Goal: Task Accomplishment & Management: Manage account settings

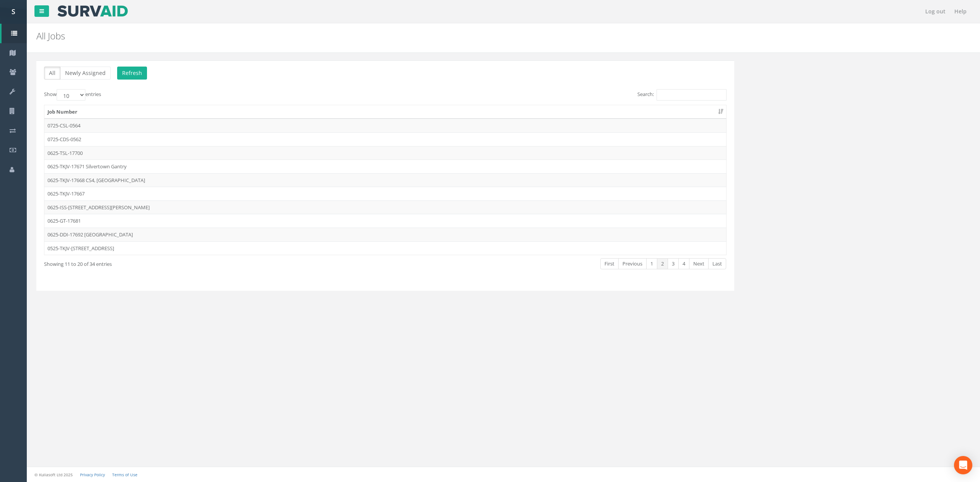
drag, startPoint x: 852, startPoint y: 141, endPoint x: 656, endPoint y: 201, distance: 205.1
click at [852, 141] on div "All Newly Assigned Refresh Show 10 25 50 100 entries Search: Job Number 0725-CS…" at bounding box center [503, 180] width 945 height 240
click at [179, 223] on td "0625-GT-17681" at bounding box center [385, 221] width 682 height 14
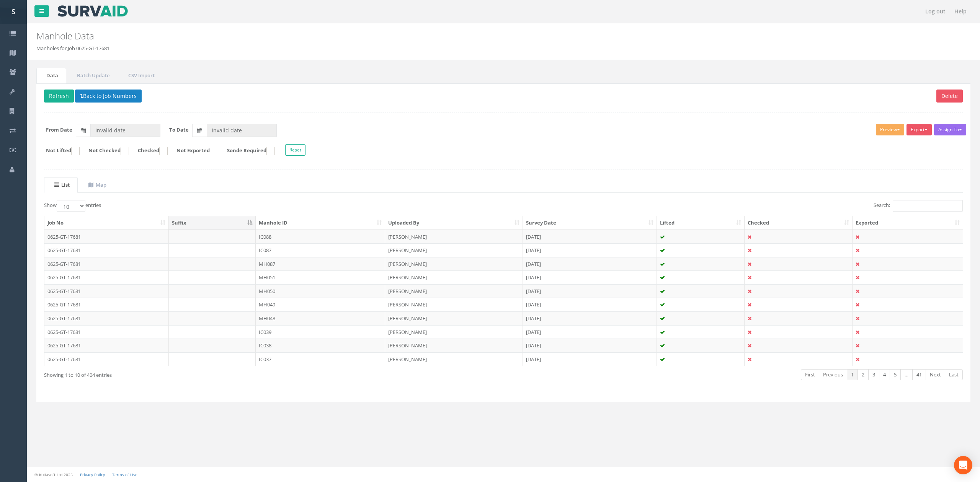
type input "[DATE]"
click at [128, 153] on ins at bounding box center [125, 151] width 8 height 8
checkbox input "true"
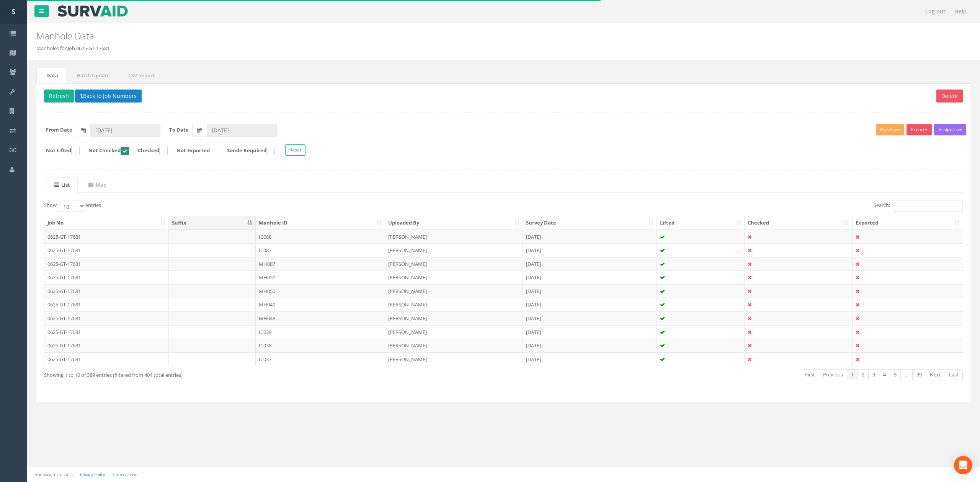
click at [323, 223] on th "Manhole ID" at bounding box center [320, 223] width 129 height 14
click at [273, 237] on td "IC016" at bounding box center [320, 237] width 129 height 14
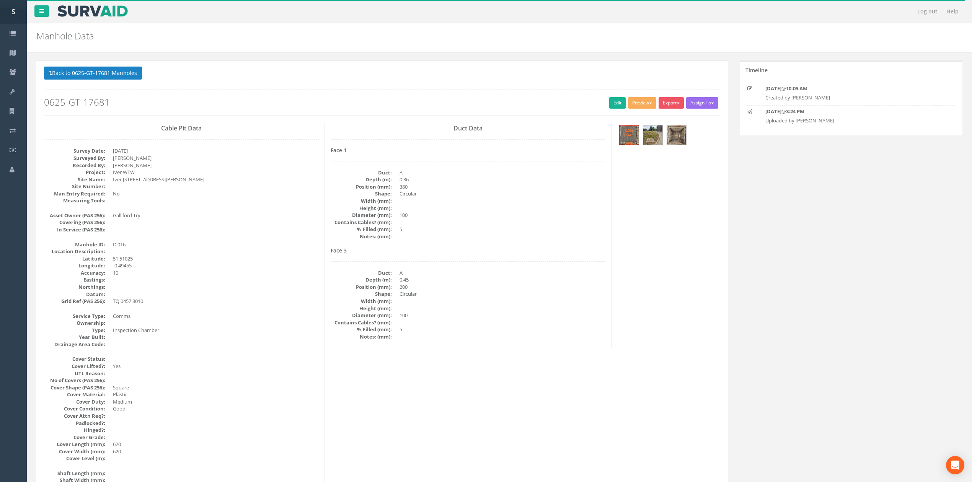
drag, startPoint x: 758, startPoint y: 161, endPoint x: 728, endPoint y: 166, distance: 30.6
click at [637, 130] on img at bounding box center [629, 135] width 19 height 19
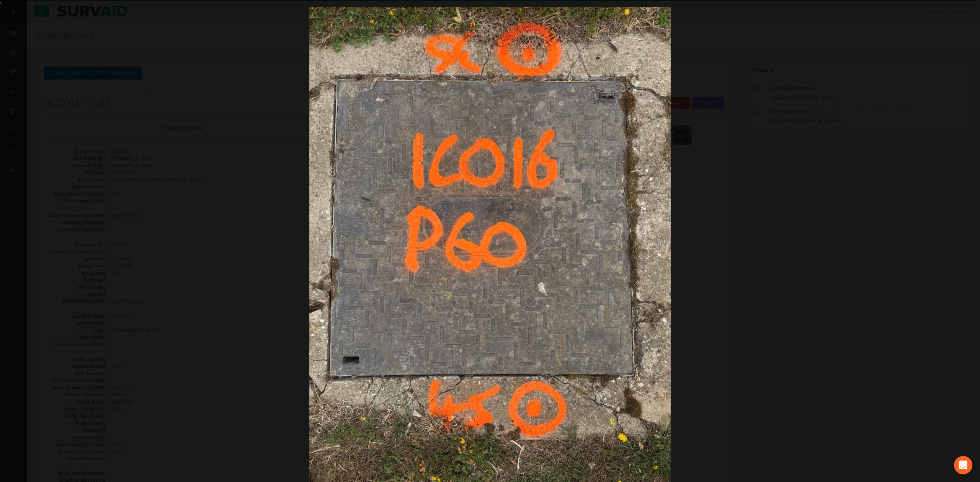
click at [736, 253] on div at bounding box center [490, 248] width 980 height 482
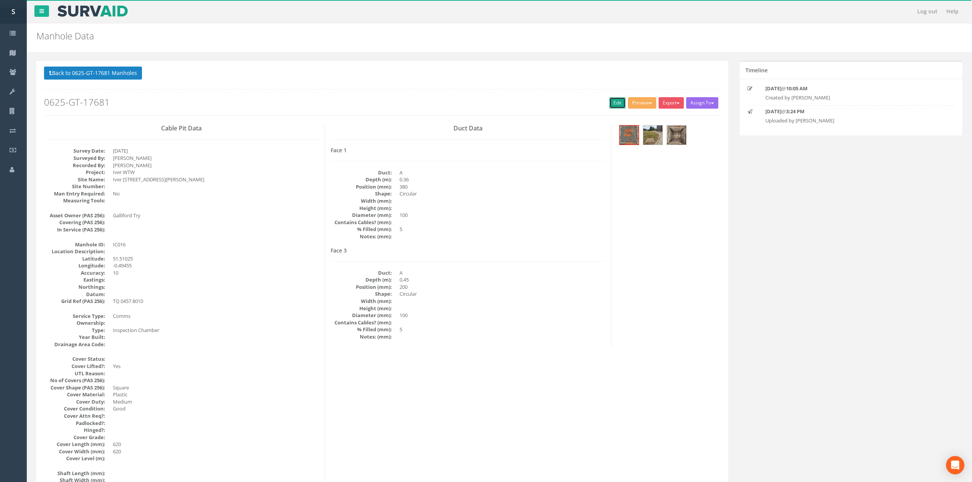
click at [611, 107] on link "Edit" at bounding box center [617, 102] width 16 height 11
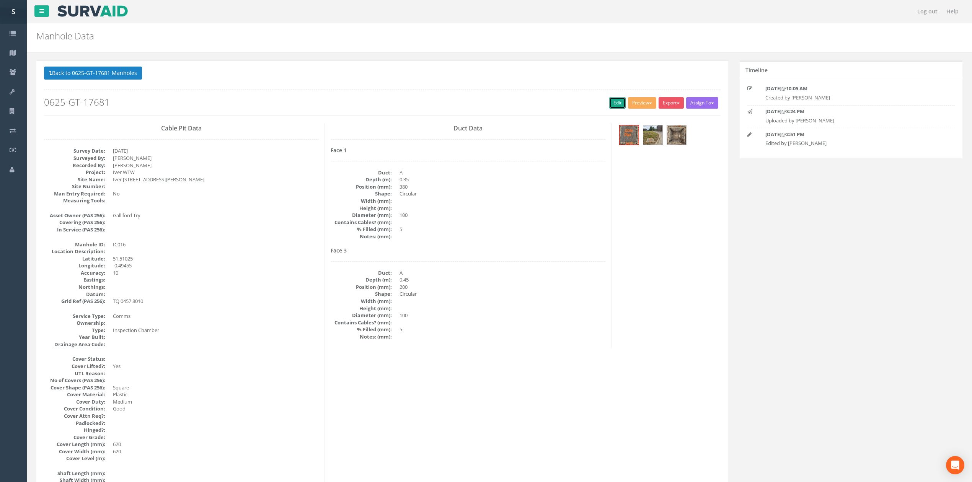
click at [609, 104] on link "Edit" at bounding box center [617, 102] width 16 height 11
click at [105, 67] on button "Back to 0625-GT-17681 Manholes" at bounding box center [93, 73] width 98 height 13
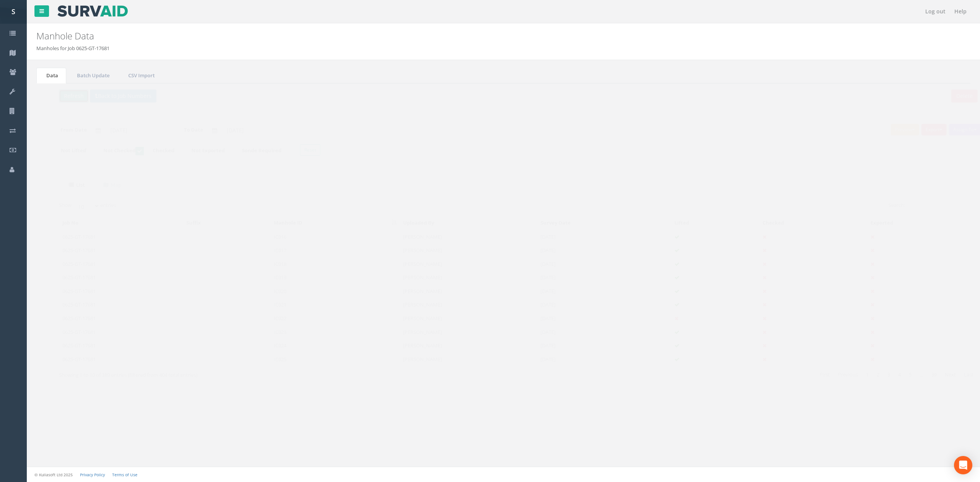
click at [60, 103] on button "Refresh" at bounding box center [59, 96] width 30 height 13
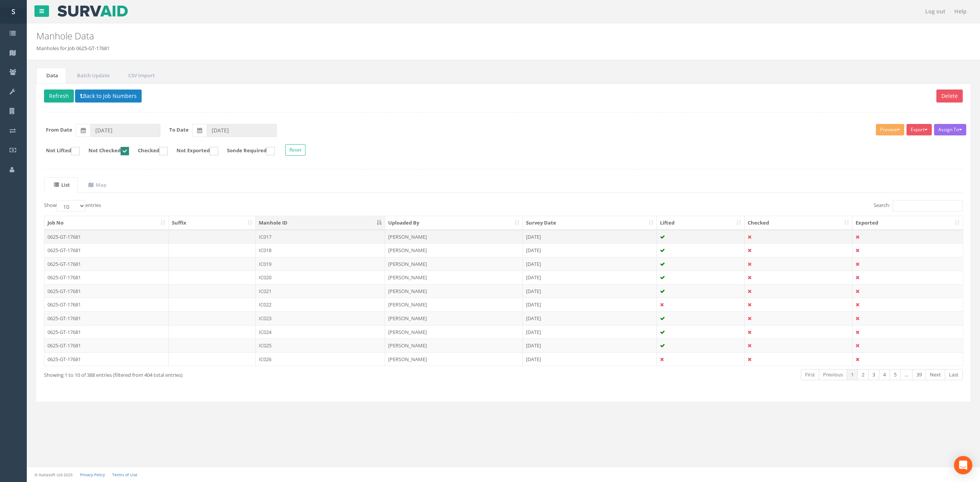
click at [325, 235] on td "IC017" at bounding box center [320, 237] width 129 height 14
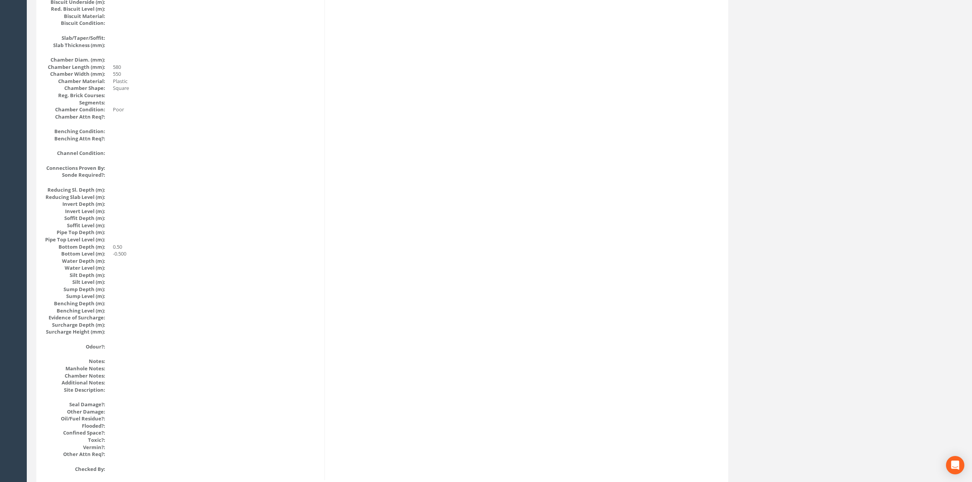
scroll to position [700, 0]
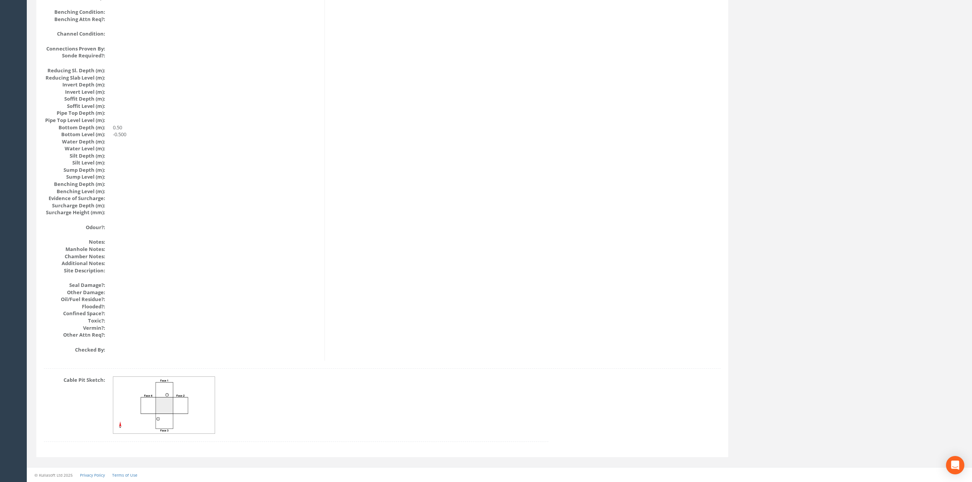
drag, startPoint x: 516, startPoint y: 356, endPoint x: 511, endPoint y: 340, distance: 16.3
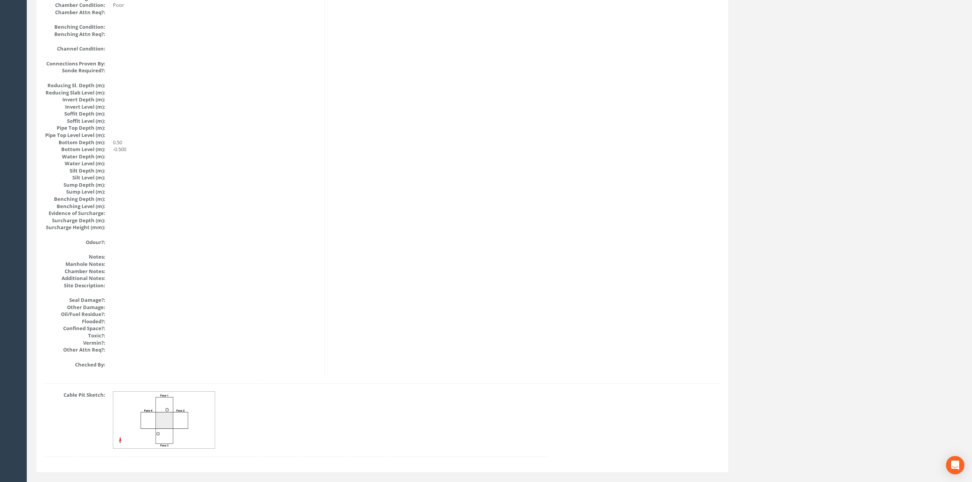
scroll to position [0, 0]
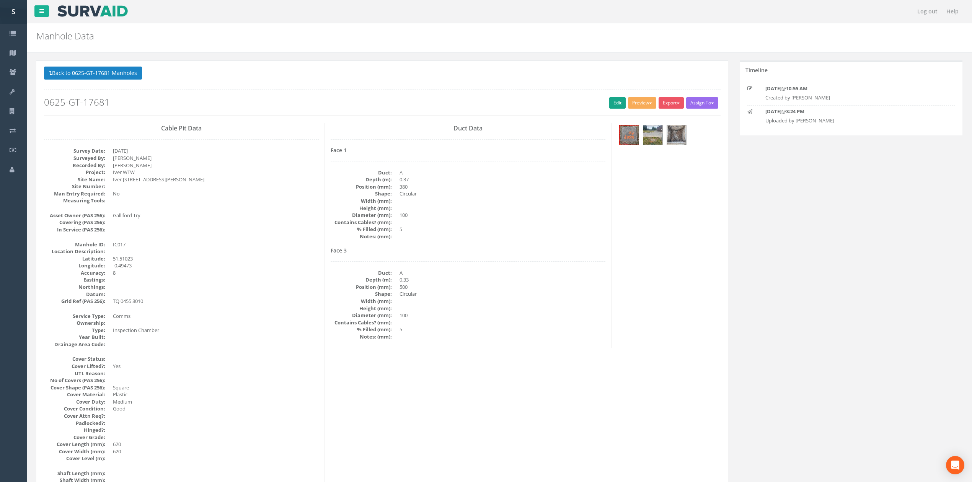
click at [604, 103] on h2 "0625-GT-17681" at bounding box center [382, 102] width 677 height 10
click at [609, 103] on link "Edit" at bounding box center [617, 102] width 16 height 11
click at [611, 98] on link "Edit" at bounding box center [617, 102] width 16 height 11
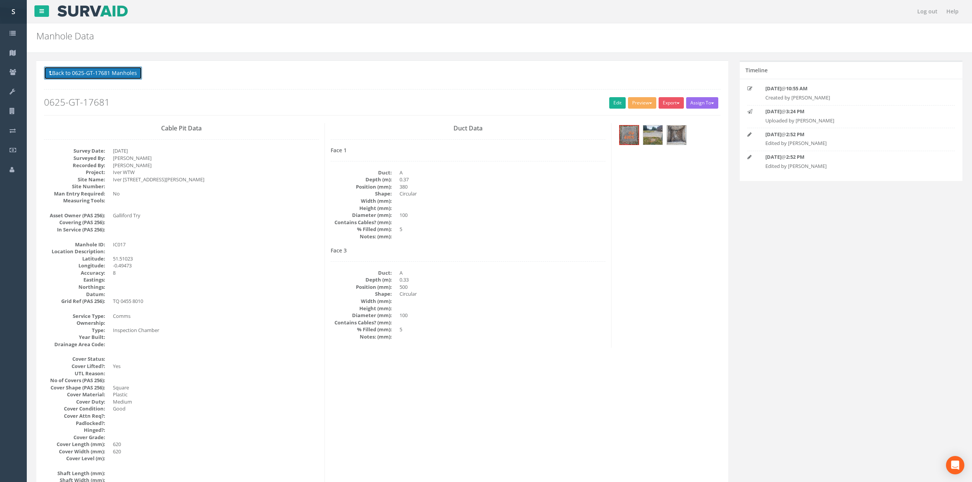
click at [109, 76] on button "Back to 0625-GT-17681 Manholes" at bounding box center [93, 73] width 98 height 13
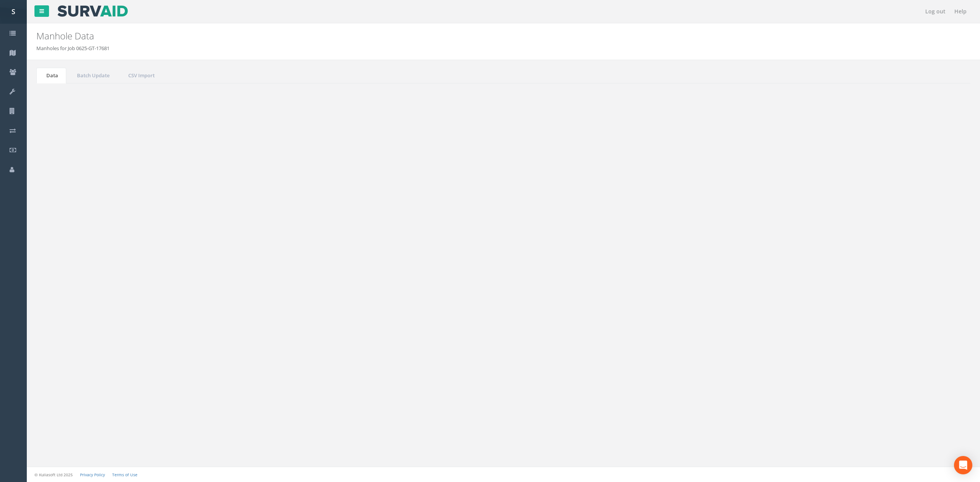
click at [65, 100] on button "Refresh" at bounding box center [59, 96] width 30 height 13
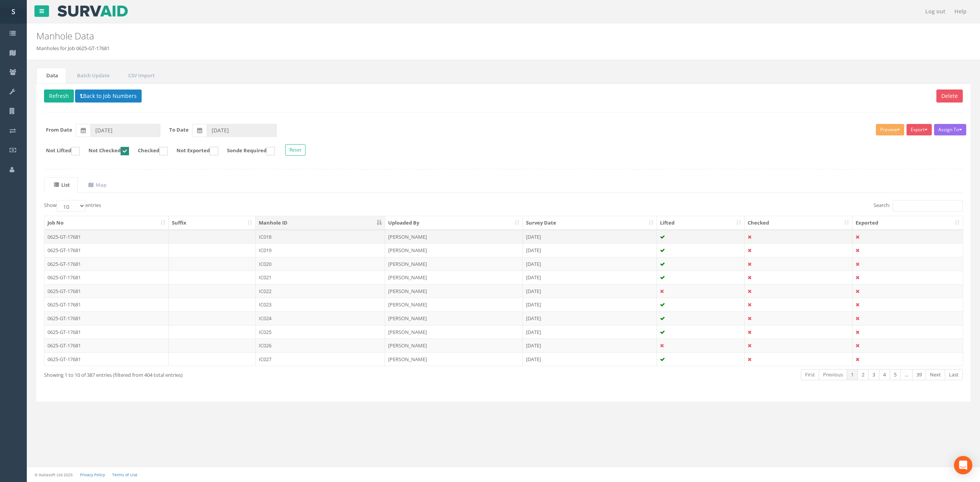
click at [328, 237] on td "IC018" at bounding box center [320, 237] width 129 height 14
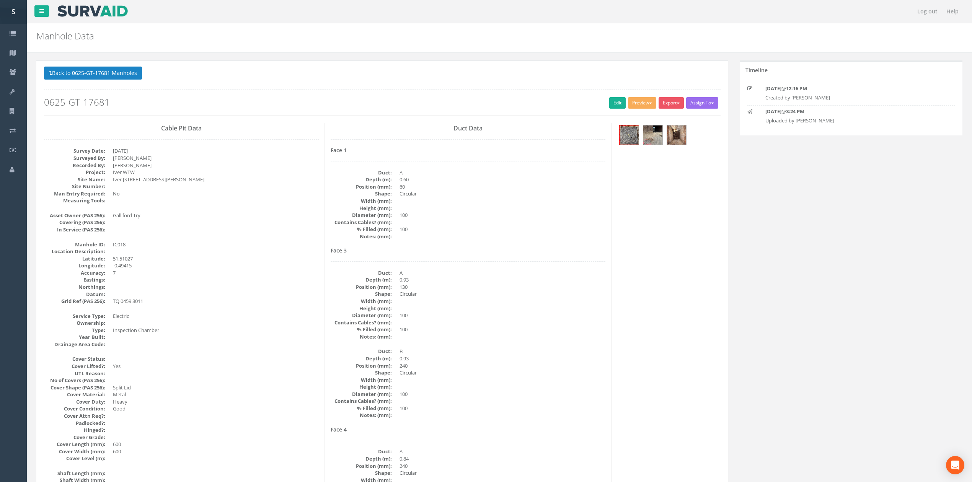
scroll to position [51, 0]
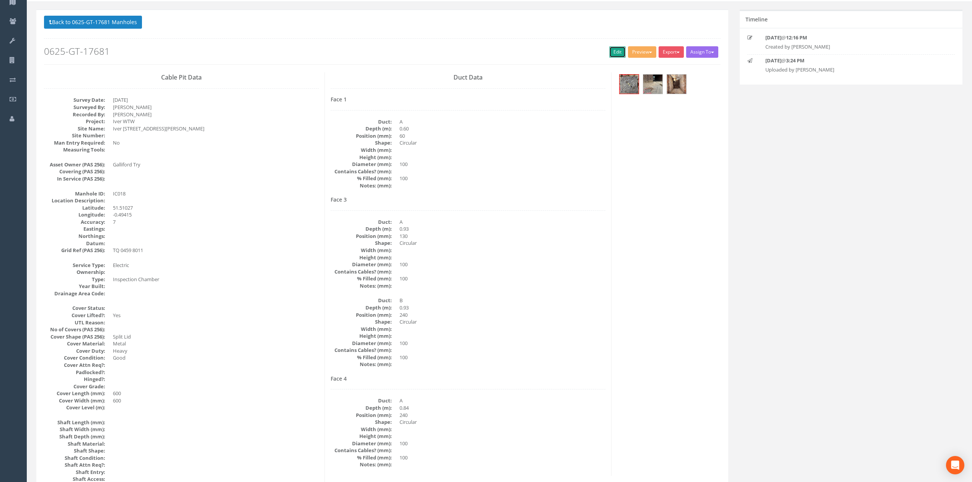
click at [616, 50] on link "Edit" at bounding box center [617, 51] width 16 height 11
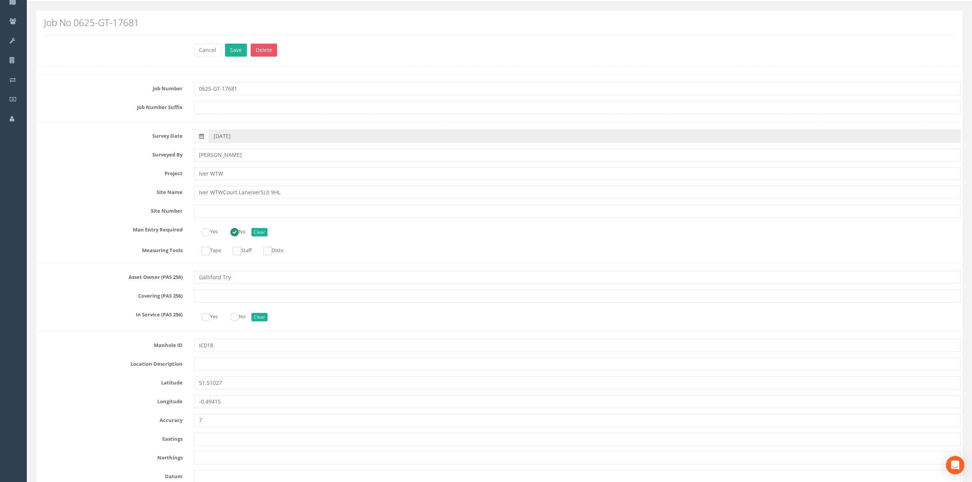
scroll to position [1225, 0]
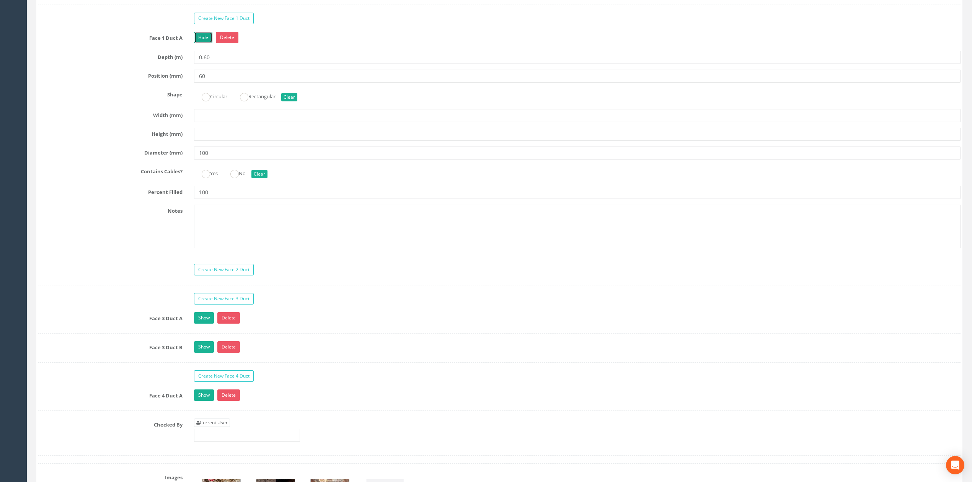
click at [196, 43] on link "Hide" at bounding box center [203, 37] width 18 height 11
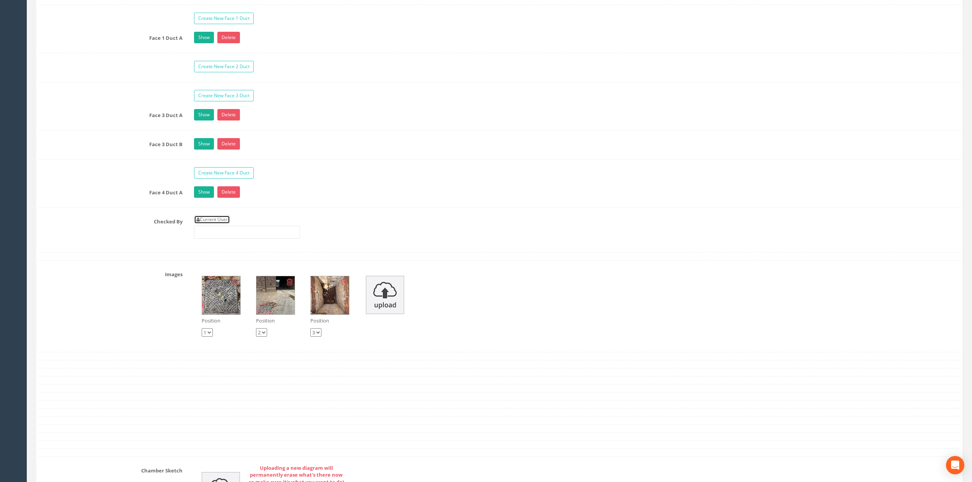
click at [210, 224] on link "Current User" at bounding box center [212, 219] width 36 height 8
type input "[PERSON_NAME]"
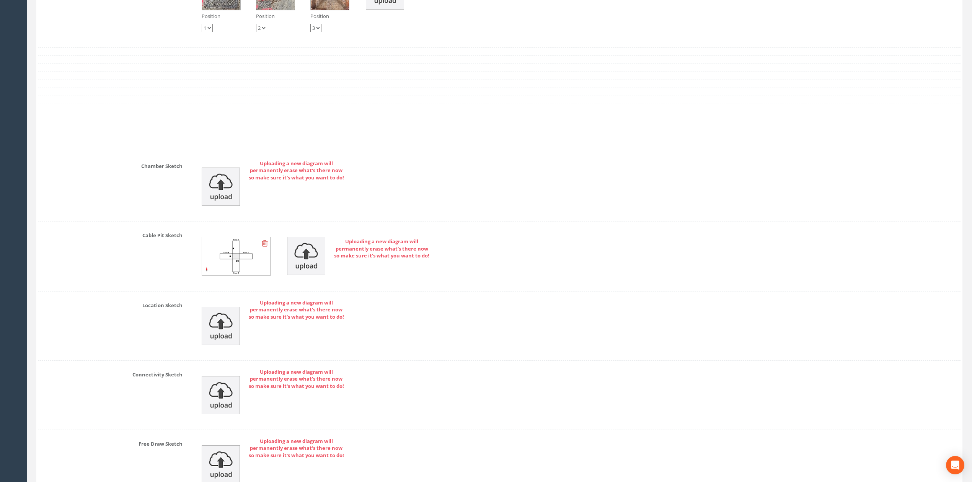
scroll to position [1621, 0]
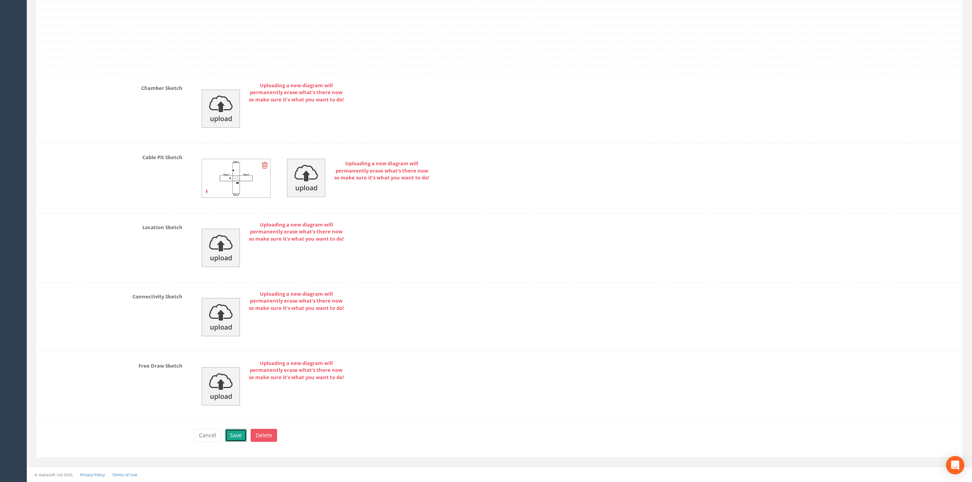
click at [236, 432] on button "Save" at bounding box center [236, 435] width 22 height 13
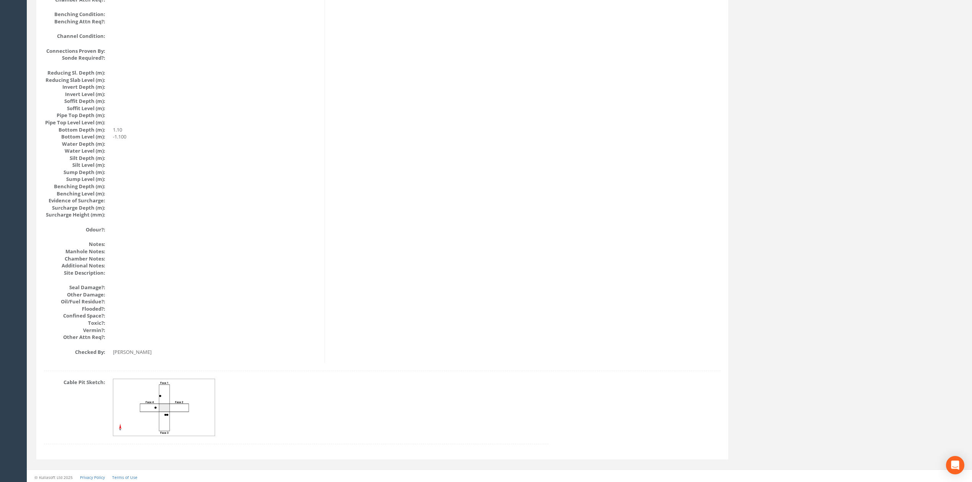
scroll to position [0, 0]
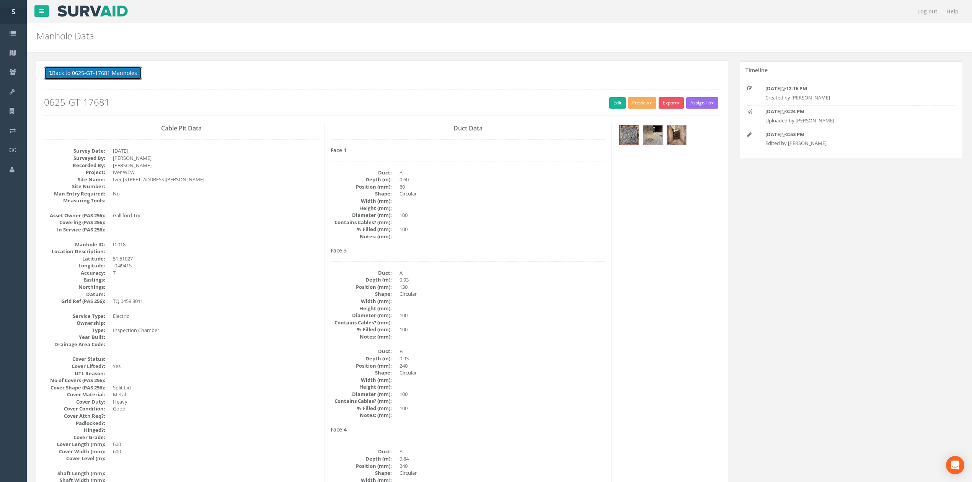
click at [116, 77] on button "Back to 0625-GT-17681 Manholes" at bounding box center [93, 73] width 98 height 13
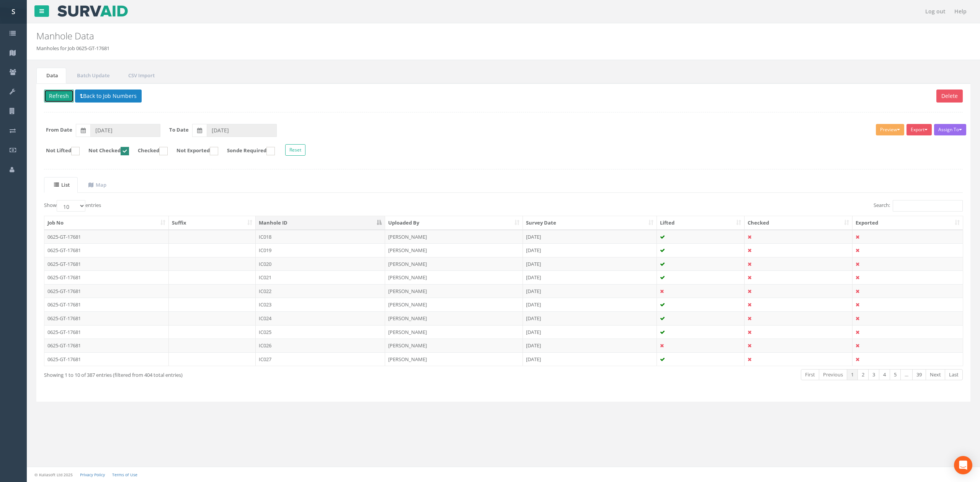
click at [53, 95] on button "Refresh" at bounding box center [59, 96] width 30 height 13
drag, startPoint x: 129, startPoint y: 152, endPoint x: 172, endPoint y: 168, distance: 46.2
click at [129, 152] on ins at bounding box center [125, 151] width 8 height 8
click at [941, 377] on link "Next" at bounding box center [935, 374] width 20 height 11
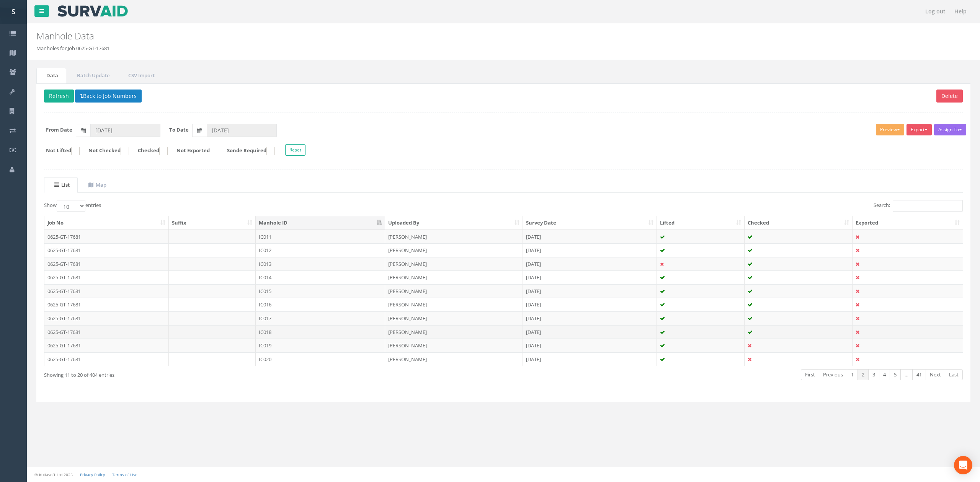
click at [217, 336] on td at bounding box center [212, 332] width 87 height 14
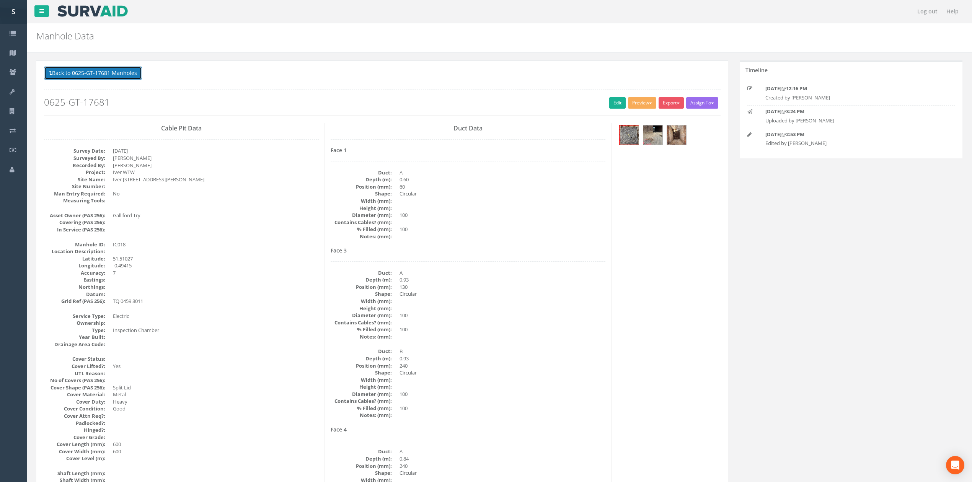
click at [126, 69] on button "Back to 0625-GT-17681 Manholes" at bounding box center [93, 73] width 98 height 13
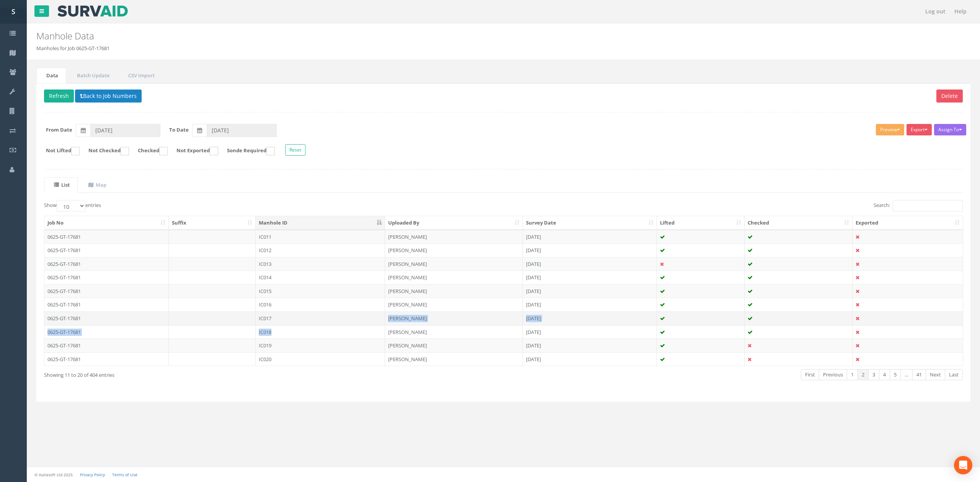
drag, startPoint x: 361, startPoint y: 334, endPoint x: 361, endPoint y: 323, distance: 10.7
click at [361, 323] on tbody "0625-GT-17681 IC011 [PERSON_NAME] [DATE] 0625-GT-17681 IC012 [PERSON_NAME] [DAT…" at bounding box center [503, 298] width 918 height 136
click at [361, 323] on td "IC017" at bounding box center [320, 319] width 129 height 14
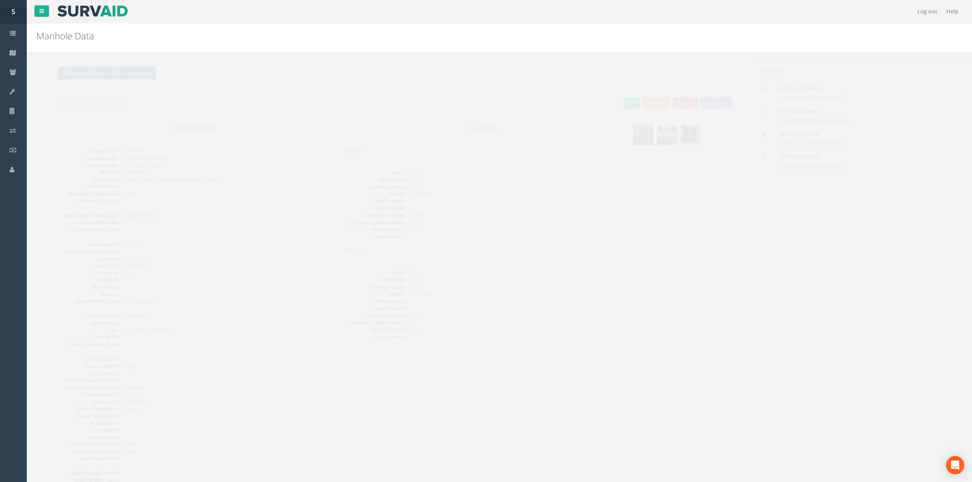
click at [129, 71] on button "Back to 0625-GT-17681 Manholes" at bounding box center [93, 73] width 98 height 13
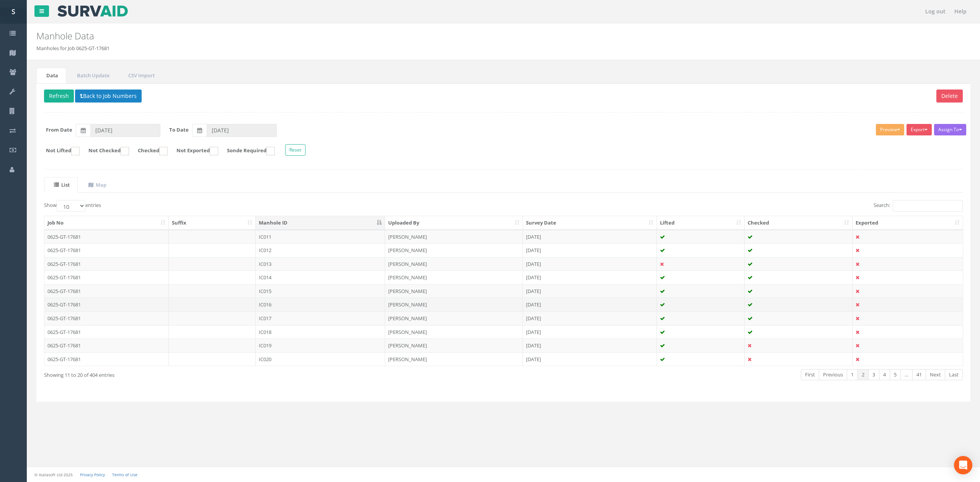
click at [299, 308] on td "IC016" at bounding box center [320, 305] width 129 height 14
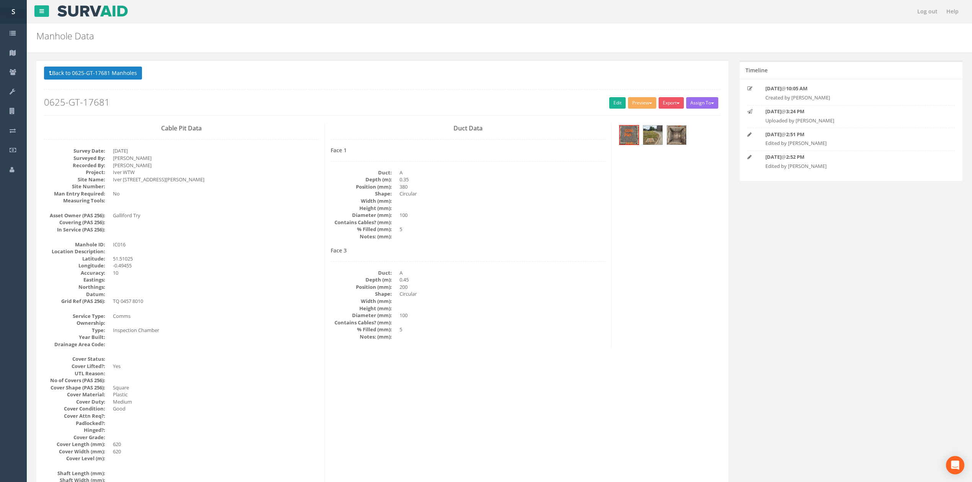
click at [111, 69] on button "Back to 0625-GT-17681 Manholes" at bounding box center [93, 73] width 98 height 13
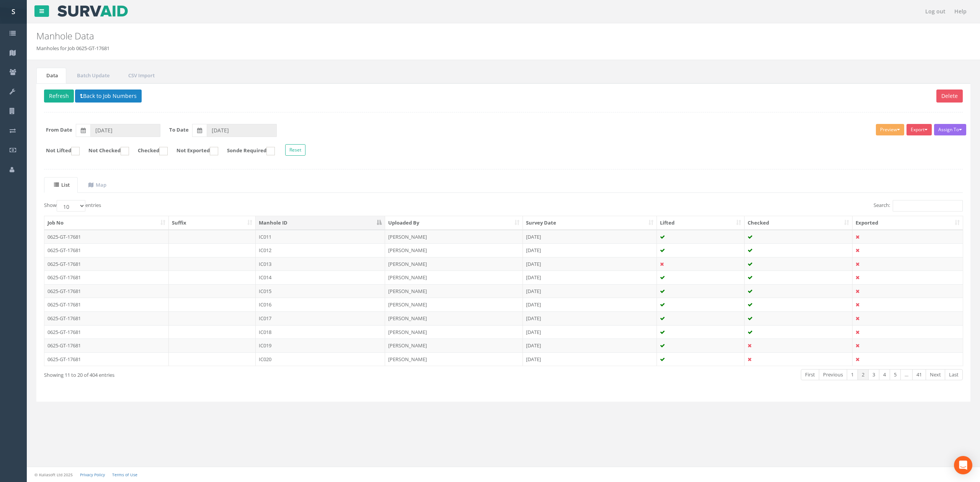
click at [112, 152] on label "Not Checked" at bounding box center [105, 151] width 48 height 8
checkbox input "true"
click at [277, 240] on td "IC019" at bounding box center [320, 237] width 129 height 14
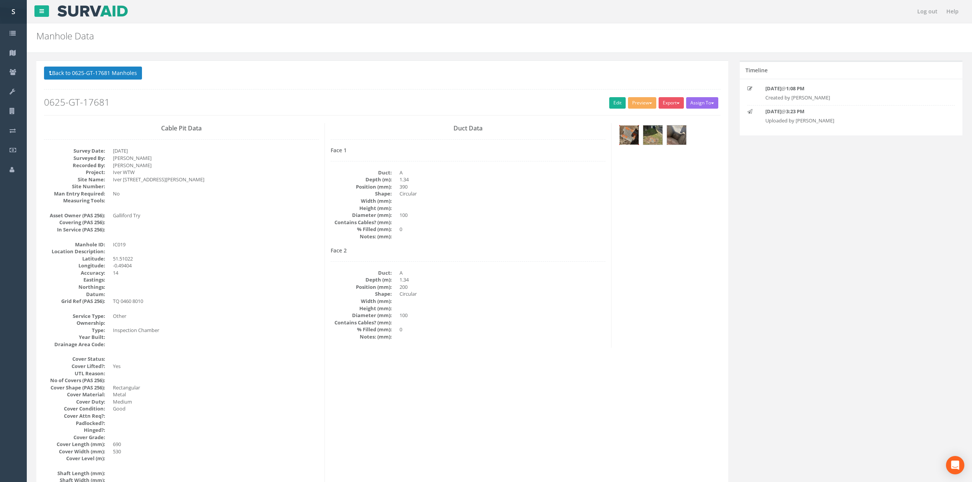
click at [619, 134] on div at bounding box center [629, 135] width 20 height 20
click at [612, 99] on link "Edit" at bounding box center [617, 102] width 16 height 11
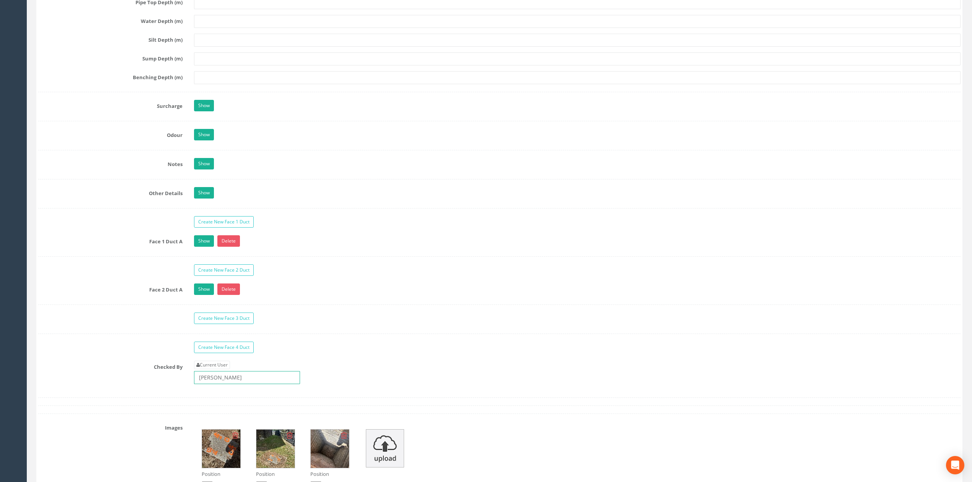
click at [244, 381] on input "[PERSON_NAME]" at bounding box center [247, 377] width 106 height 13
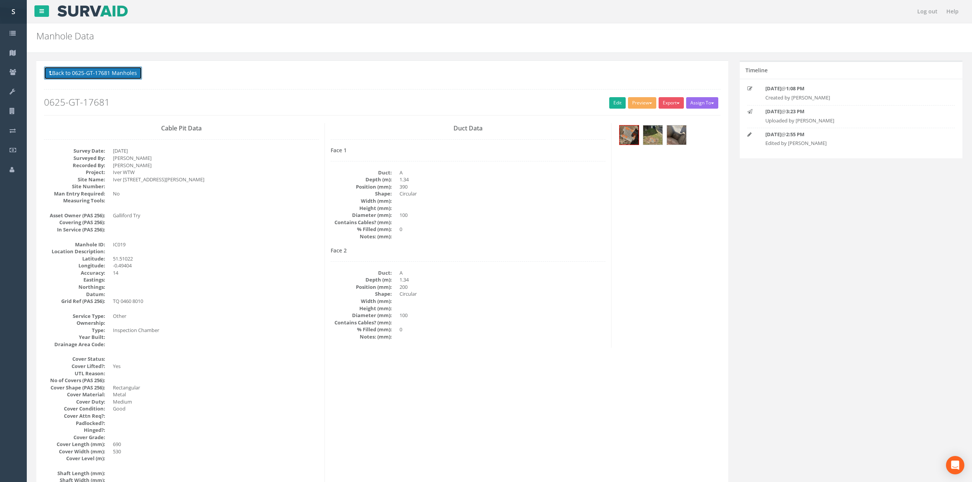
click at [118, 73] on button "Back to 0625-GT-17681 Manholes" at bounding box center [93, 73] width 98 height 13
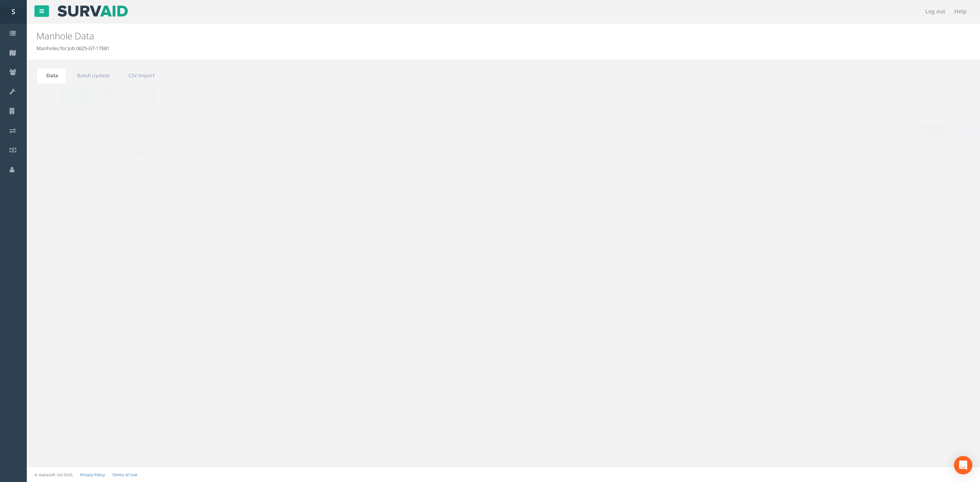
drag, startPoint x: 55, startPoint y: 101, endPoint x: 60, endPoint y: 100, distance: 4.3
click at [55, 101] on button "Refresh" at bounding box center [59, 96] width 30 height 13
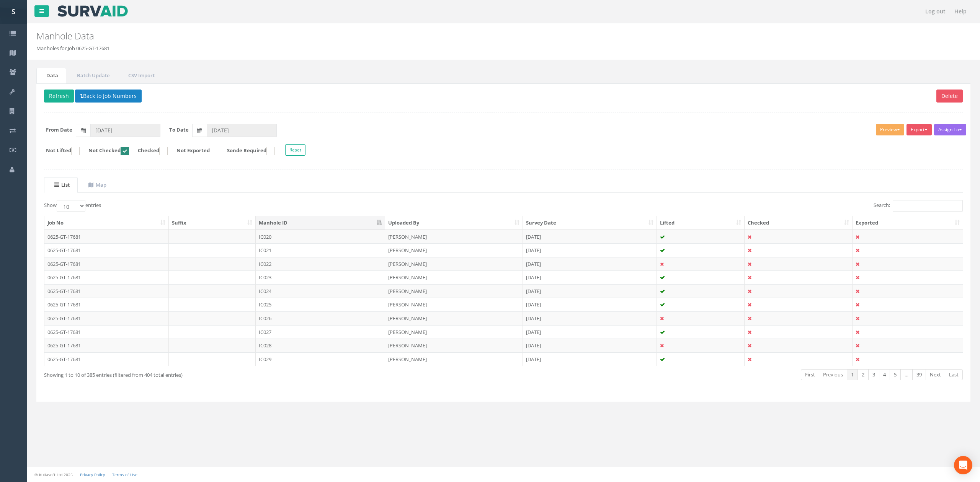
click at [338, 243] on td "IC020" at bounding box center [320, 237] width 129 height 14
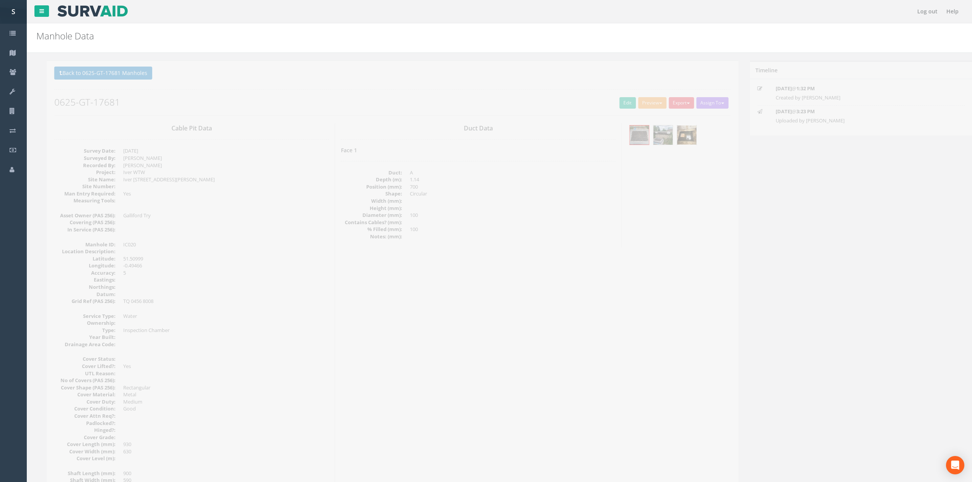
click at [677, 140] on img at bounding box center [676, 135] width 19 height 19
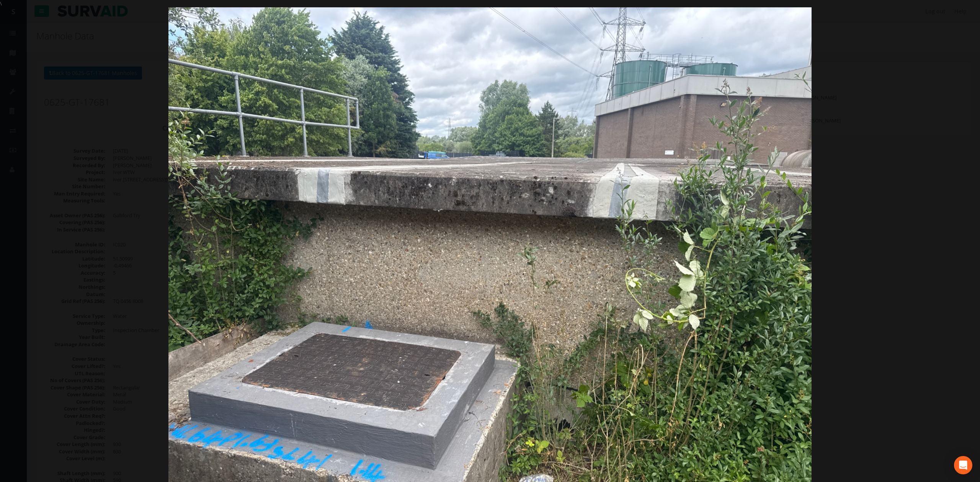
click at [850, 158] on div at bounding box center [490, 248] width 980 height 482
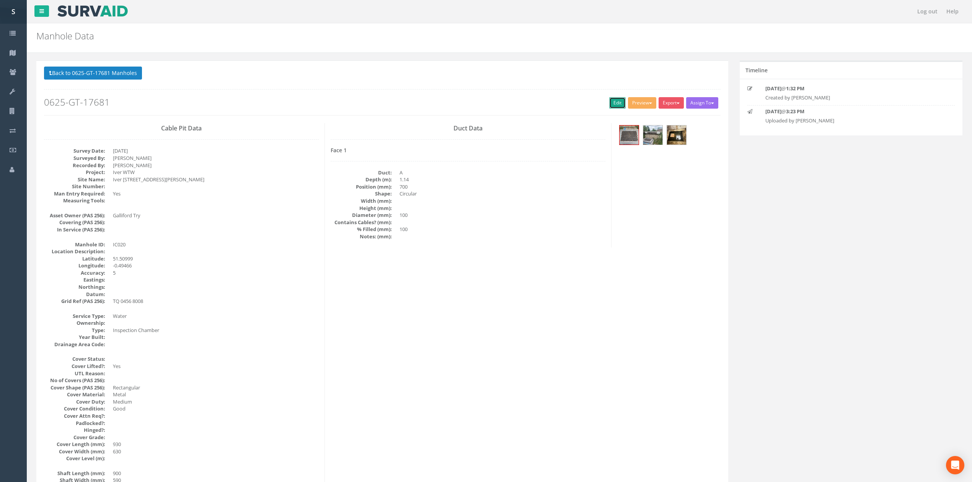
click at [609, 104] on link "Edit" at bounding box center [617, 102] width 16 height 11
click at [74, 77] on button "Back to 0625-GT-17681 Manholes" at bounding box center [93, 73] width 98 height 13
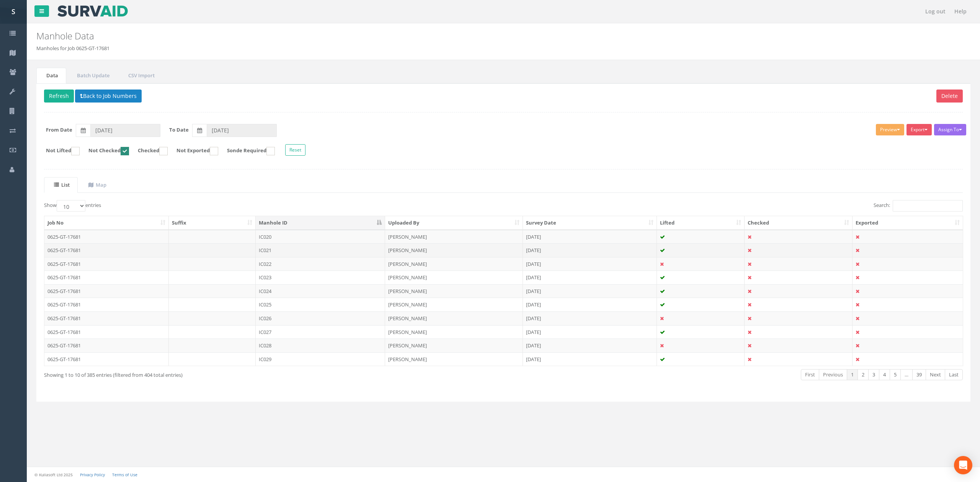
click at [272, 250] on td "IC021" at bounding box center [320, 250] width 129 height 14
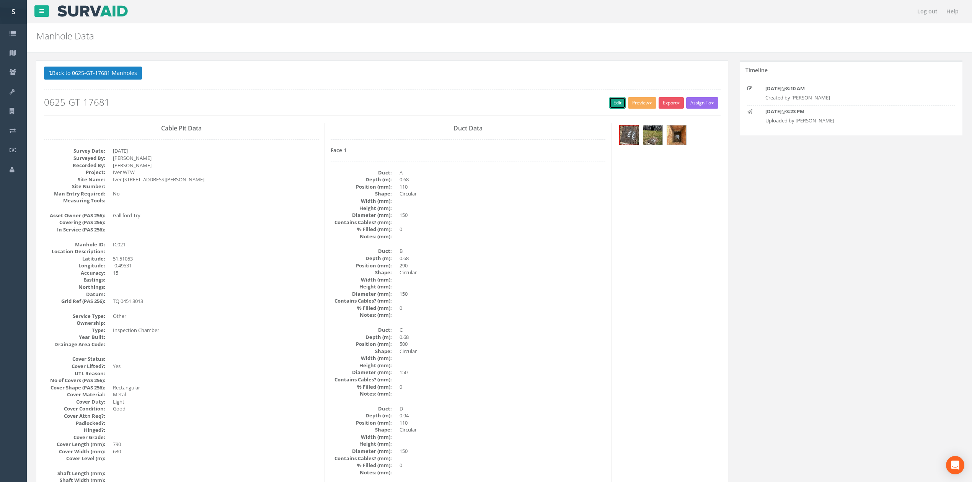
click at [612, 104] on link "Edit" at bounding box center [617, 102] width 16 height 11
click at [44, 73] on button "Back to 0625-GT-17681 Manholes" at bounding box center [93, 73] width 98 height 13
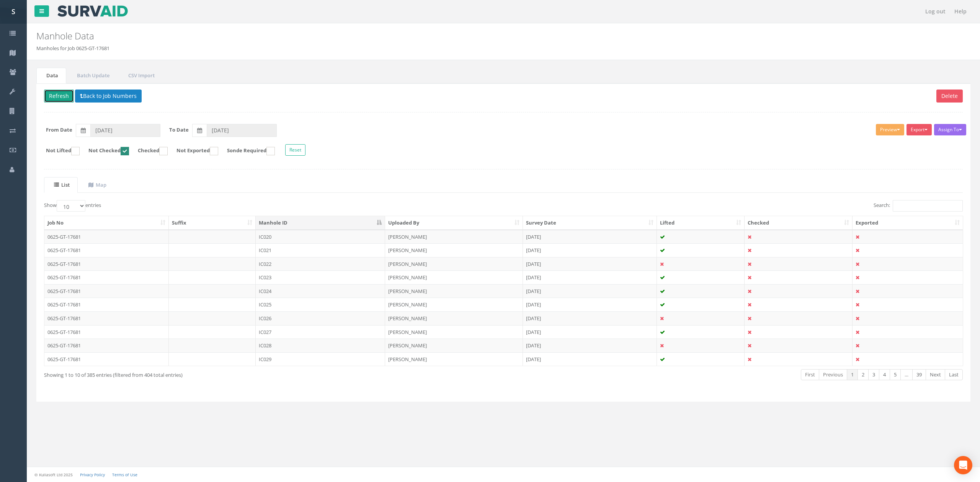
click at [59, 96] on button "Refresh" at bounding box center [59, 96] width 30 height 13
click at [289, 242] on td "IC022" at bounding box center [320, 237] width 129 height 14
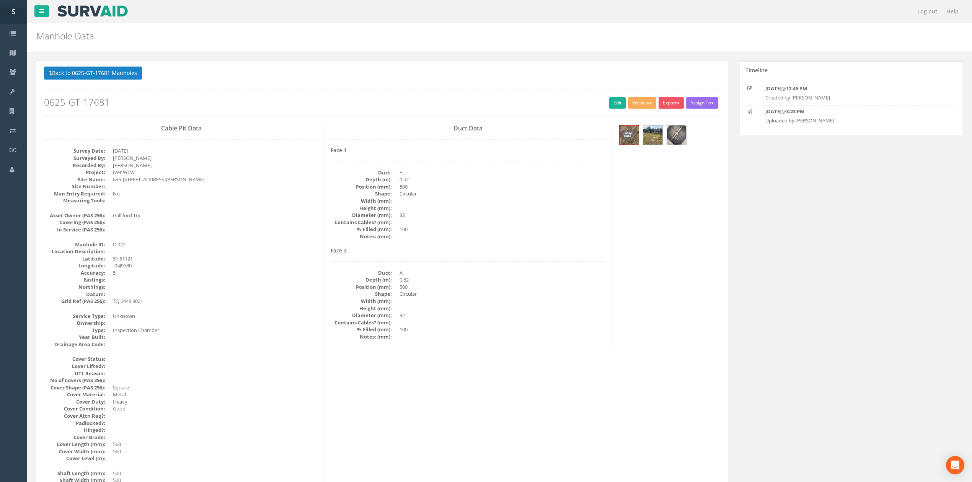
click at [617, 138] on div at bounding box center [668, 136] width 103 height 26
click at [622, 138] on img at bounding box center [629, 135] width 19 height 19
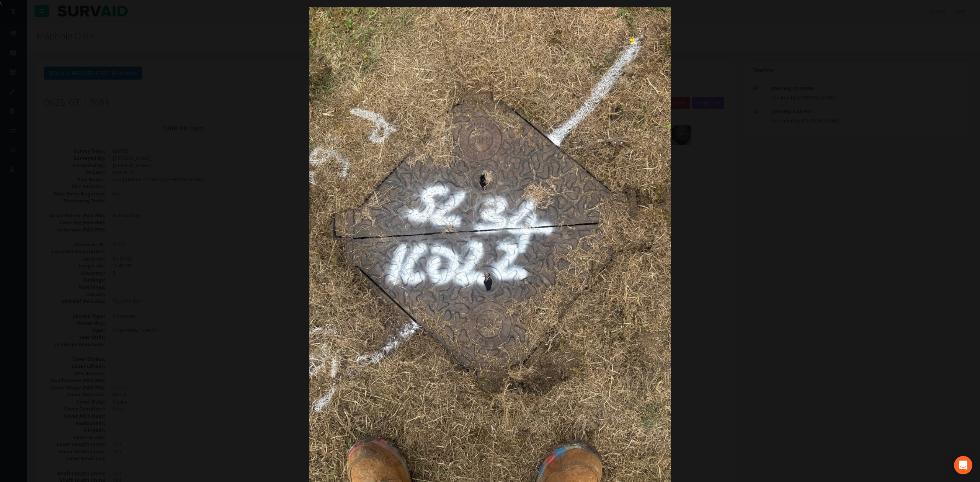
click at [707, 190] on div at bounding box center [490, 248] width 980 height 482
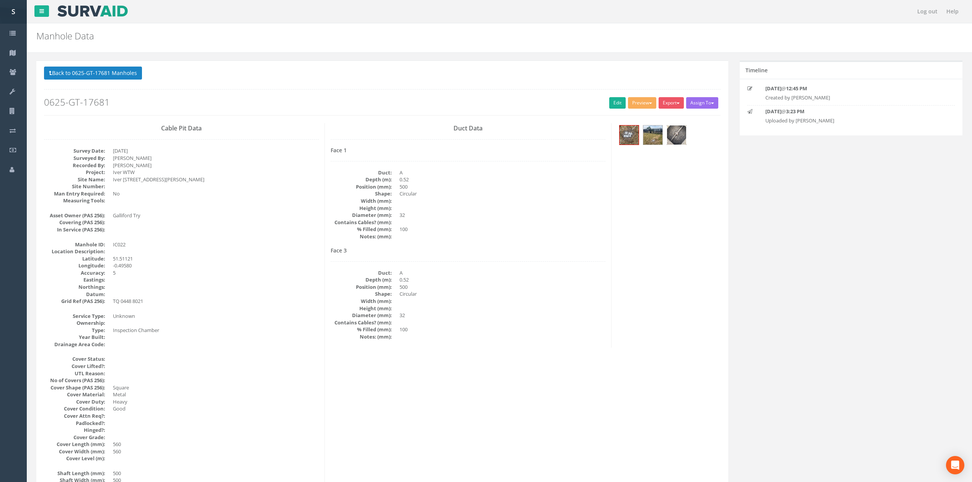
click at [678, 138] on img at bounding box center [676, 135] width 19 height 19
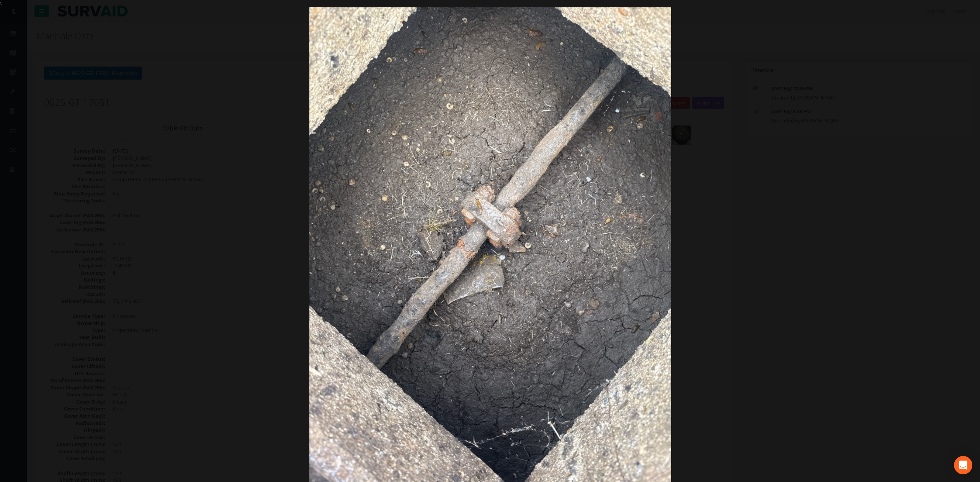
click at [808, 215] on div at bounding box center [490, 248] width 980 height 482
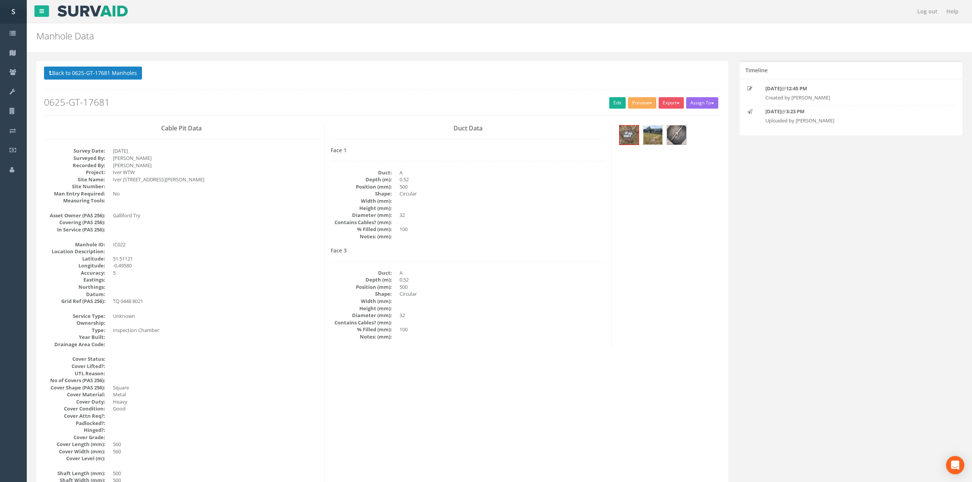
click at [659, 143] on img at bounding box center [652, 135] width 19 height 19
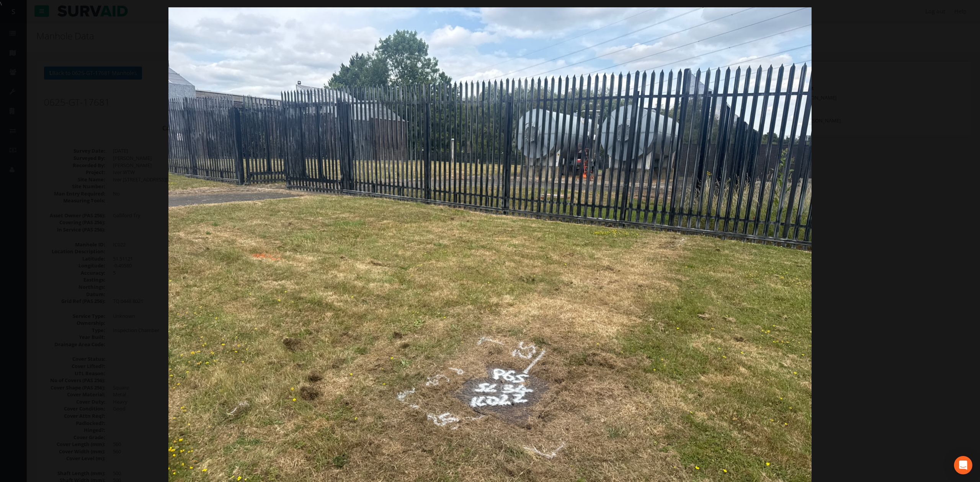
click at [873, 294] on div at bounding box center [490, 248] width 980 height 482
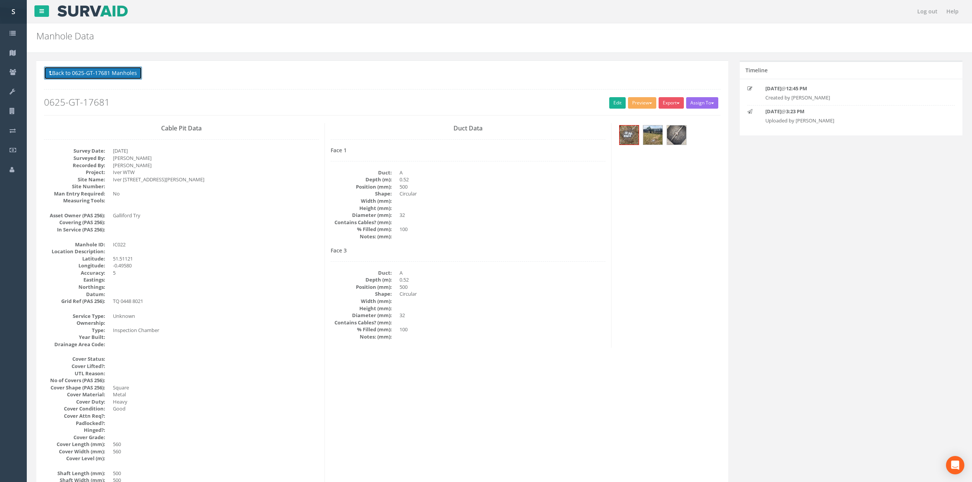
click at [117, 73] on button "Back to 0625-GT-17681 Manholes" at bounding box center [93, 73] width 98 height 13
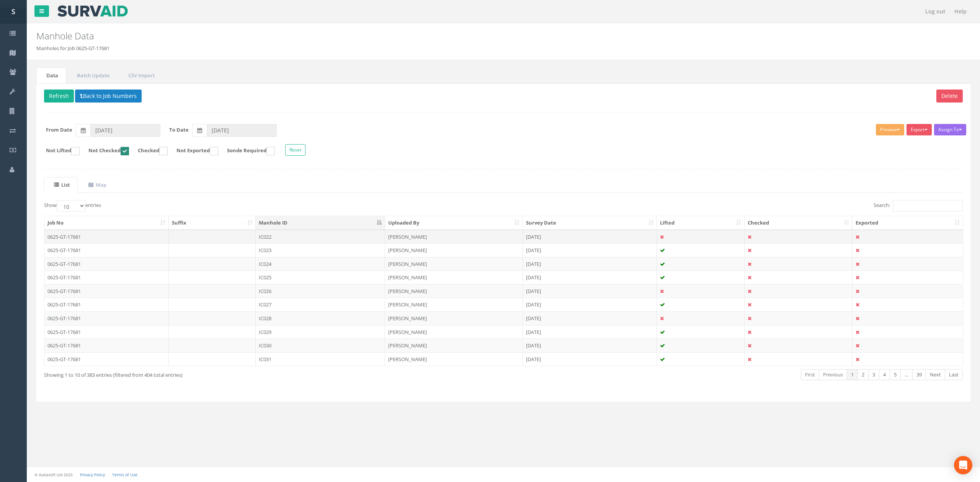
click at [343, 244] on td "IC022" at bounding box center [320, 237] width 129 height 14
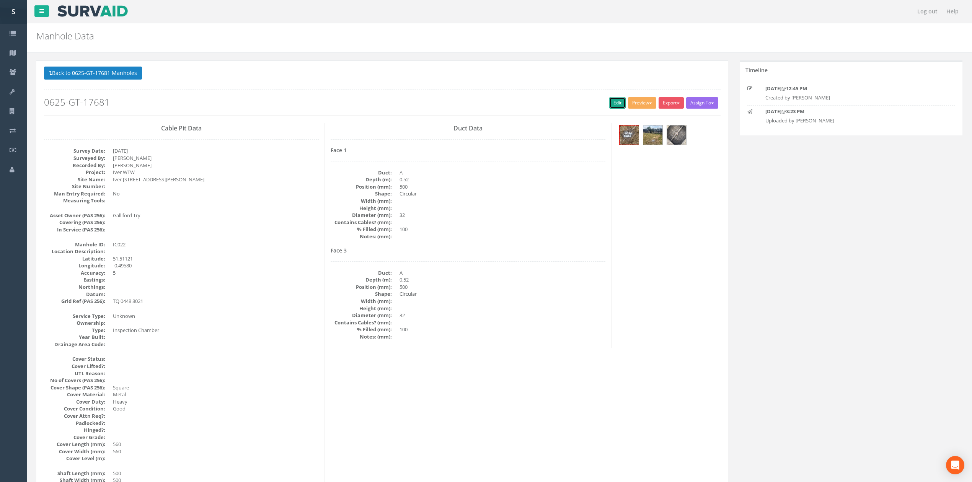
click at [617, 100] on link "Edit" at bounding box center [617, 102] width 16 height 11
click at [142, 67] on button "Back to 0625-GT-17681 Manholes" at bounding box center [93, 73] width 98 height 13
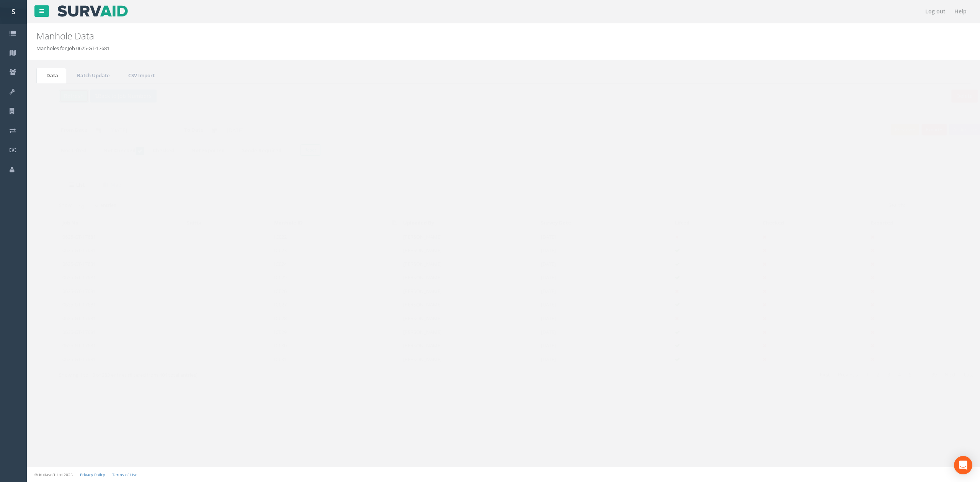
click at [54, 97] on button "Refresh" at bounding box center [59, 96] width 30 height 13
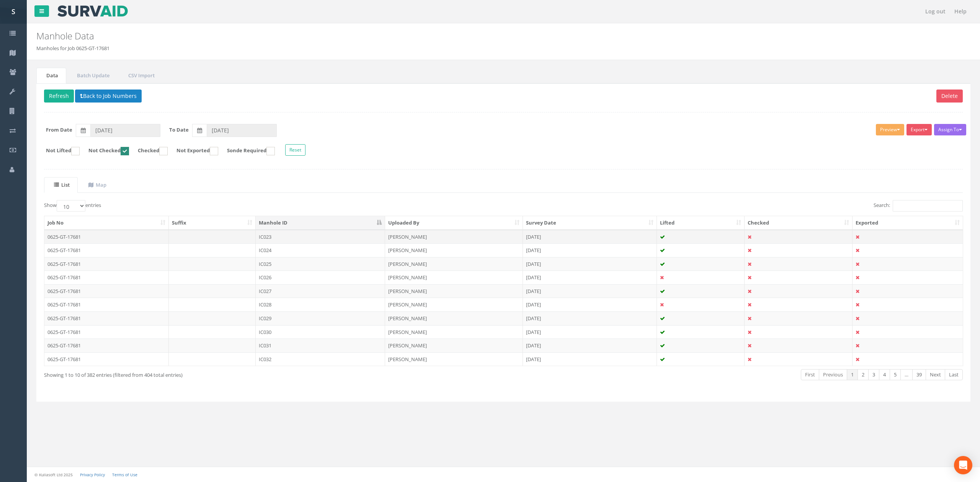
click at [273, 241] on td "IC023" at bounding box center [320, 237] width 129 height 14
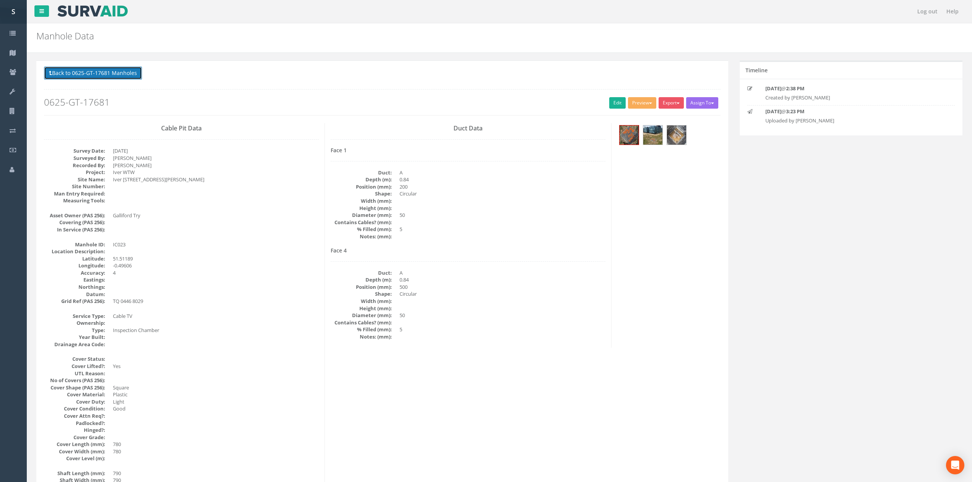
drag, startPoint x: 126, startPoint y: 76, endPoint x: 224, endPoint y: 74, distance: 97.6
click at [126, 76] on button "Back to 0625-GT-17681 Manholes" at bounding box center [93, 73] width 98 height 13
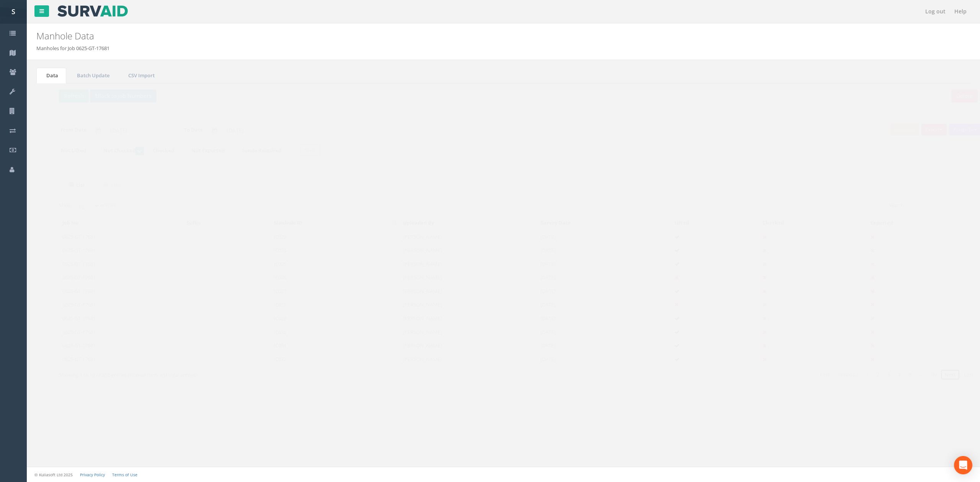
click at [928, 377] on link "Next" at bounding box center [935, 374] width 20 height 11
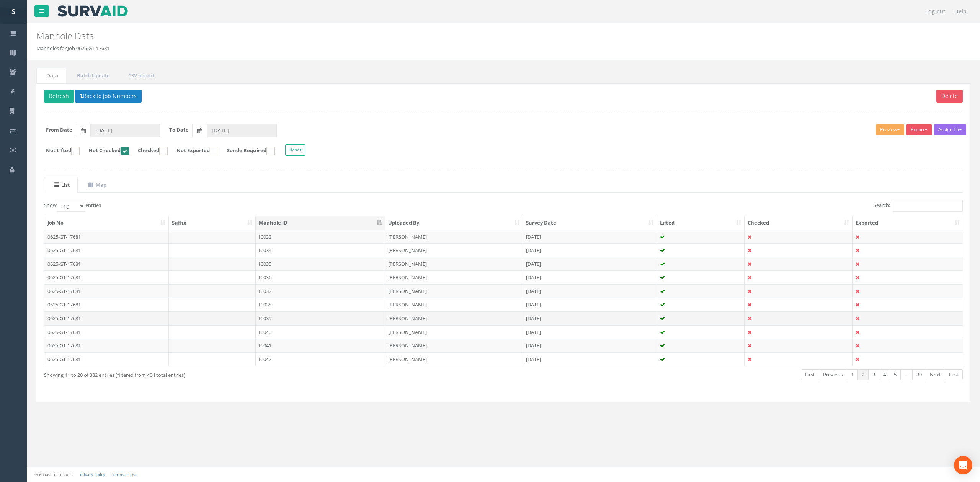
click at [260, 320] on td "IC039" at bounding box center [320, 319] width 129 height 14
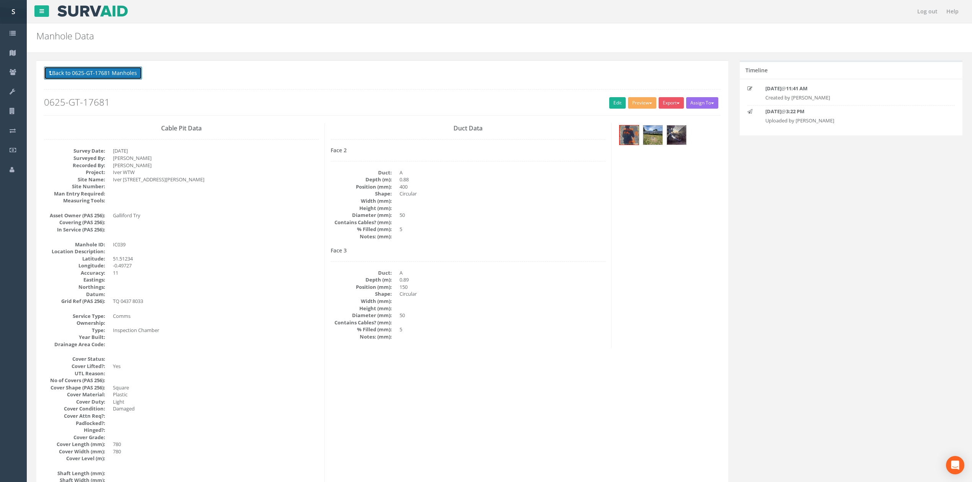
click at [116, 72] on button "Back to 0625-GT-17681 Manholes" at bounding box center [93, 73] width 98 height 13
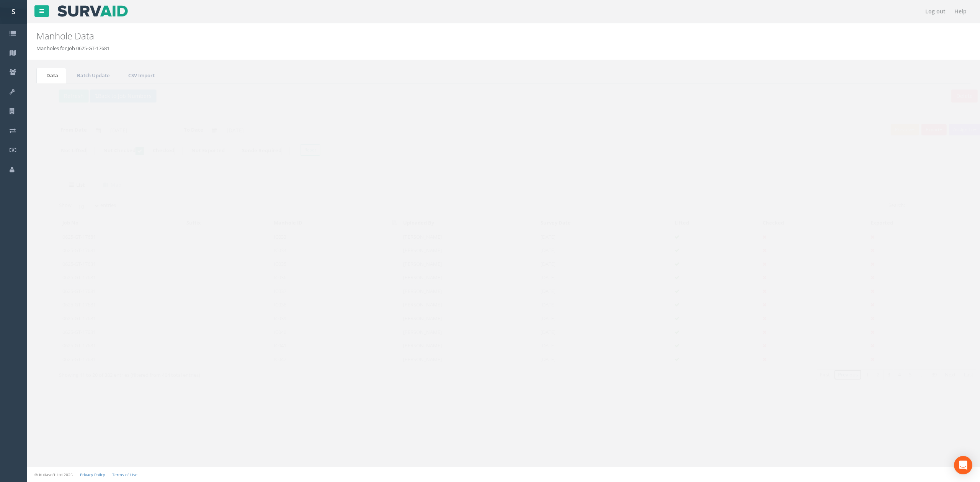
click at [827, 379] on link "Previous" at bounding box center [833, 374] width 28 height 11
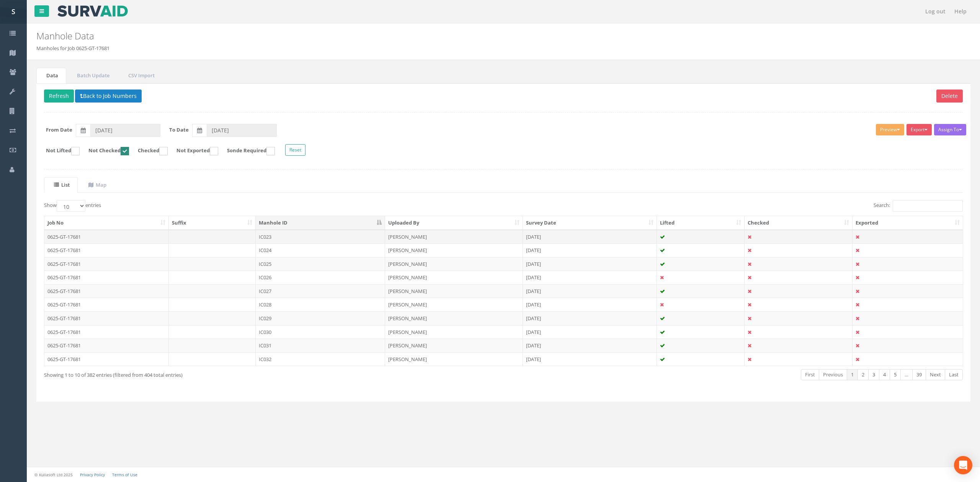
click at [217, 240] on td at bounding box center [212, 237] width 87 height 14
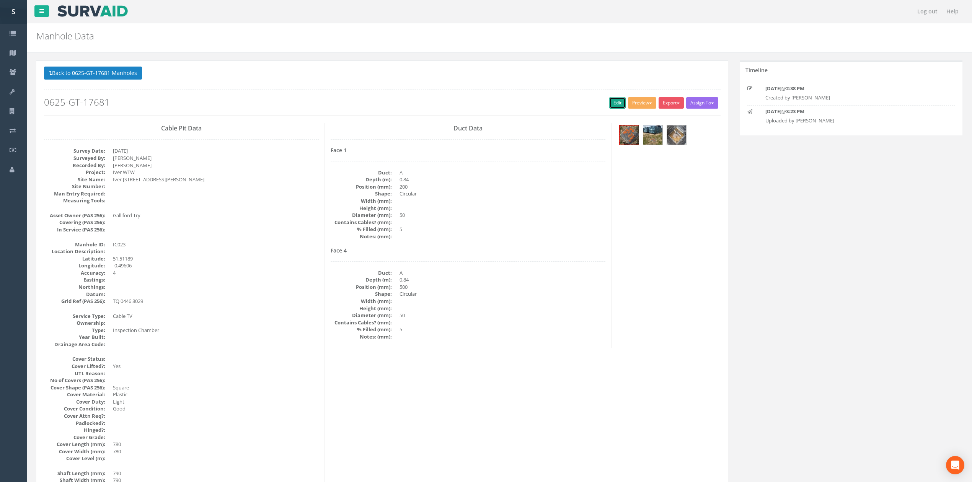
click at [620, 104] on link "Edit" at bounding box center [617, 102] width 16 height 11
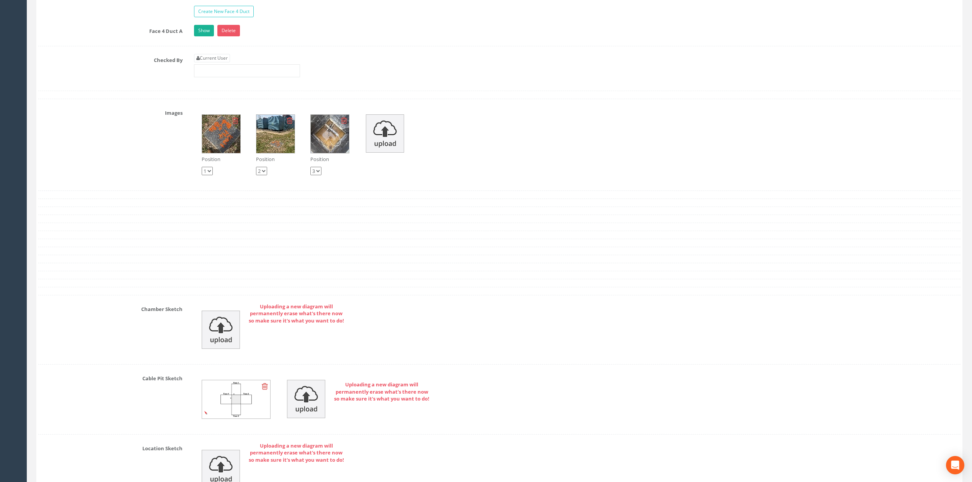
scroll to position [1317, 0]
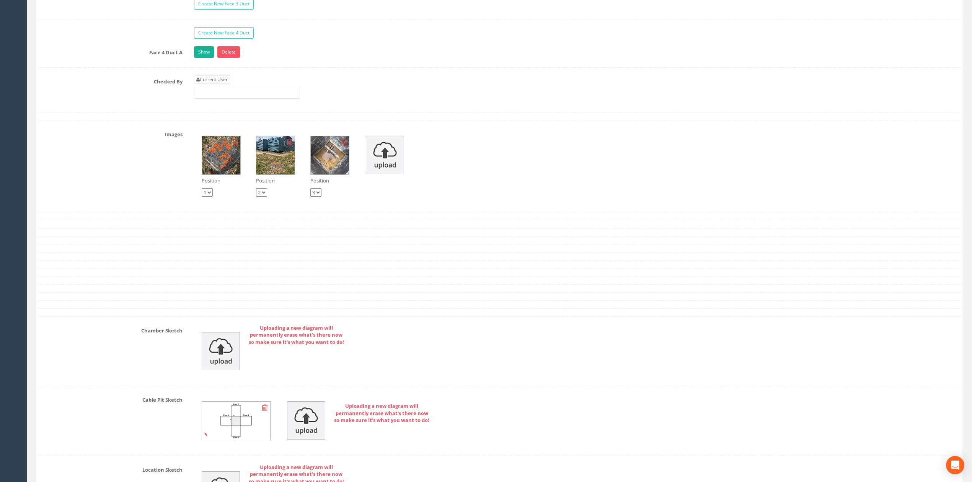
click at [236, 169] on img at bounding box center [221, 155] width 38 height 38
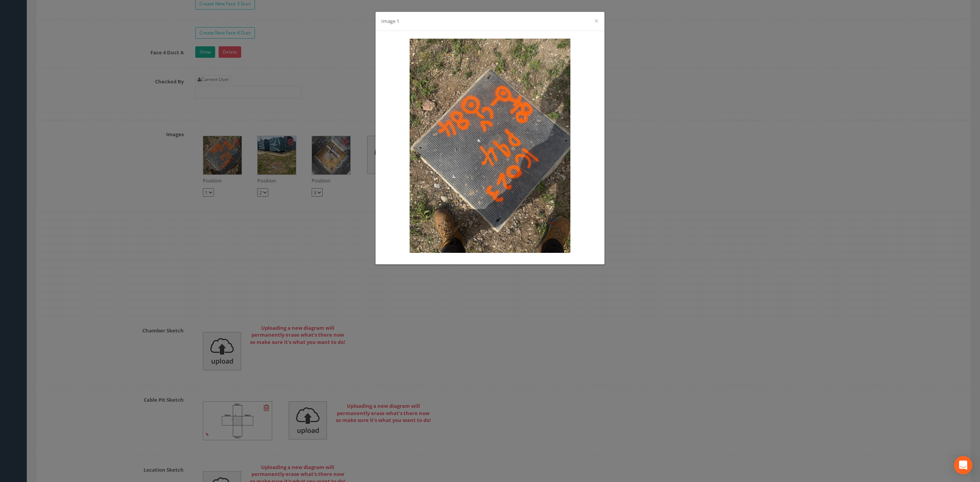
click at [280, 217] on div "Image 1 ×" at bounding box center [490, 241] width 980 height 482
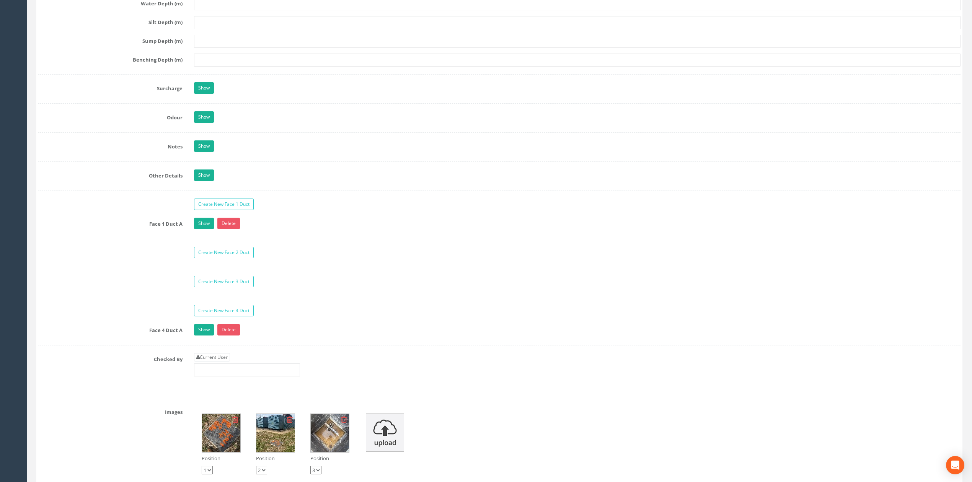
scroll to position [1011, 0]
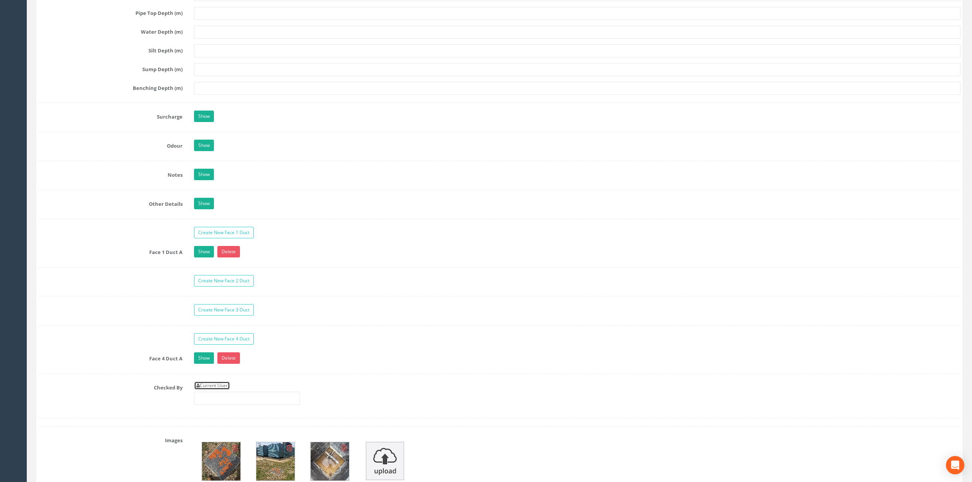
click at [211, 390] on link "Current User" at bounding box center [212, 386] width 36 height 8
type input "[PERSON_NAME]"
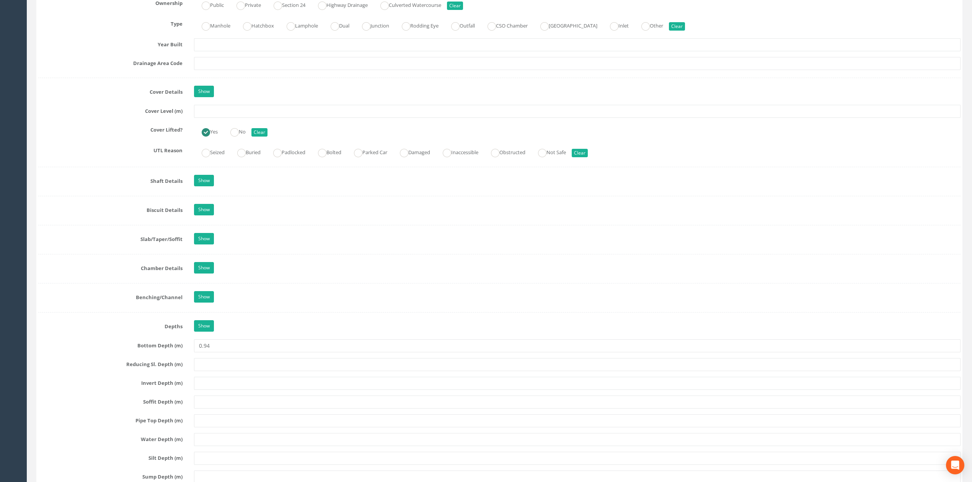
scroll to position [603, 0]
click at [252, 351] on input "0.94" at bounding box center [577, 346] width 767 height 13
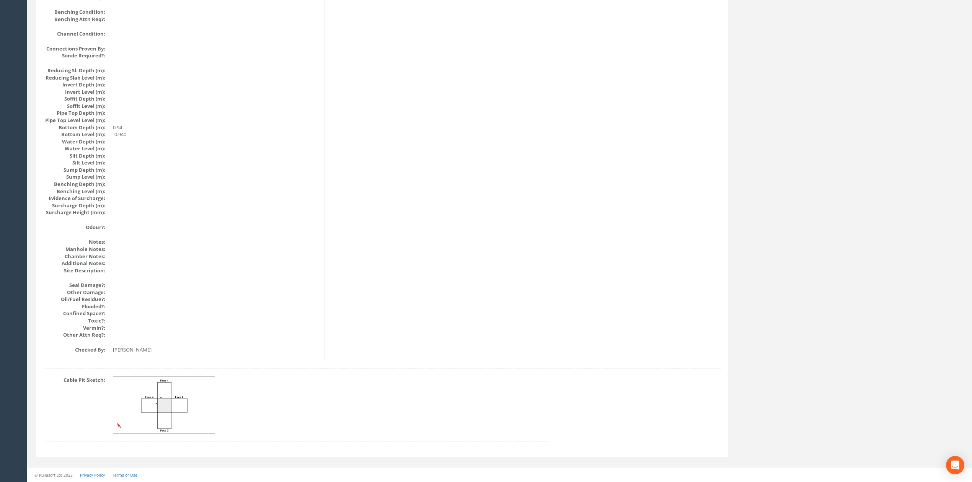
scroll to position [0, 0]
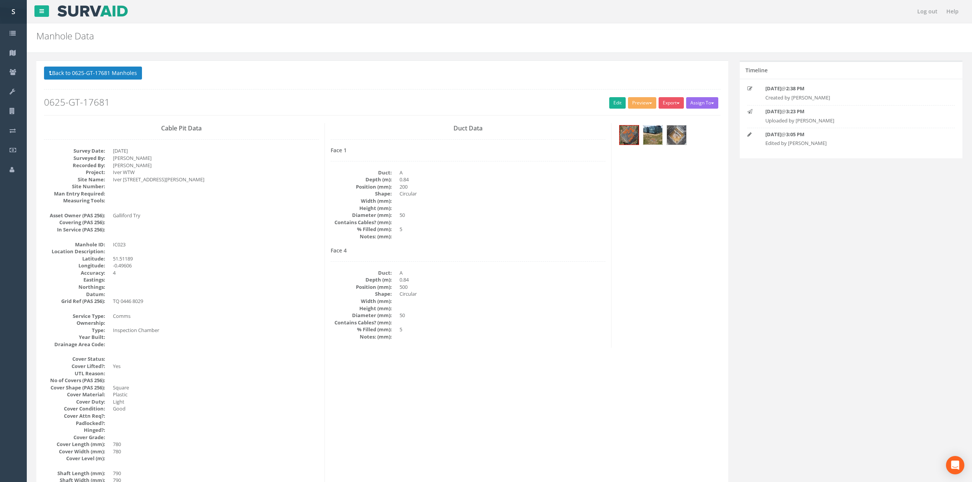
click at [649, 135] on img at bounding box center [652, 135] width 19 height 19
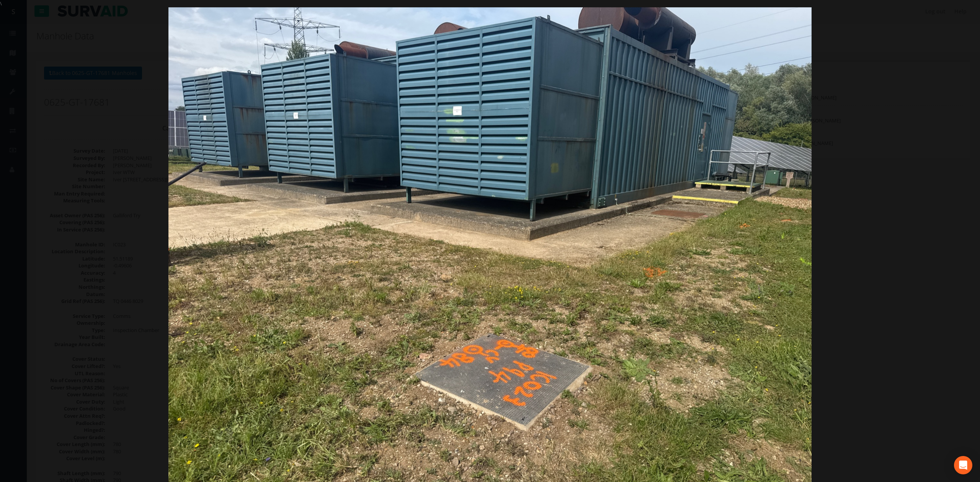
click at [878, 299] on div at bounding box center [490, 248] width 980 height 482
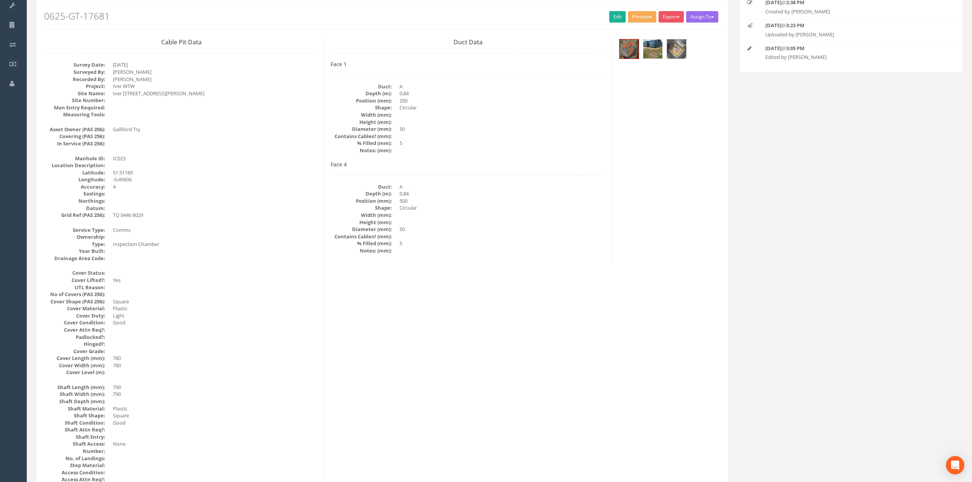
scroll to position [102, 0]
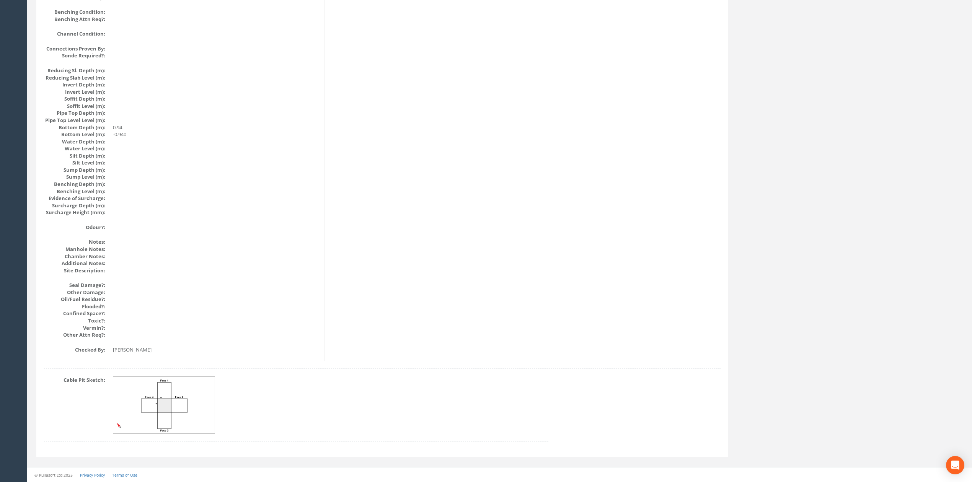
drag, startPoint x: 263, startPoint y: 286, endPoint x: 261, endPoint y: 203, distance: 82.7
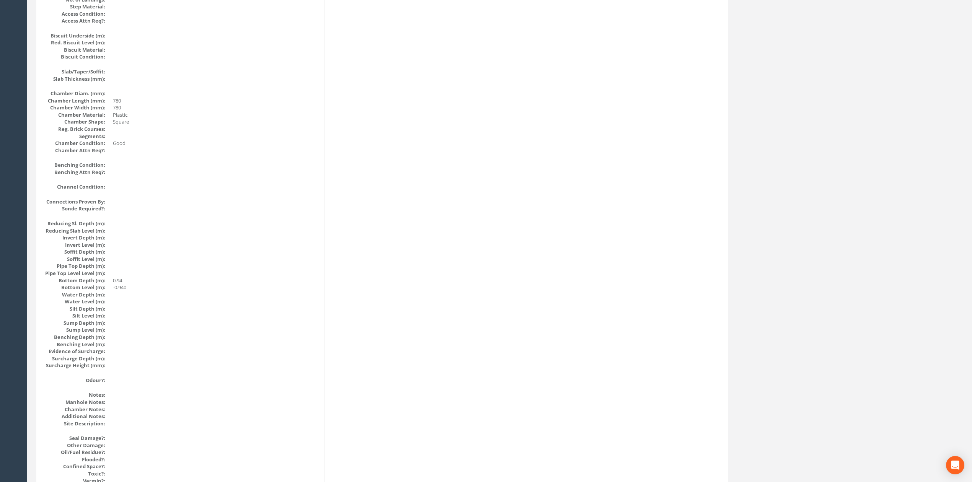
scroll to position [0, 0]
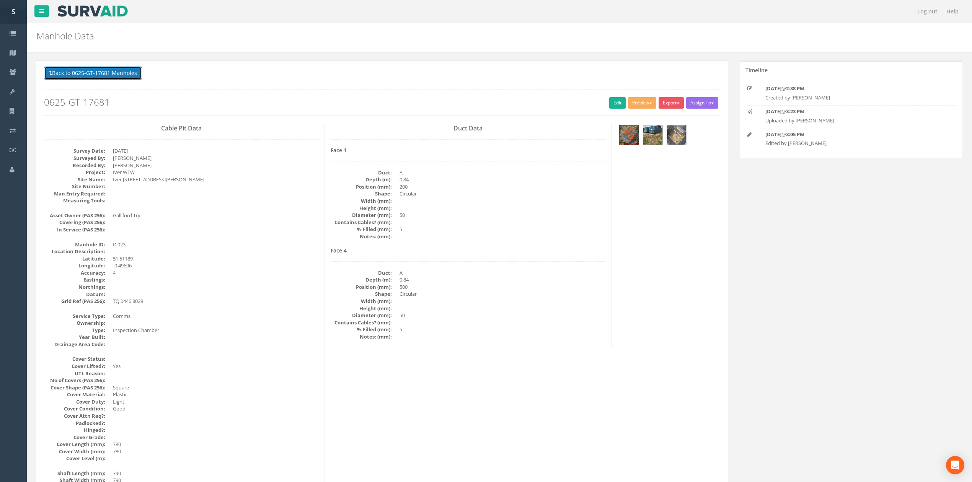
click at [108, 76] on button "Back to 0625-GT-17681 Manholes" at bounding box center [93, 73] width 98 height 13
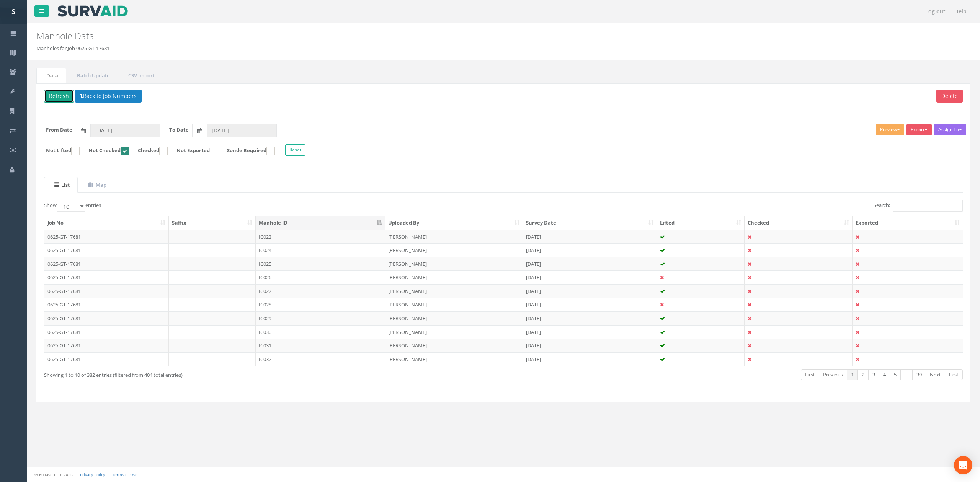
click at [60, 90] on button "Refresh" at bounding box center [59, 96] width 30 height 13
click at [288, 235] on td "IC024" at bounding box center [320, 237] width 129 height 14
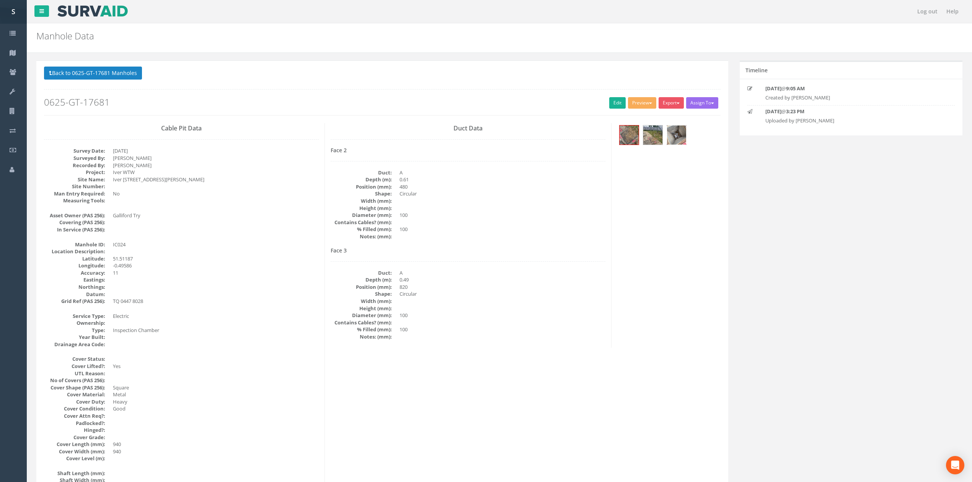
click at [680, 134] on img at bounding box center [676, 135] width 19 height 19
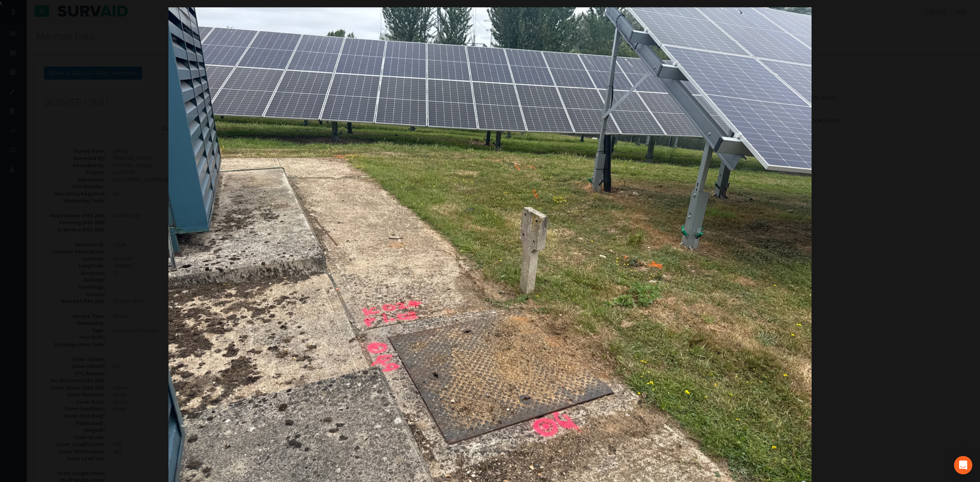
click at [935, 246] on div at bounding box center [490, 248] width 980 height 482
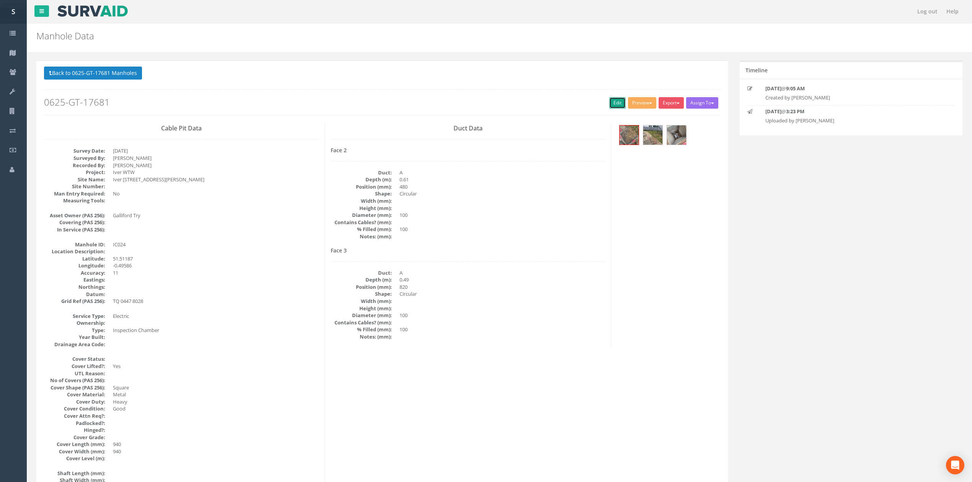
drag, startPoint x: 618, startPoint y: 103, endPoint x: 974, endPoint y: 203, distance: 370.3
click at [618, 103] on link "Edit" at bounding box center [617, 102] width 16 height 11
click at [123, 69] on button "Back to 0625-GT-17681 Manholes" at bounding box center [93, 73] width 98 height 13
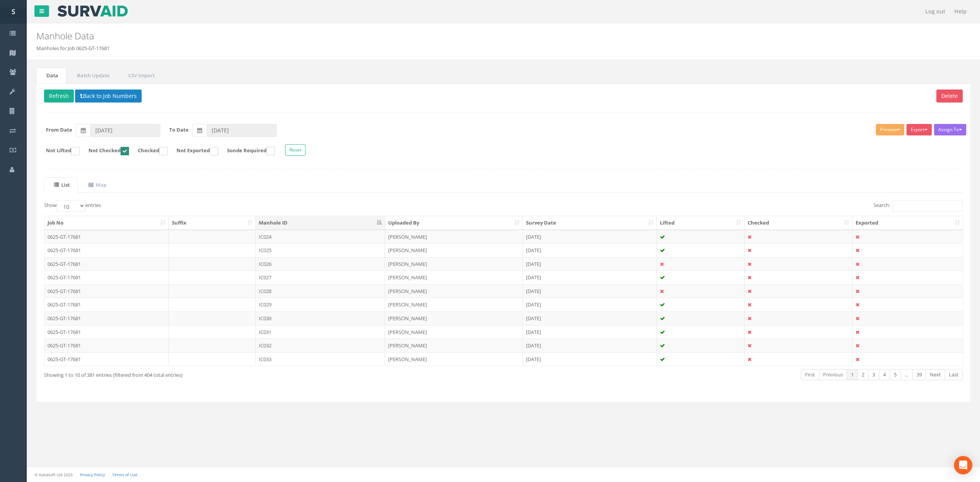
drag, startPoint x: 326, startPoint y: 251, endPoint x: 344, endPoint y: 247, distance: 18.8
click at [326, 251] on td "IC025" at bounding box center [320, 250] width 129 height 14
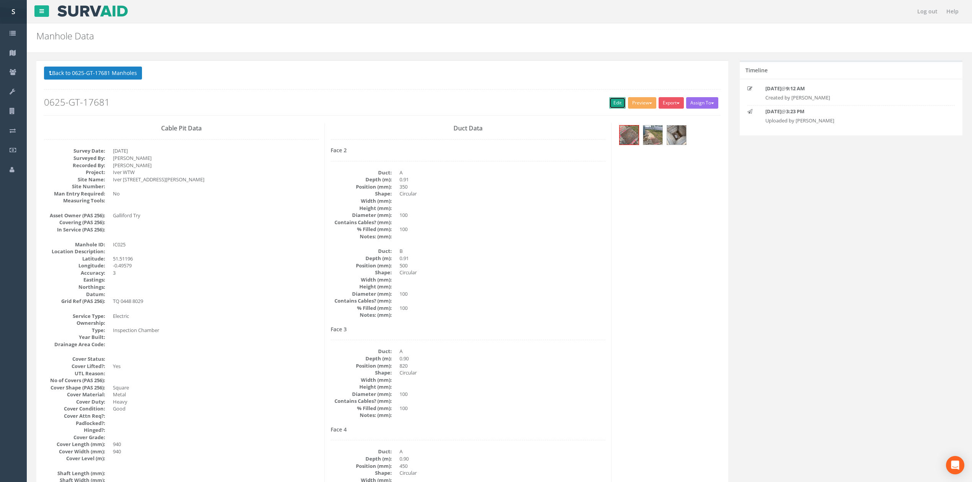
click at [611, 107] on link "Edit" at bounding box center [617, 102] width 16 height 11
click at [116, 77] on button "Back to 0625-GT-17681 Manholes" at bounding box center [93, 73] width 98 height 13
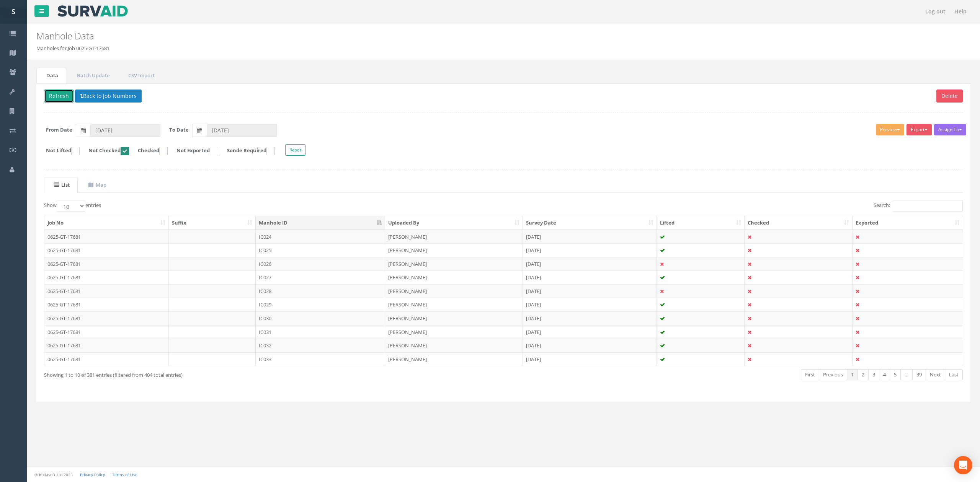
click at [70, 95] on button "Refresh" at bounding box center [59, 96] width 30 height 13
click at [331, 240] on td "IC026" at bounding box center [320, 237] width 129 height 14
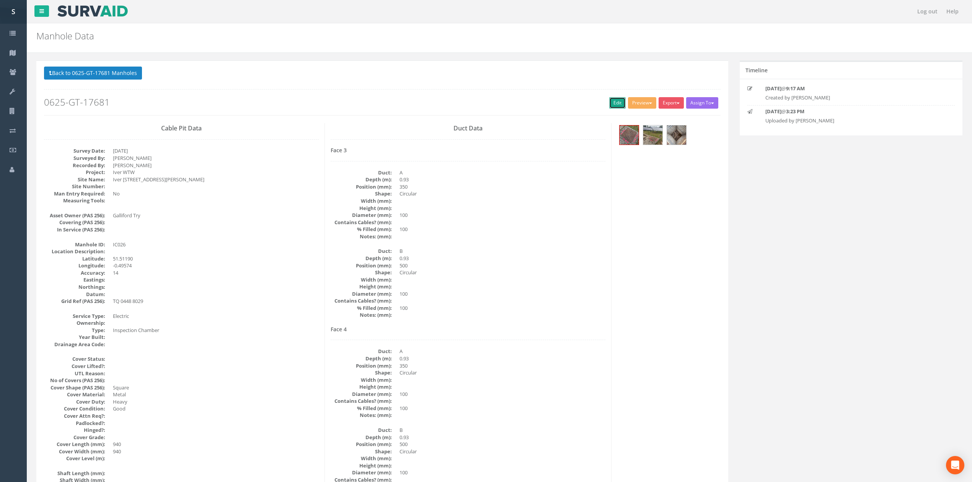
drag, startPoint x: 608, startPoint y: 106, endPoint x: 259, endPoint y: 467, distance: 502.6
click at [609, 106] on link "Edit" at bounding box center [617, 102] width 16 height 11
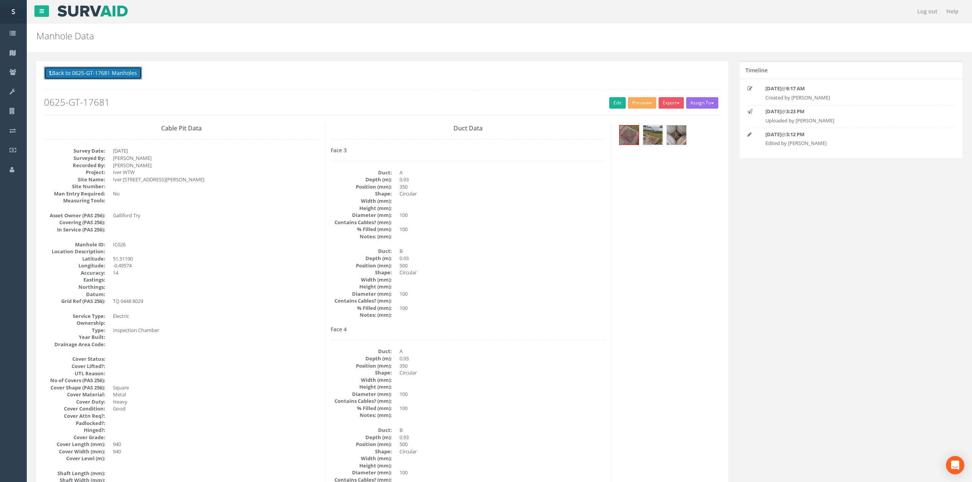
click at [113, 70] on button "Back to 0625-GT-17681 Manholes" at bounding box center [93, 73] width 98 height 13
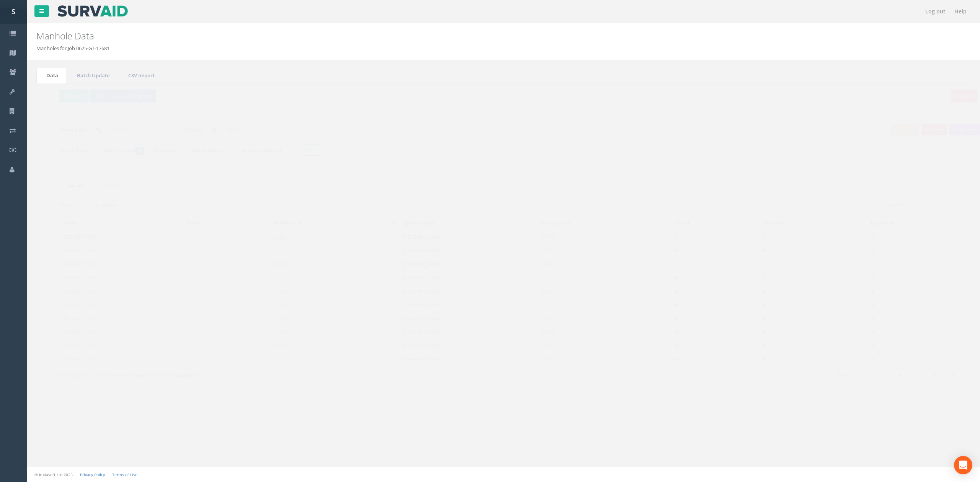
click at [298, 253] on td "IC027" at bounding box center [320, 250] width 129 height 14
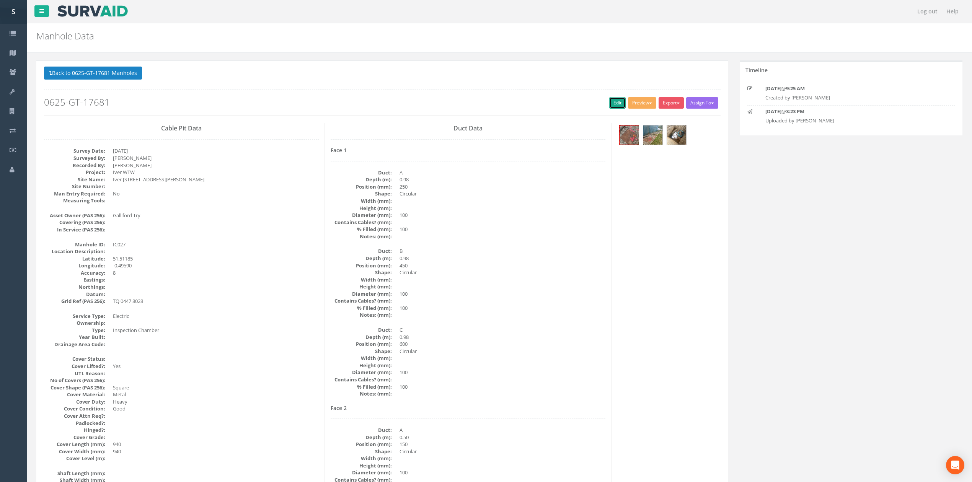
click at [614, 103] on link "Edit" at bounding box center [617, 102] width 16 height 11
click at [66, 71] on button "Back to 0625-GT-17681 Manholes" at bounding box center [93, 73] width 98 height 13
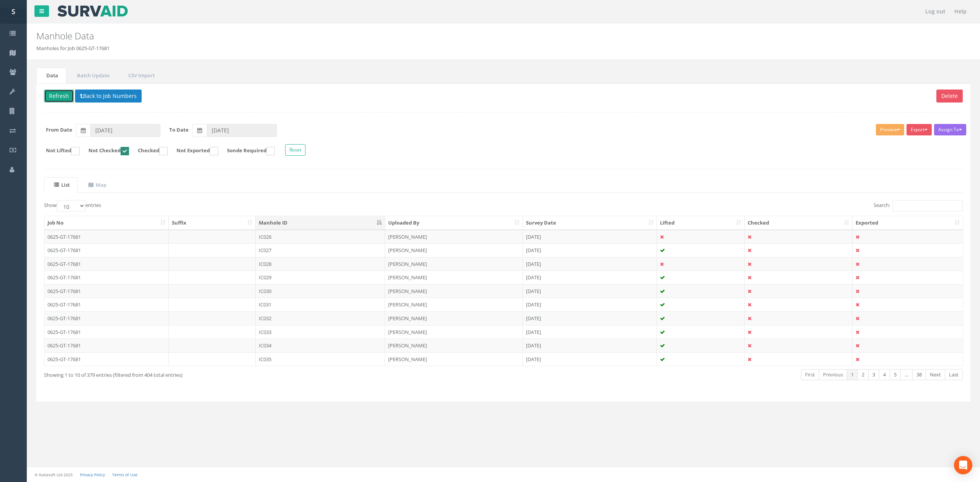
click at [55, 95] on button "Refresh" at bounding box center [59, 96] width 30 height 13
click at [284, 236] on td "IC028" at bounding box center [320, 237] width 129 height 14
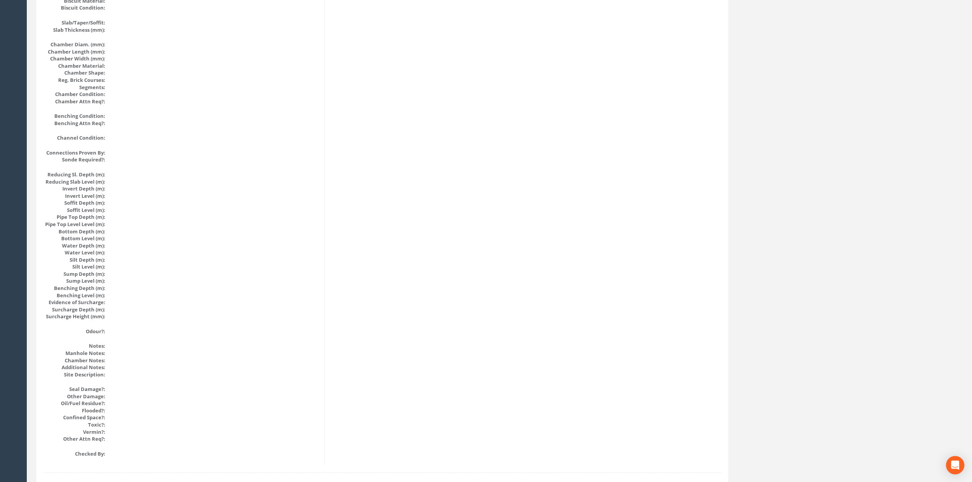
scroll to position [626, 0]
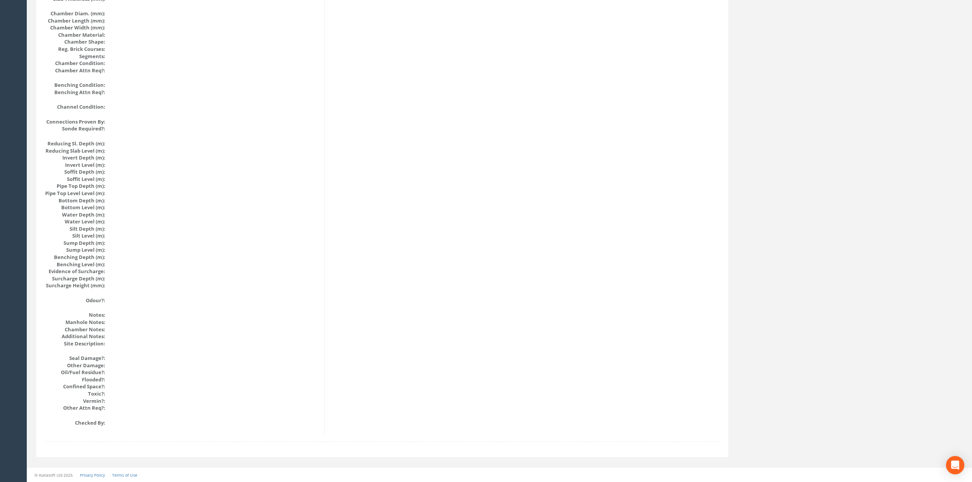
drag, startPoint x: 522, startPoint y: 342, endPoint x: 496, endPoint y: 167, distance: 176.9
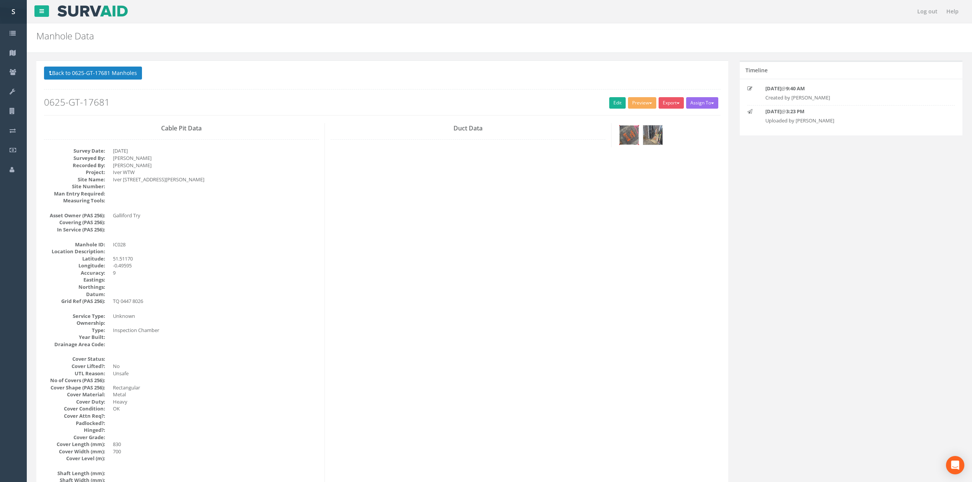
click at [628, 135] on img at bounding box center [629, 135] width 19 height 19
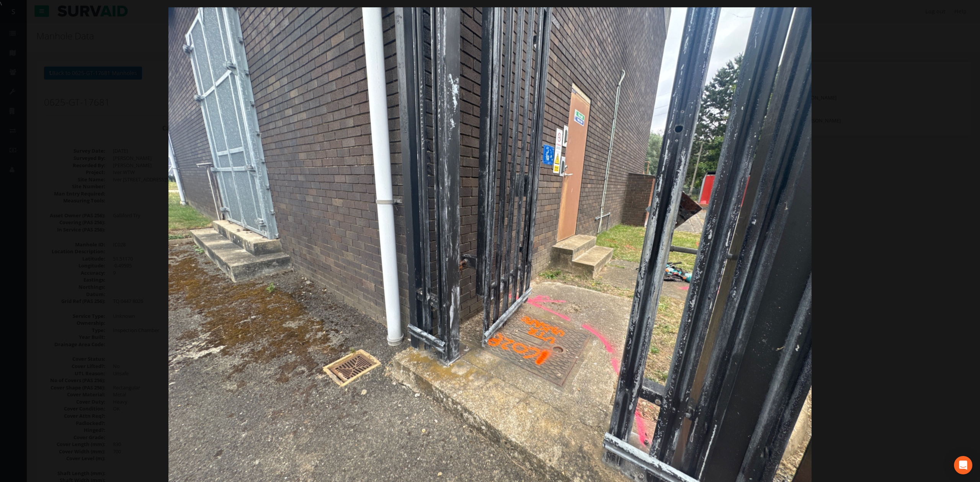
click at [741, 251] on img at bounding box center [489, 248] width 643 height 482
click at [924, 199] on div at bounding box center [490, 248] width 980 height 482
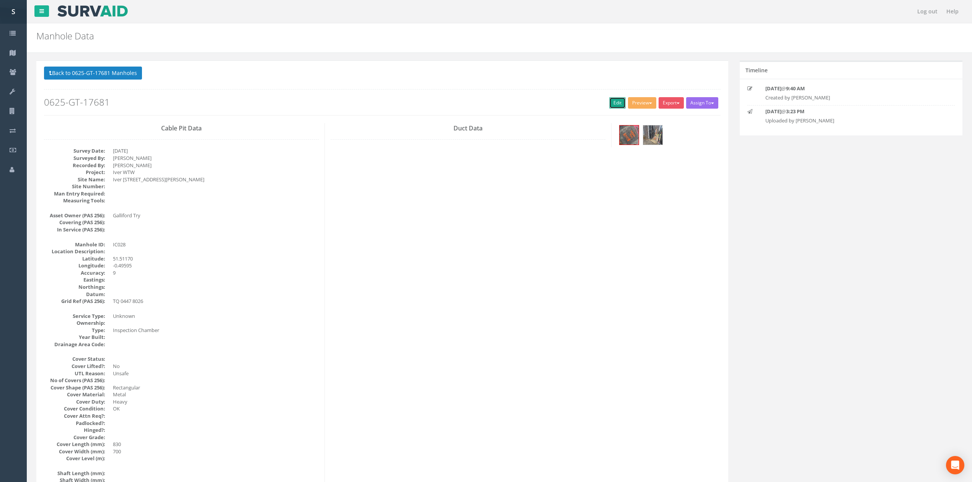
click at [610, 106] on link "Edit" at bounding box center [617, 102] width 16 height 11
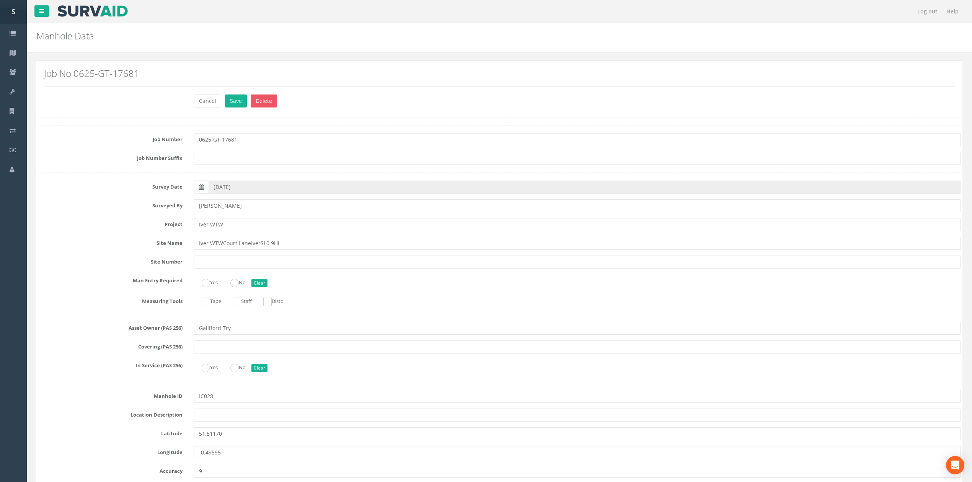
scroll to position [1327, 0]
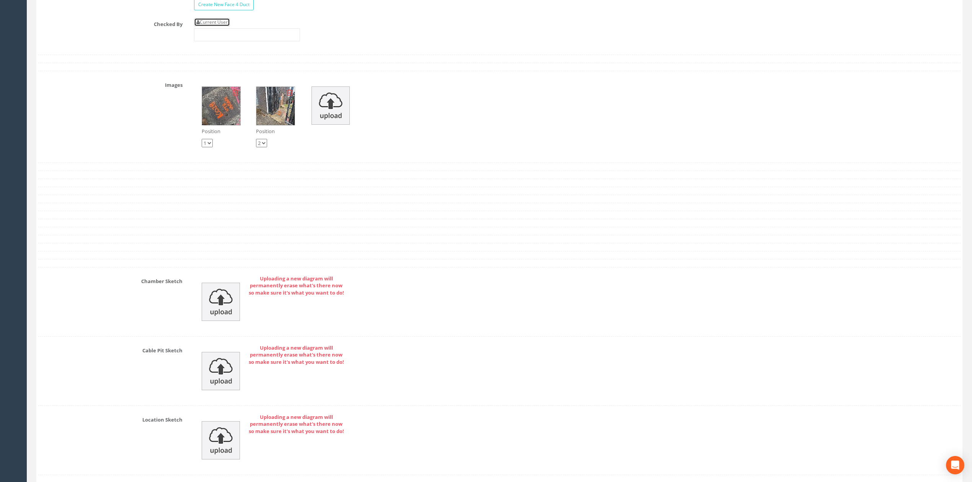
click at [219, 26] on link "Current User" at bounding box center [212, 22] width 36 height 8
type input "[PERSON_NAME]"
click at [246, 41] on input "[PERSON_NAME]" at bounding box center [247, 34] width 106 height 13
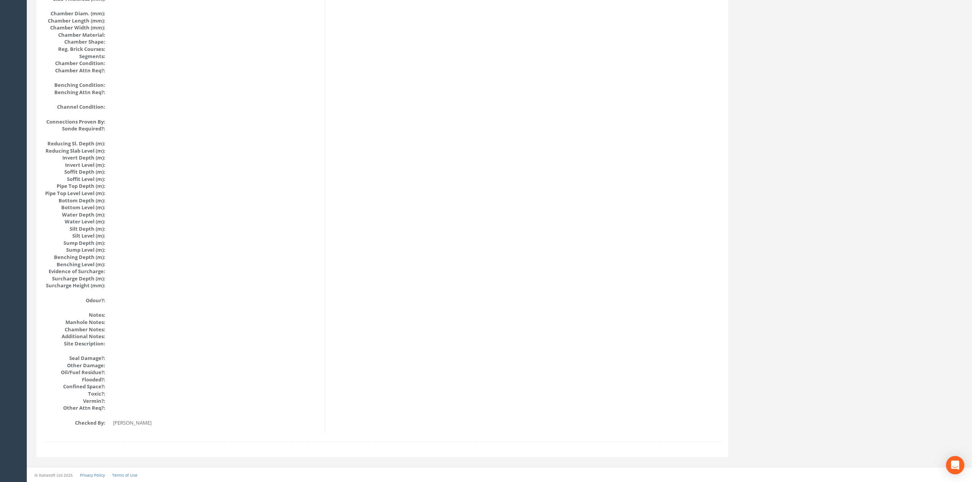
scroll to position [0, 0]
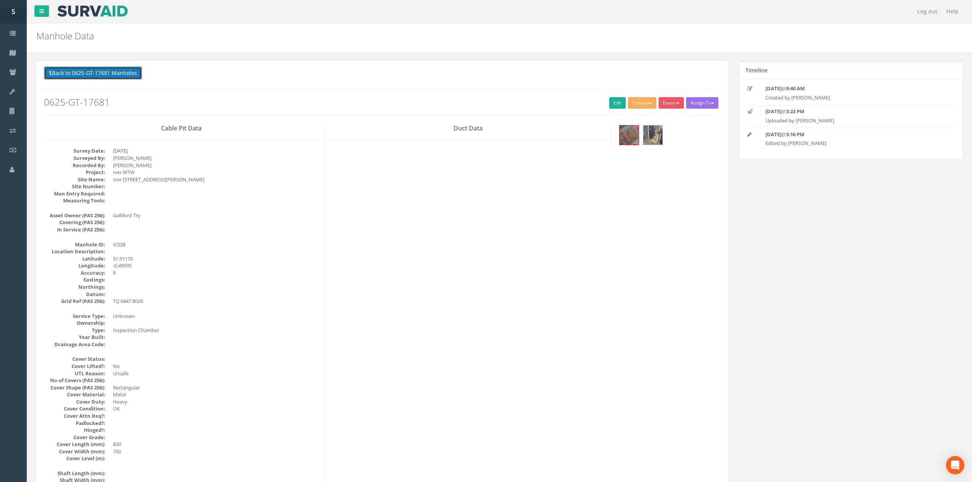
click at [120, 69] on button "Back to 0625-GT-17681 Manholes" at bounding box center [93, 73] width 98 height 13
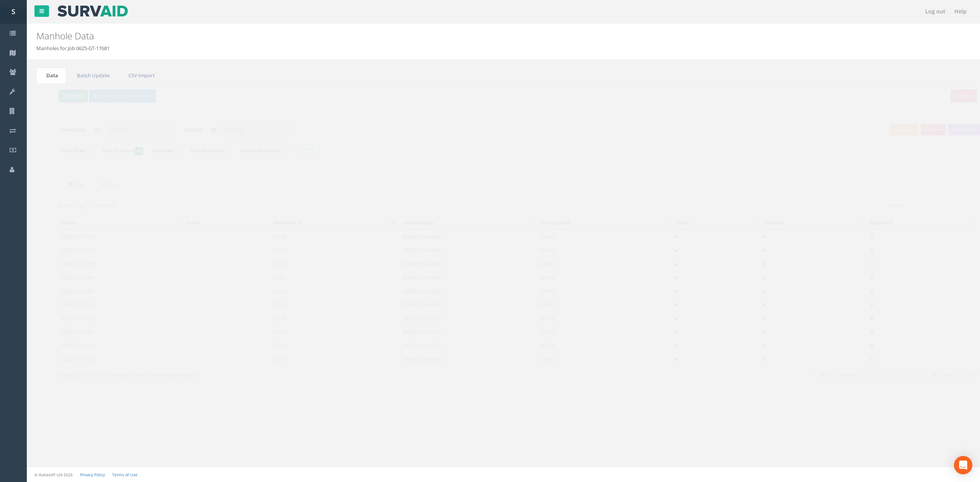
click at [47, 100] on button "Refresh" at bounding box center [59, 96] width 30 height 13
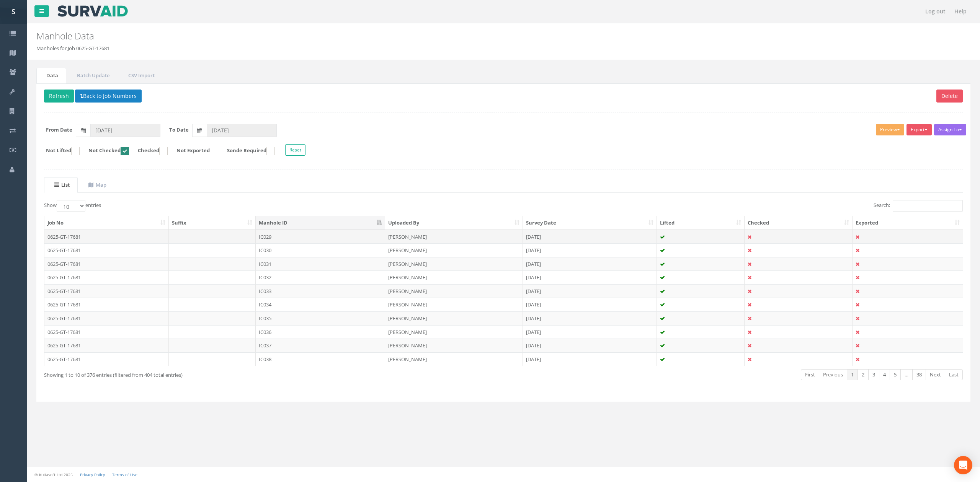
click at [415, 236] on td "[PERSON_NAME]" at bounding box center [454, 237] width 138 height 14
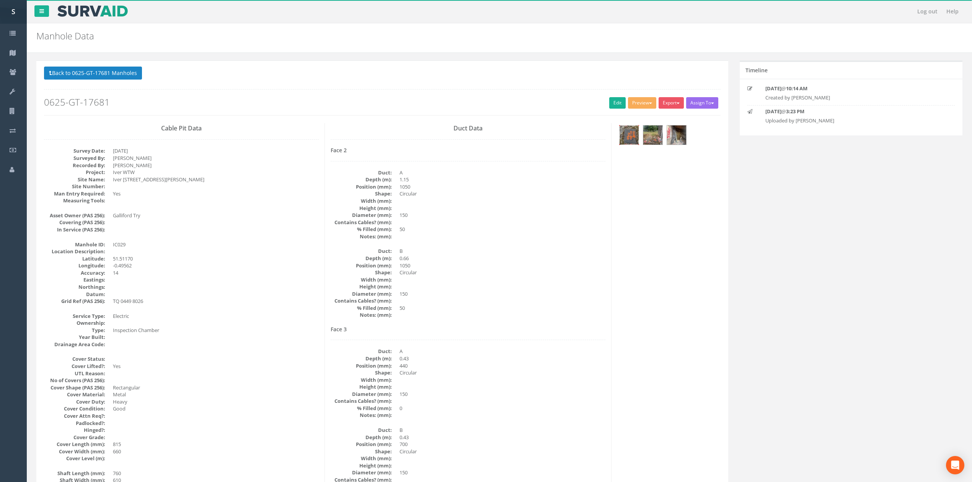
click at [625, 143] on img at bounding box center [629, 135] width 19 height 19
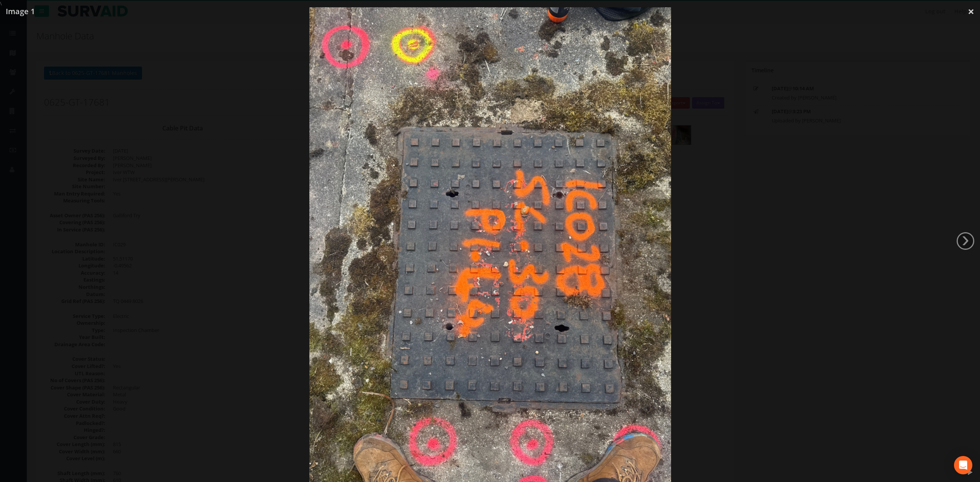
click at [726, 261] on div at bounding box center [490, 248] width 980 height 482
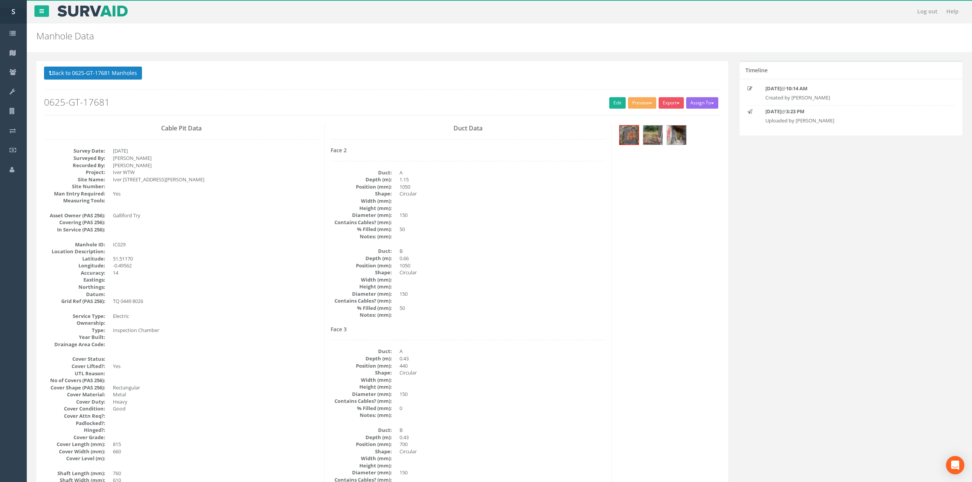
click at [118, 77] on button "Back to 0625-GT-17681 Manholes" at bounding box center [93, 73] width 98 height 13
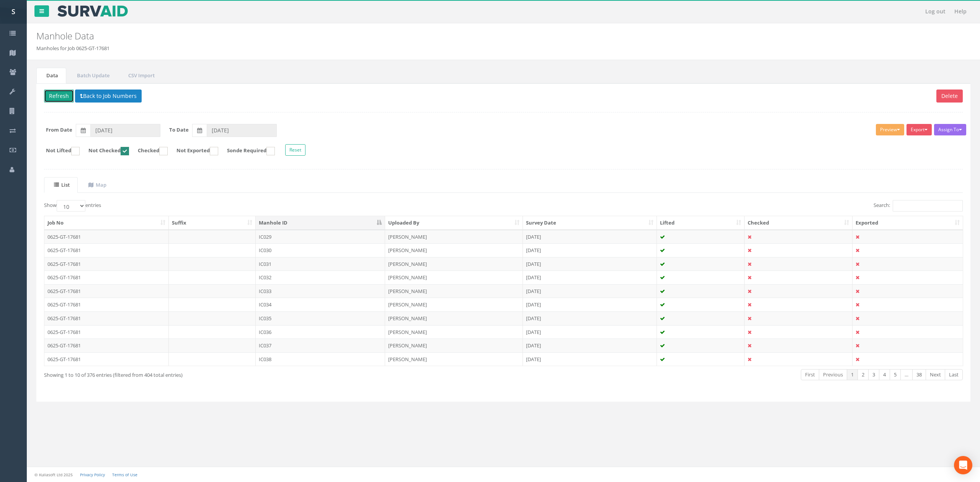
click at [54, 95] on button "Refresh" at bounding box center [59, 96] width 30 height 13
click at [278, 237] on td "IC029" at bounding box center [320, 237] width 129 height 14
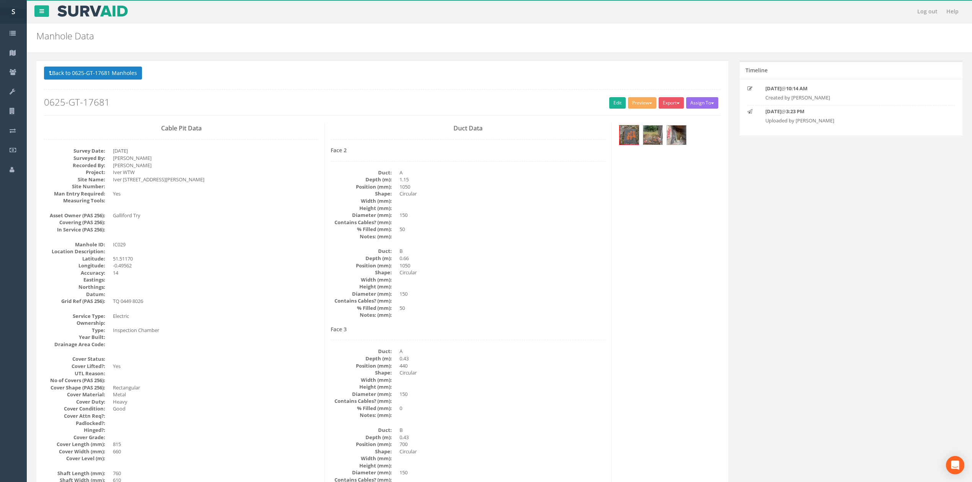
click at [611, 110] on div "Back to 0625-GT-17681 Manholes Back to Map Assign To No Companies Added Export …" at bounding box center [382, 91] width 677 height 49
click at [611, 109] on link "Edit" at bounding box center [617, 102] width 16 height 11
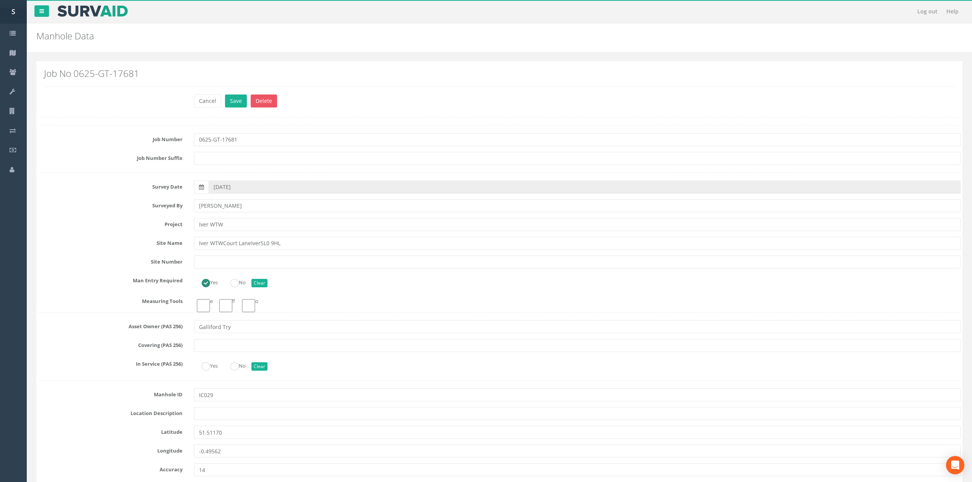
click button "Save" at bounding box center [236, 101] width 22 height 13
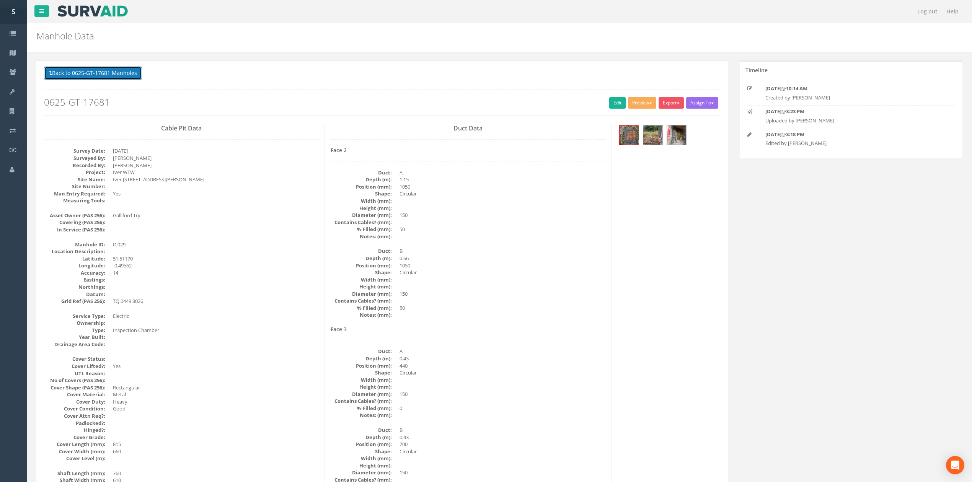
click at [126, 75] on button "Back to 0625-GT-17681 Manholes" at bounding box center [93, 73] width 98 height 13
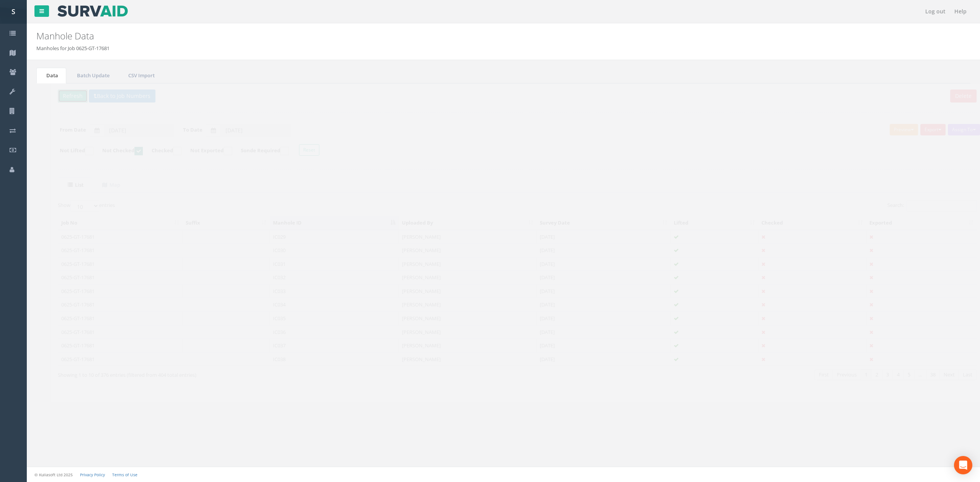
click at [53, 95] on button "Refresh" at bounding box center [59, 96] width 30 height 13
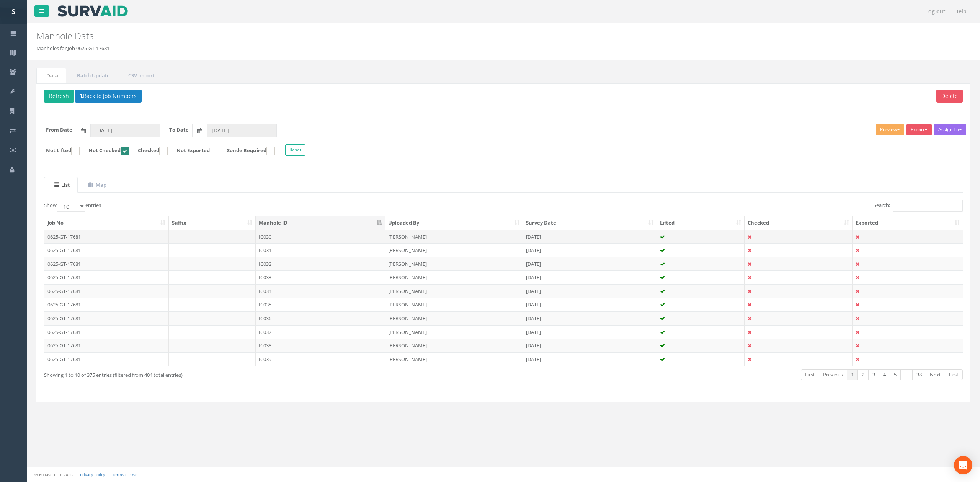
click at [295, 240] on td "IC030" at bounding box center [320, 237] width 129 height 14
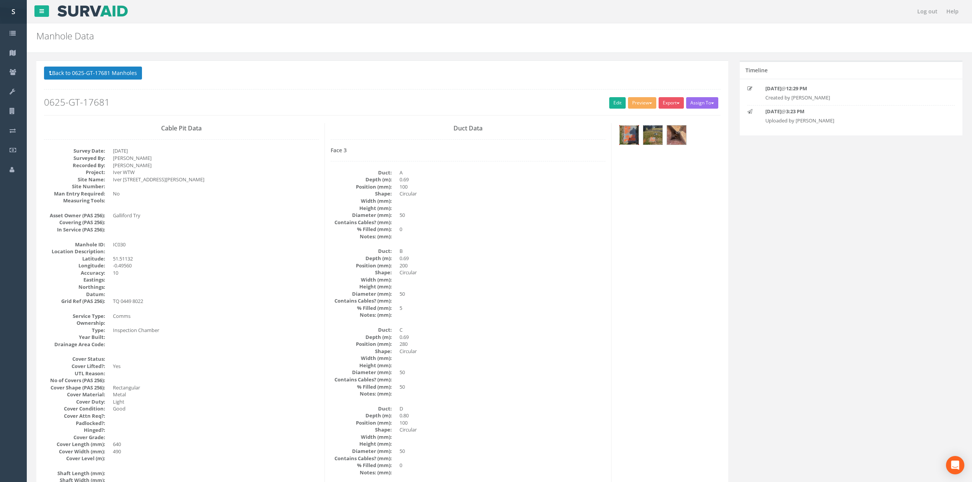
click at [631, 139] on img at bounding box center [629, 135] width 19 height 19
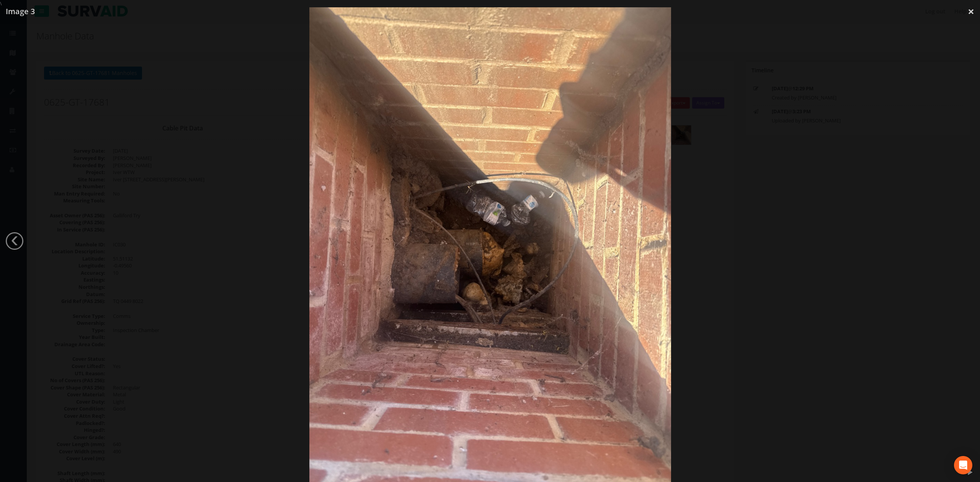
click at [791, 200] on div at bounding box center [490, 248] width 980 height 482
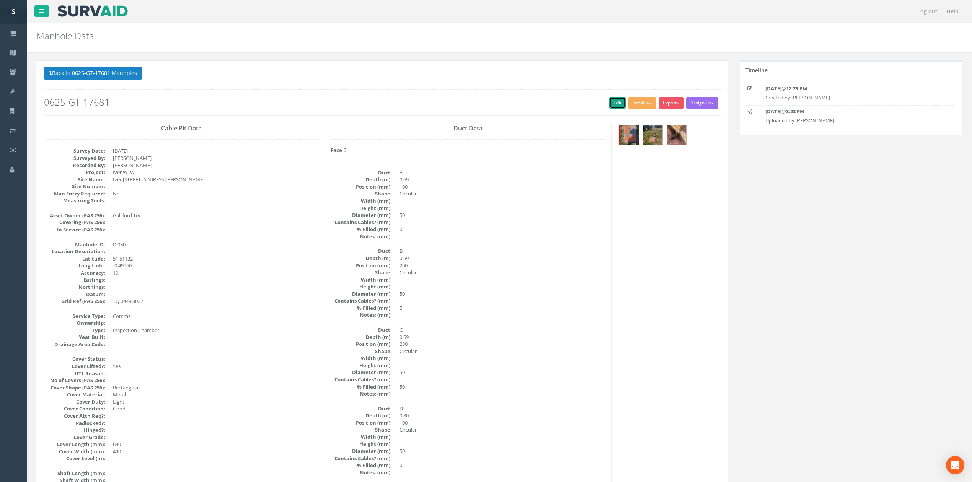
click at [614, 106] on link "Edit" at bounding box center [617, 102] width 16 height 11
click at [622, 140] on img at bounding box center [629, 135] width 19 height 19
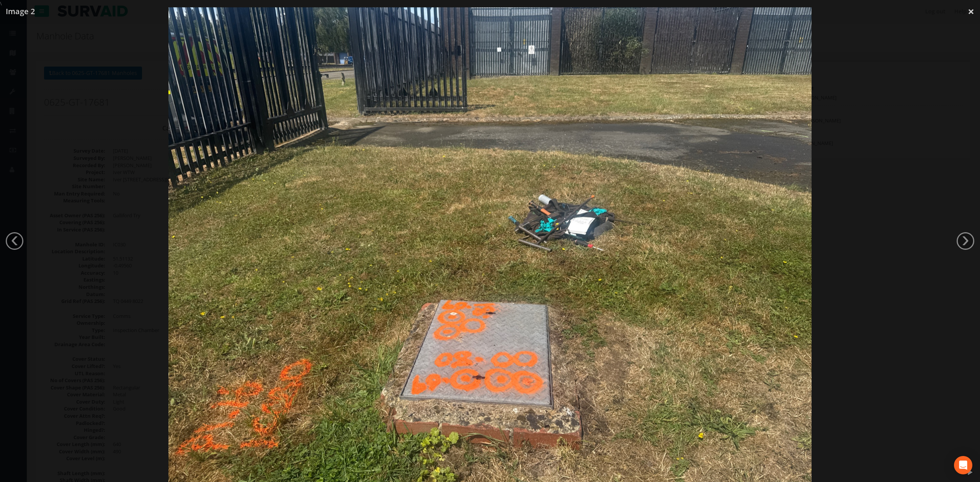
click at [924, 302] on div at bounding box center [490, 248] width 980 height 482
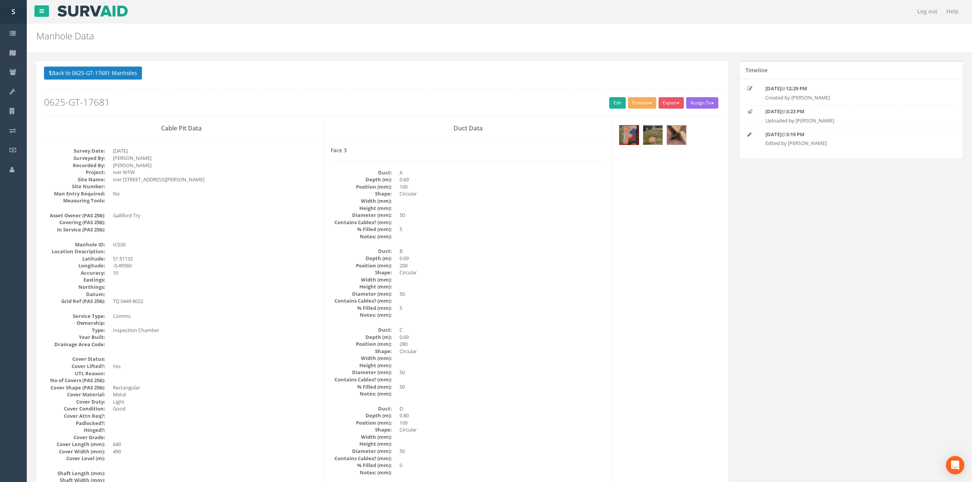
click at [600, 103] on h2 "0625-GT-17681" at bounding box center [382, 102] width 677 height 10
click at [602, 103] on h2 "0625-GT-17681" at bounding box center [382, 102] width 677 height 10
click at [609, 104] on link "Edit" at bounding box center [617, 102] width 16 height 11
click at [611, 103] on link "Edit" at bounding box center [617, 102] width 16 height 11
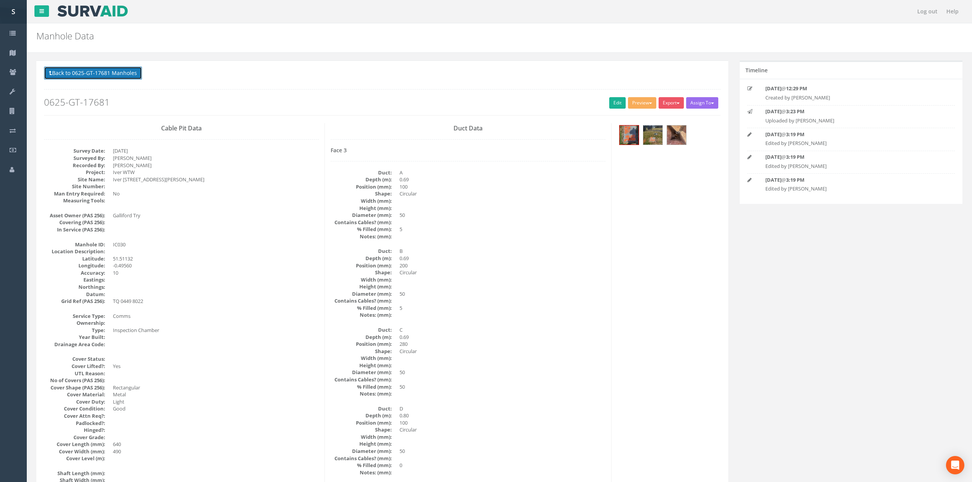
click at [113, 74] on button "Back to 0625-GT-17681 Manholes" at bounding box center [93, 73] width 98 height 13
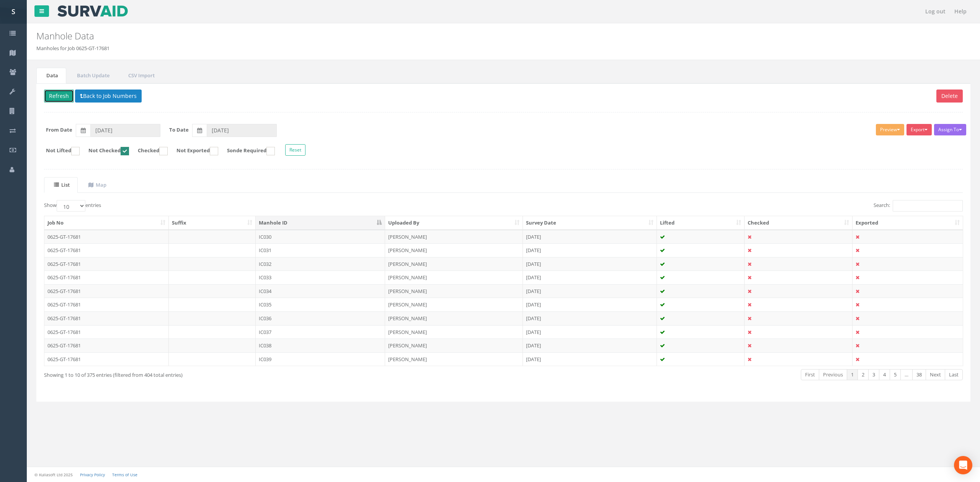
drag, startPoint x: 60, startPoint y: 95, endPoint x: 147, endPoint y: 161, distance: 109.6
click at [60, 95] on button "Refresh" at bounding box center [59, 96] width 30 height 13
click at [278, 232] on td "IC031" at bounding box center [320, 237] width 129 height 14
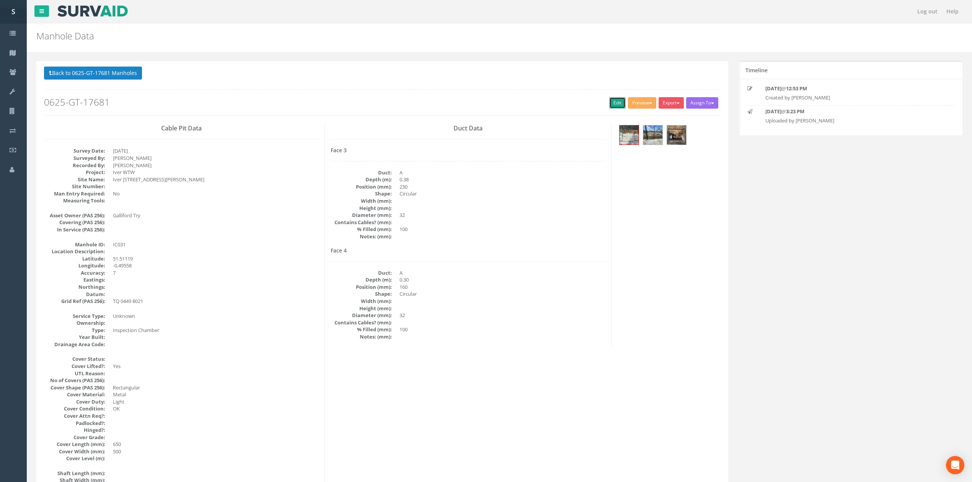
click at [609, 104] on link "Edit" at bounding box center [617, 102] width 16 height 11
click at [71, 80] on button "Back to 0625-GT-17681 Manholes" at bounding box center [93, 73] width 98 height 13
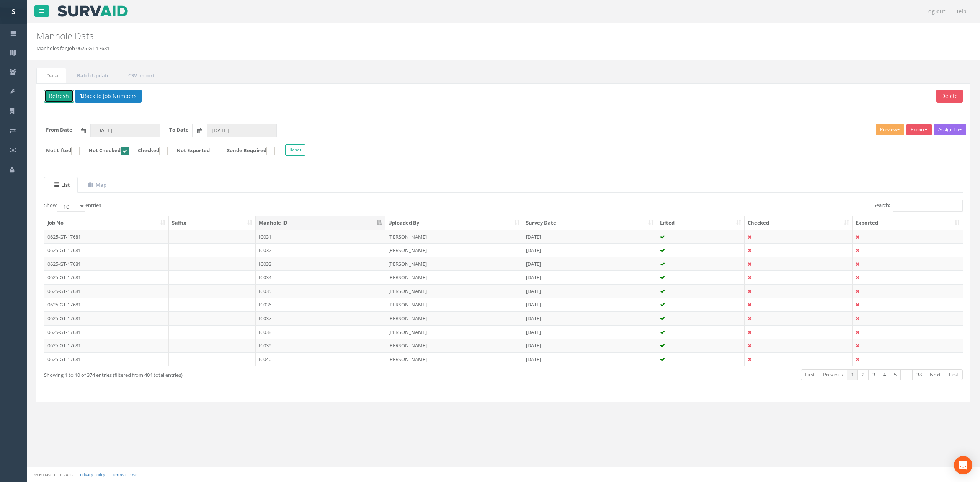
click at [49, 93] on button "Refresh" at bounding box center [59, 96] width 30 height 13
click at [294, 238] on td "IC032" at bounding box center [320, 237] width 129 height 14
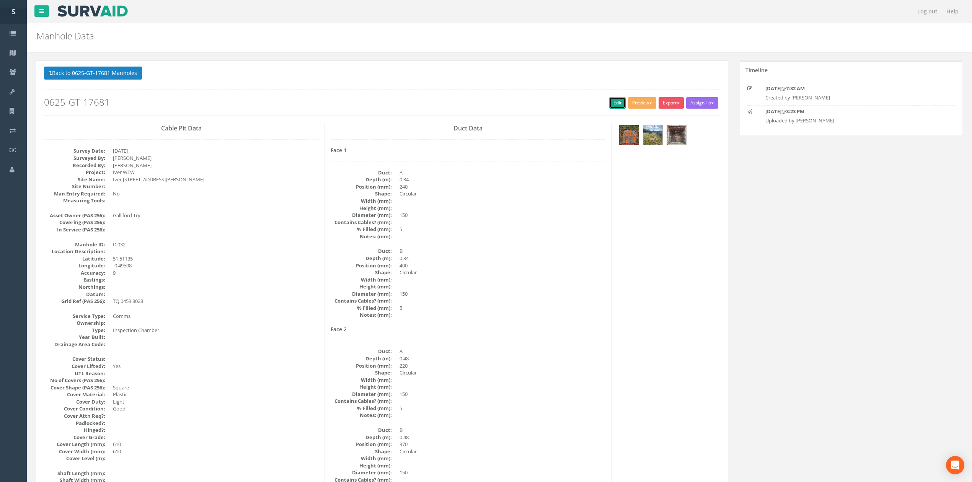
click at [609, 106] on link "Edit" at bounding box center [617, 102] width 16 height 11
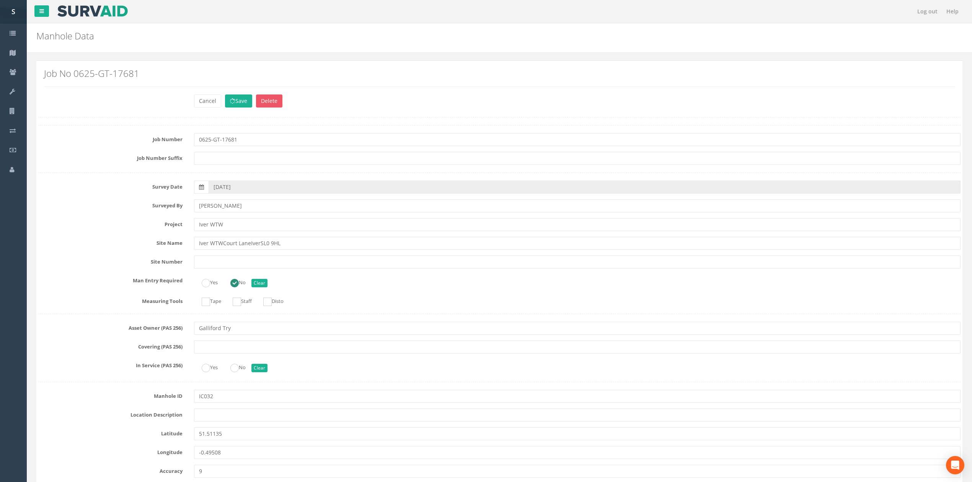
scroll to position [700, 0]
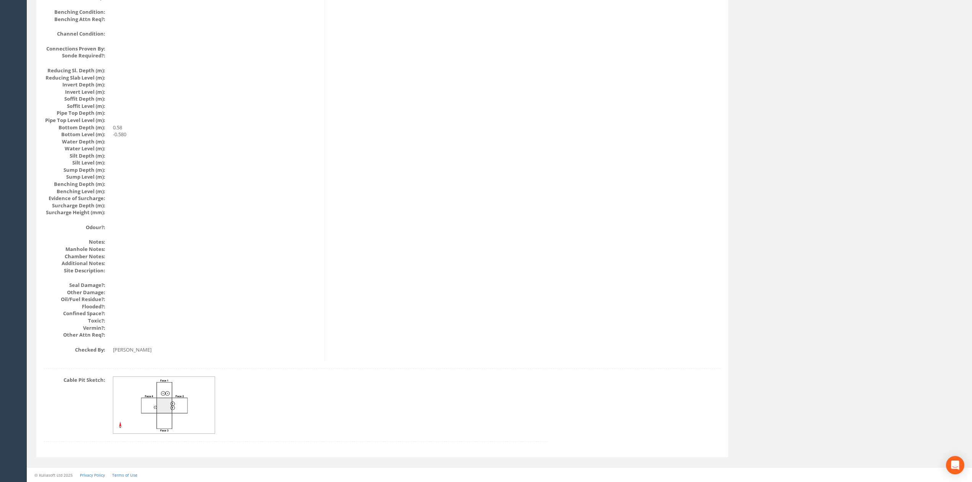
drag, startPoint x: 259, startPoint y: 344, endPoint x: 217, endPoint y: 145, distance: 203.3
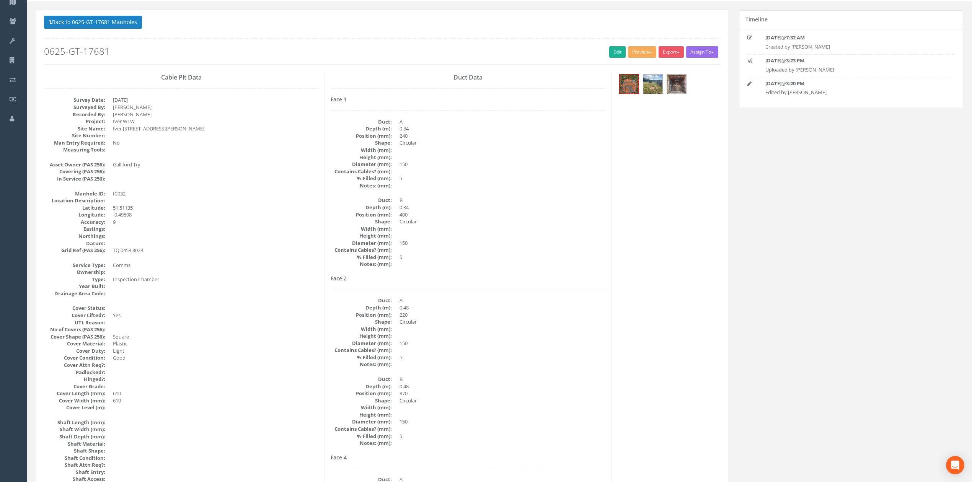
scroll to position [0, 0]
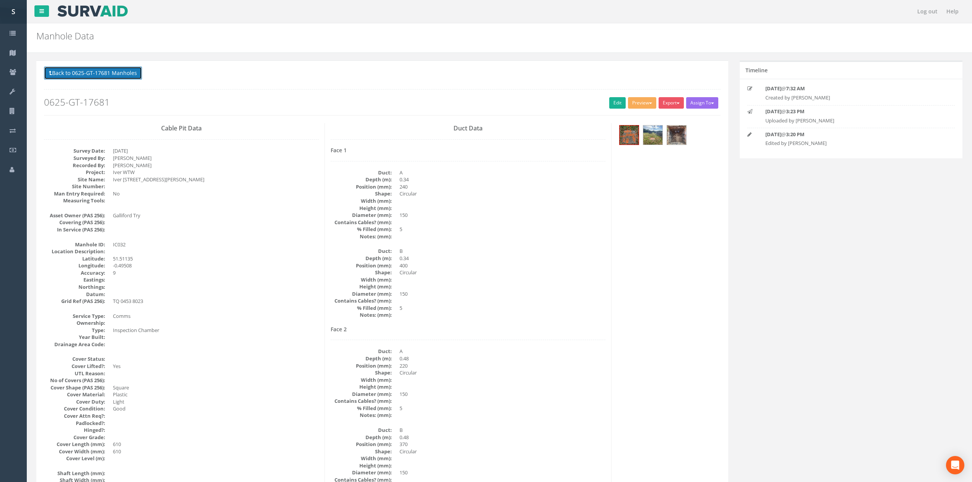
click at [96, 67] on button "Back to 0625-GT-17681 Manholes" at bounding box center [93, 73] width 98 height 13
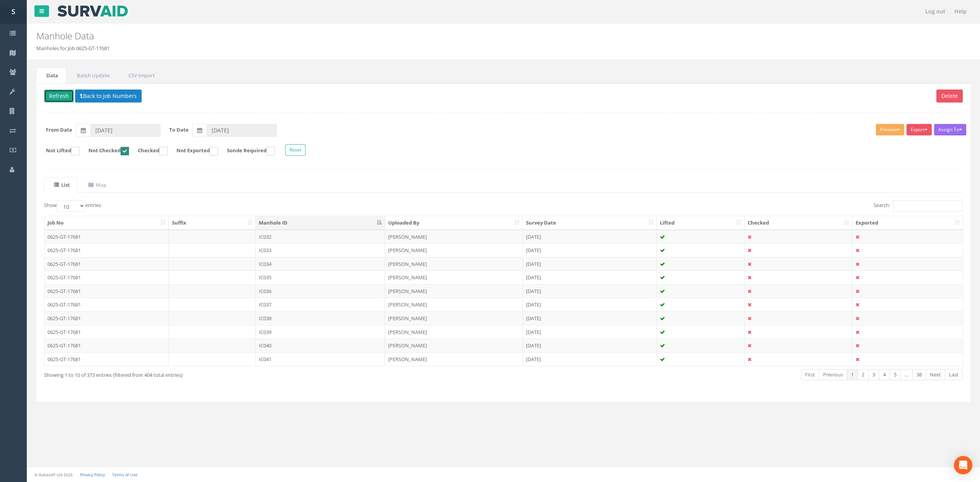
click at [50, 100] on button "Refresh" at bounding box center [59, 96] width 30 height 13
click at [281, 237] on td "IC033" at bounding box center [320, 237] width 129 height 14
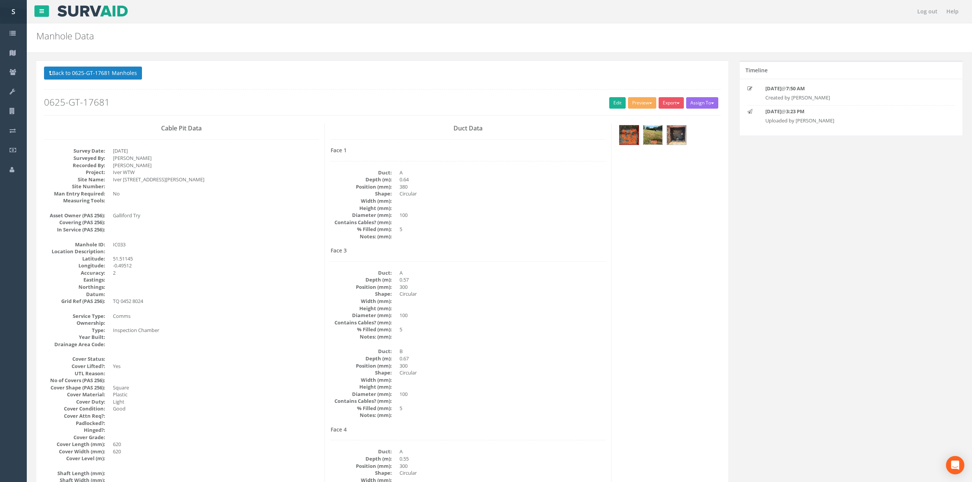
click at [661, 141] on img at bounding box center [652, 135] width 19 height 19
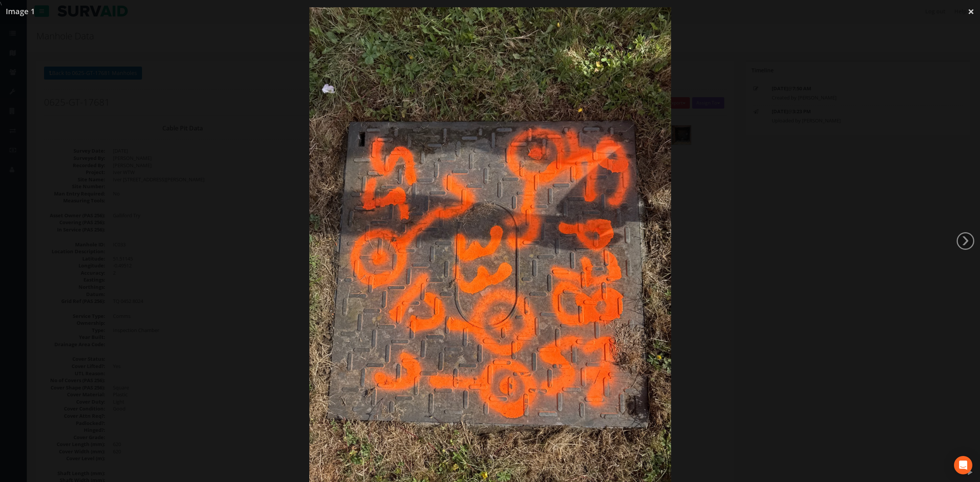
click at [734, 184] on div at bounding box center [490, 248] width 980 height 482
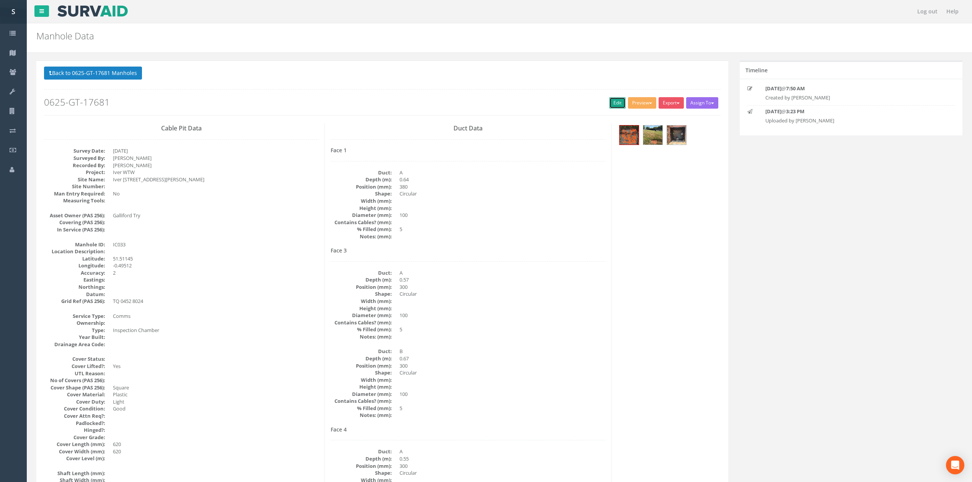
click at [609, 106] on link "Edit" at bounding box center [617, 102] width 16 height 11
click at [122, 78] on button "Back to 0625-GT-17681 Manholes" at bounding box center [93, 73] width 98 height 13
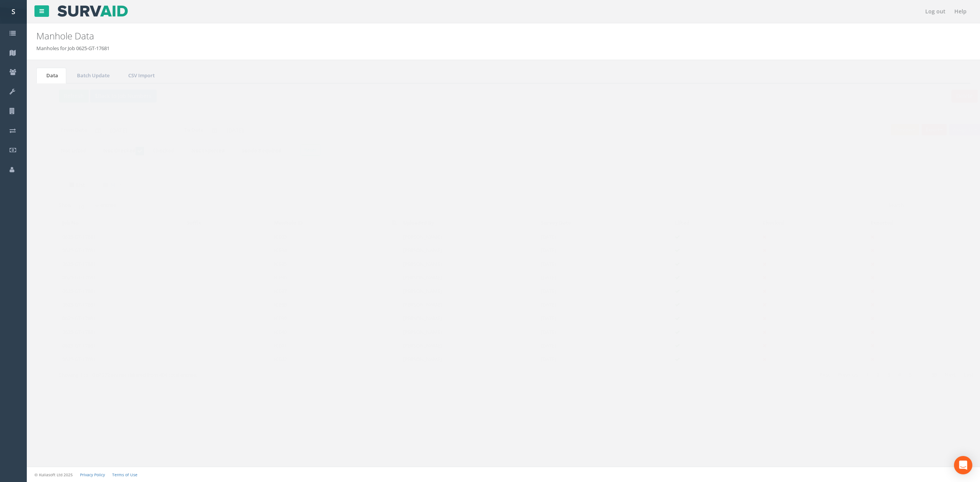
click at [269, 238] on td "IC033" at bounding box center [320, 237] width 129 height 14
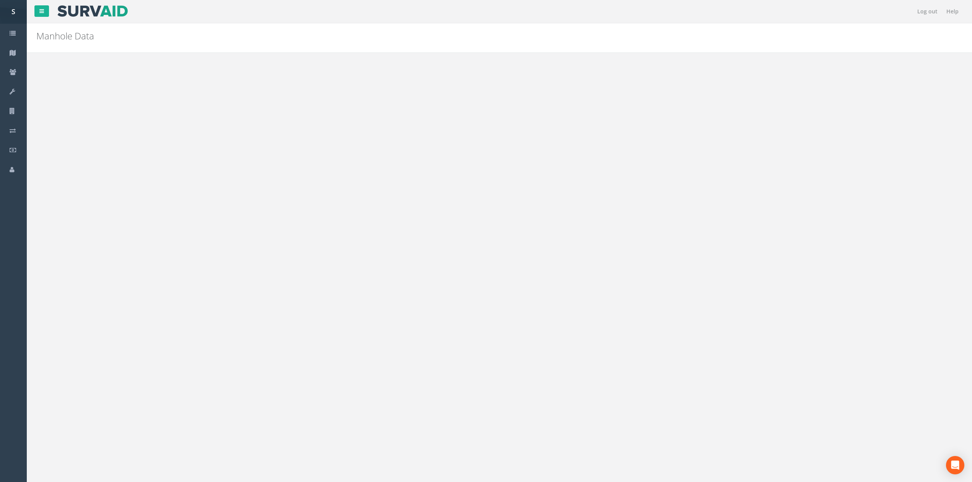
click at [125, 73] on button "Back to 0625-GT-17681 Manholes" at bounding box center [93, 73] width 98 height 13
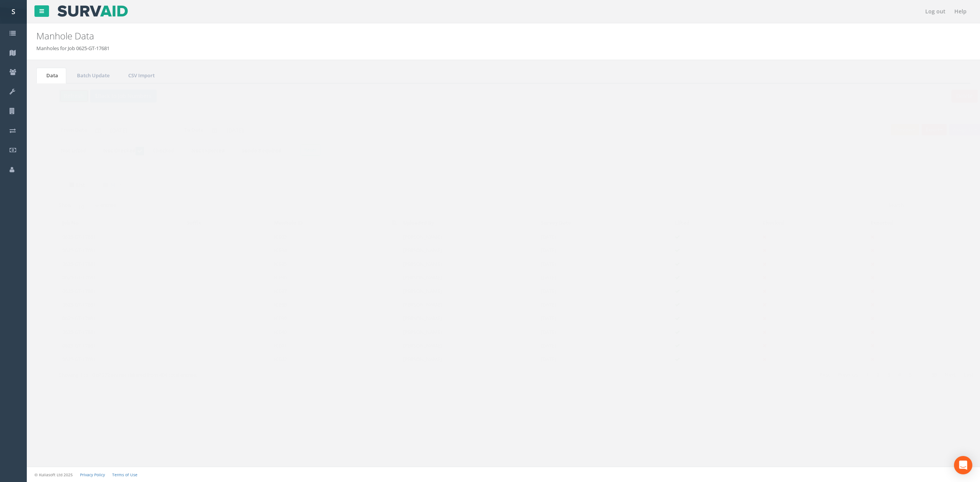
drag, startPoint x: 60, startPoint y: 93, endPoint x: 67, endPoint y: 94, distance: 7.1
click at [60, 93] on button "Refresh" at bounding box center [59, 96] width 30 height 13
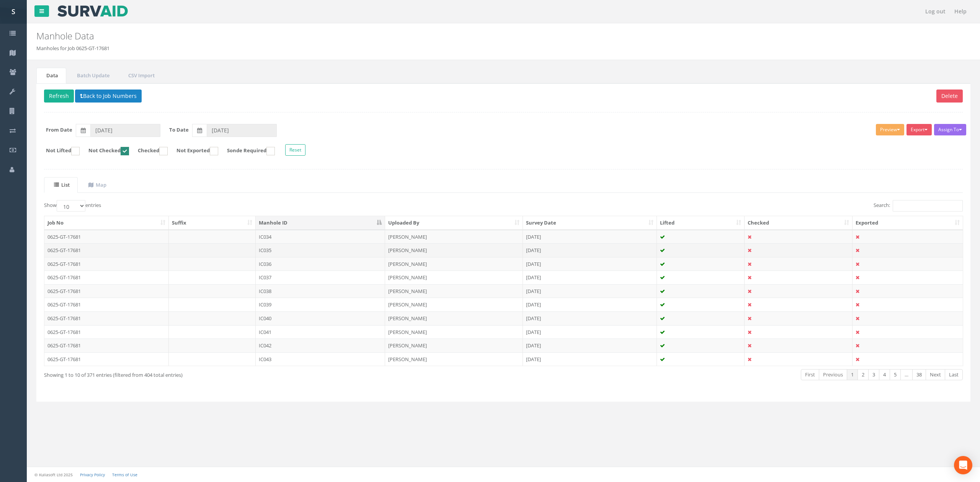
click at [279, 245] on td "IC035" at bounding box center [320, 250] width 129 height 14
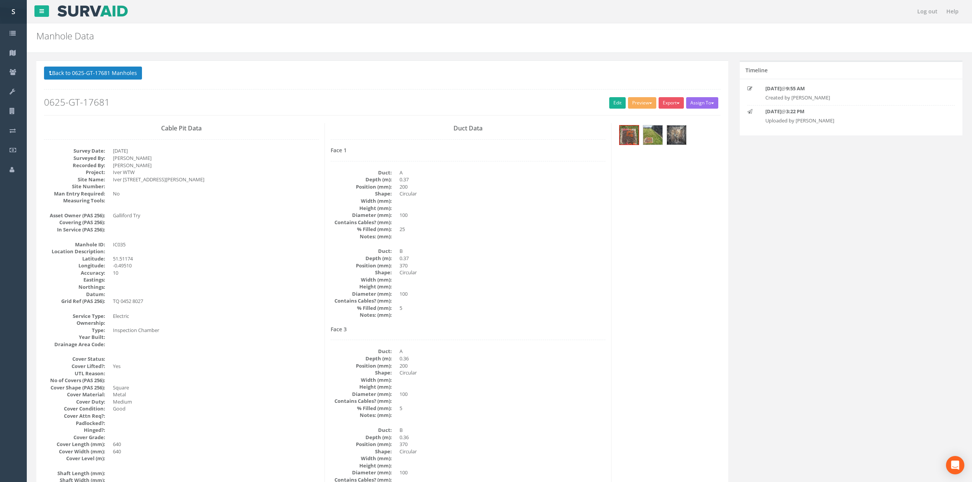
click at [65, 74] on button "Back to 0625-GT-17681 Manholes" at bounding box center [93, 73] width 98 height 13
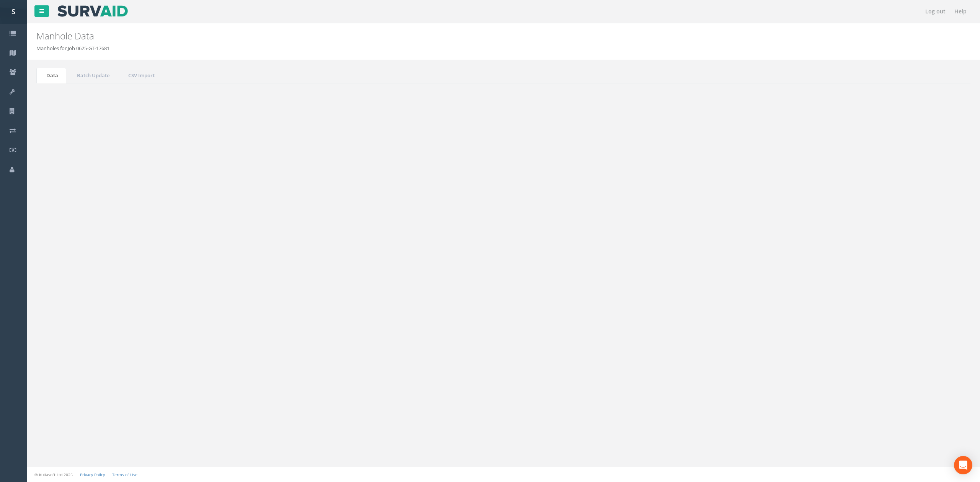
click at [340, 234] on td "IC034" at bounding box center [320, 237] width 129 height 14
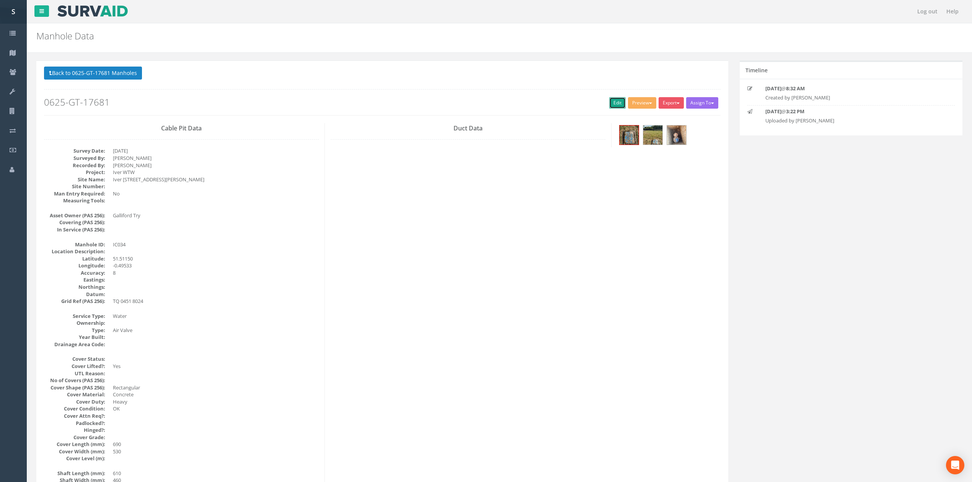
click at [609, 101] on link "Edit" at bounding box center [617, 102] width 16 height 11
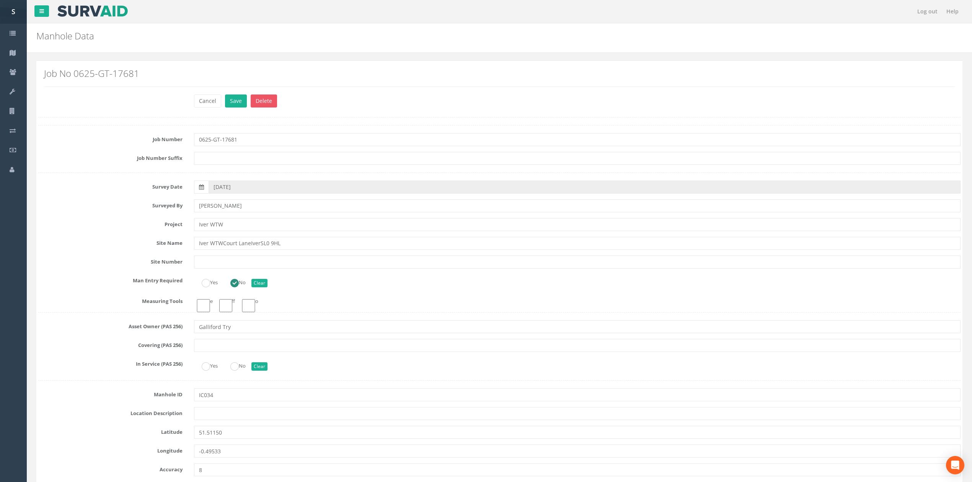
type input "[PERSON_NAME]"
click at [225, 95] on button "Save" at bounding box center [236, 101] width 22 height 13
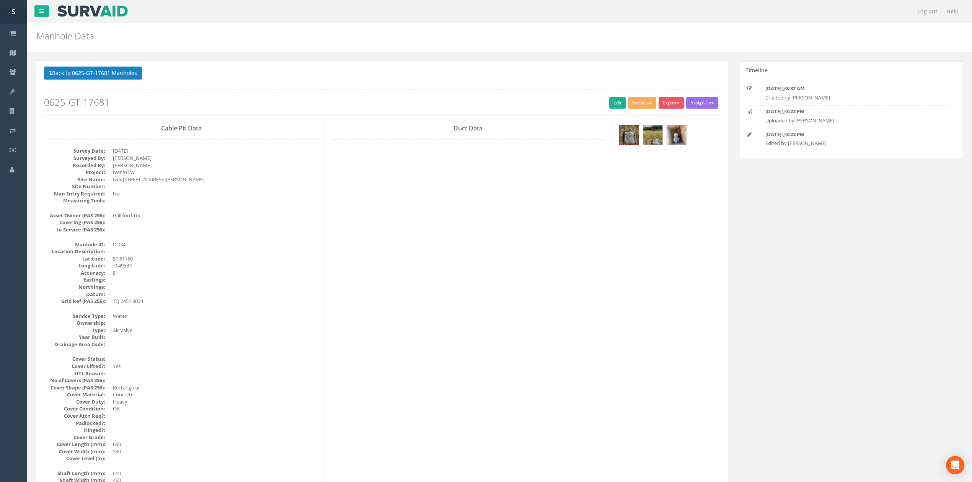
click at [92, 67] on button "Back to 0625-GT-17681 Manholes" at bounding box center [93, 73] width 98 height 13
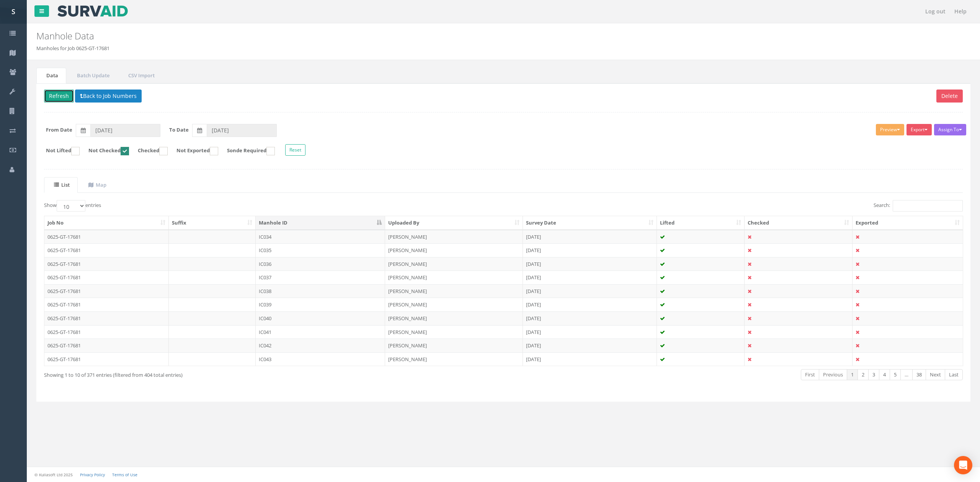
click at [58, 94] on button "Refresh" at bounding box center [59, 96] width 30 height 13
click at [297, 234] on td "IC035" at bounding box center [320, 237] width 129 height 14
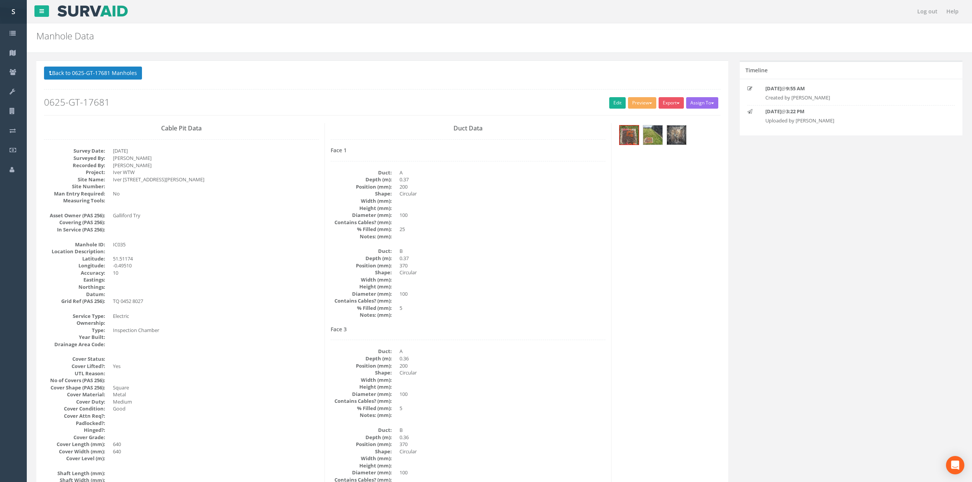
drag, startPoint x: 369, startPoint y: 249, endPoint x: 366, endPoint y: 275, distance: 26.3
click at [615, 98] on link "Edit" at bounding box center [617, 102] width 16 height 11
click at [117, 77] on button "Back to 0625-GT-17681 Manholes" at bounding box center [93, 73] width 98 height 13
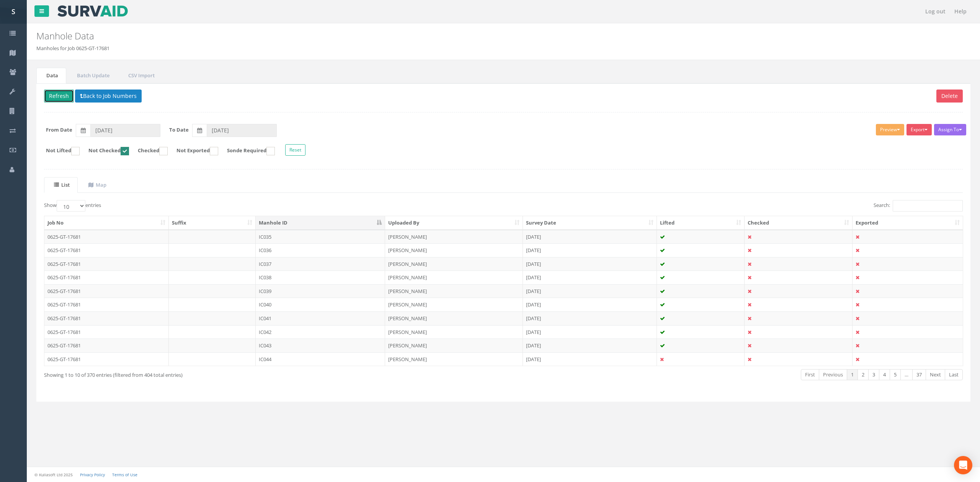
click at [60, 100] on button "Refresh" at bounding box center [59, 96] width 30 height 13
click at [315, 238] on td "IC036" at bounding box center [320, 237] width 129 height 14
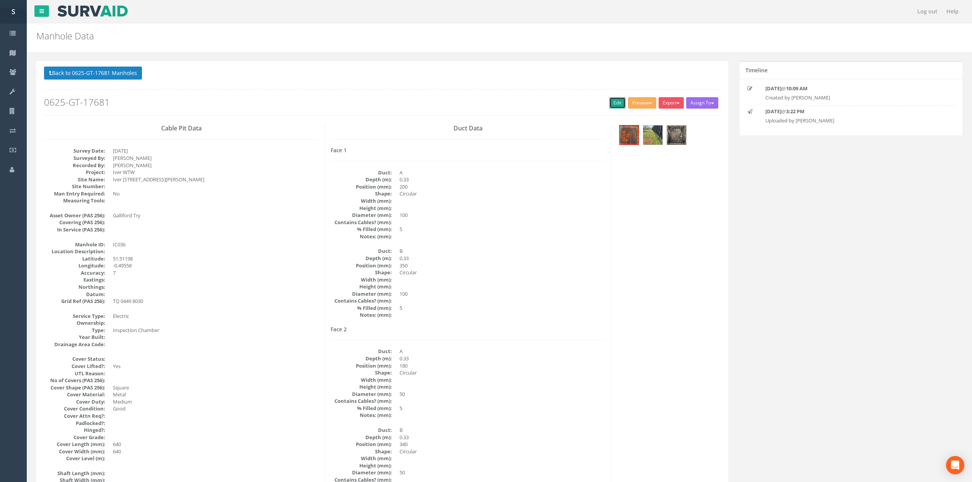
click at [609, 108] on link "Edit" at bounding box center [617, 102] width 16 height 11
click at [118, 72] on button "Back to 0625-GT-17681 Manholes" at bounding box center [93, 73] width 98 height 13
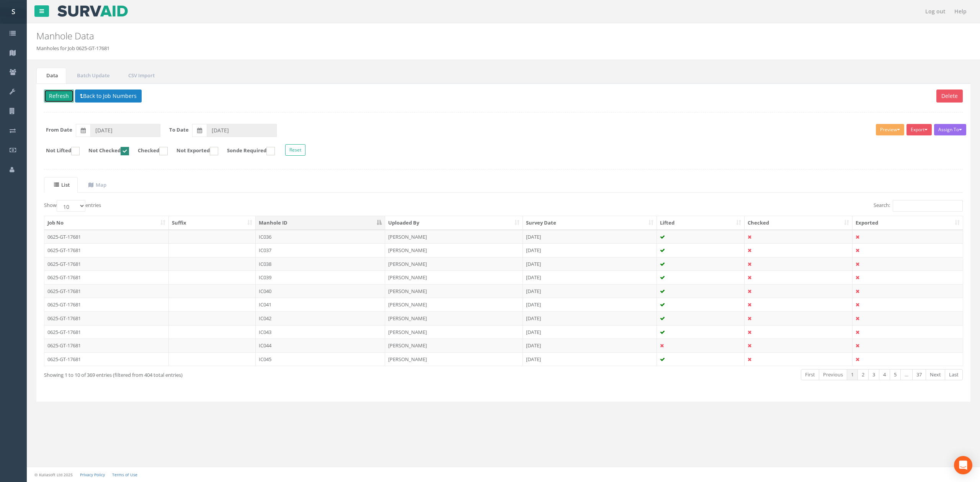
drag, startPoint x: 51, startPoint y: 96, endPoint x: 63, endPoint y: 104, distance: 14.6
click at [51, 96] on button "Refresh" at bounding box center [59, 96] width 30 height 13
click at [295, 242] on td "IC037" at bounding box center [320, 237] width 129 height 14
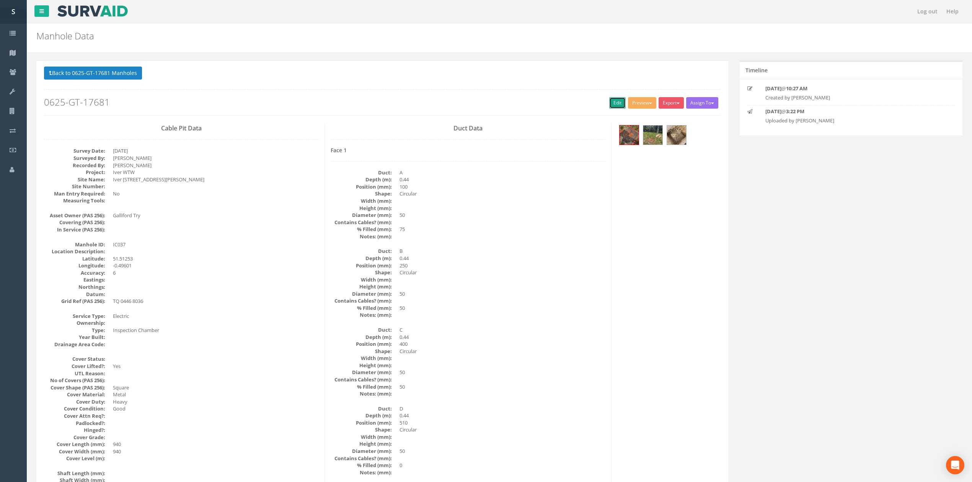
click at [613, 108] on link "Edit" at bounding box center [617, 102] width 16 height 11
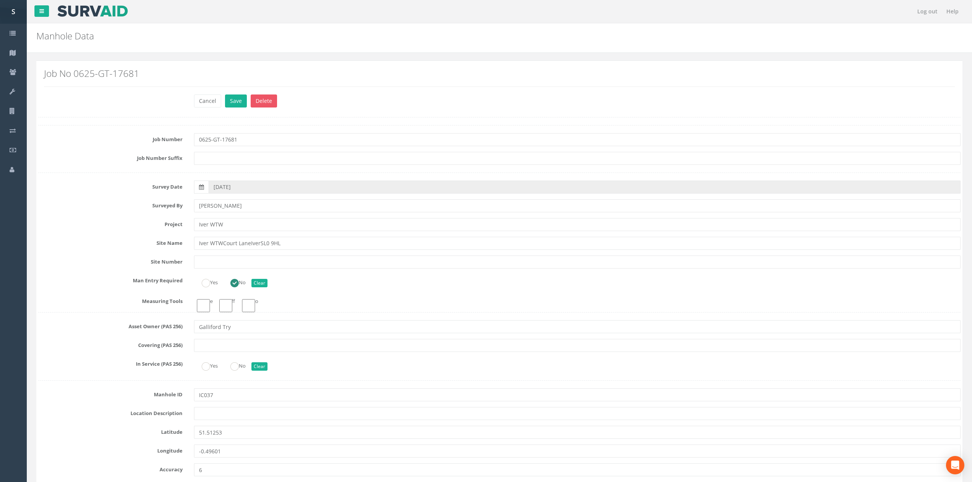
drag, startPoint x: 242, startPoint y: 54, endPoint x: 250, endPoint y: 303, distance: 249.3
type input "[PERSON_NAME]"
click at [225, 95] on button "Save" at bounding box center [236, 101] width 22 height 13
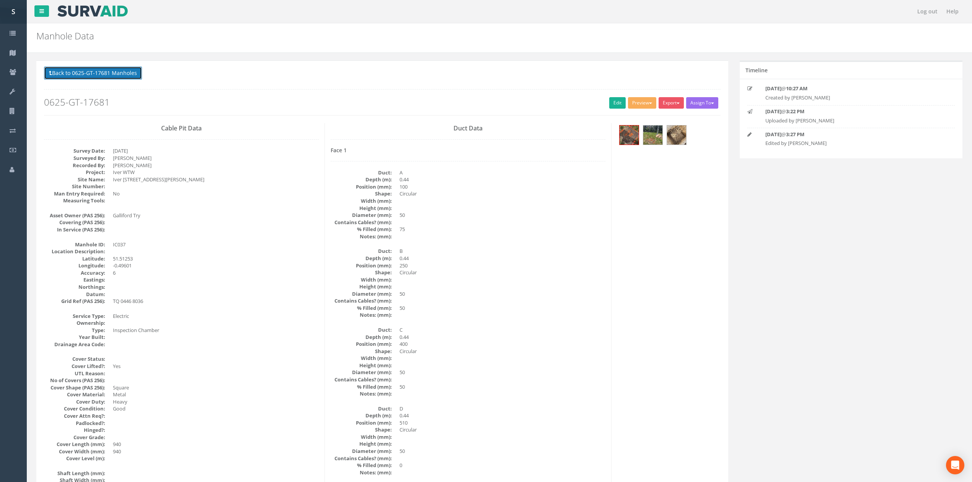
click at [121, 73] on button "Back to 0625-GT-17681 Manholes" at bounding box center [93, 73] width 98 height 13
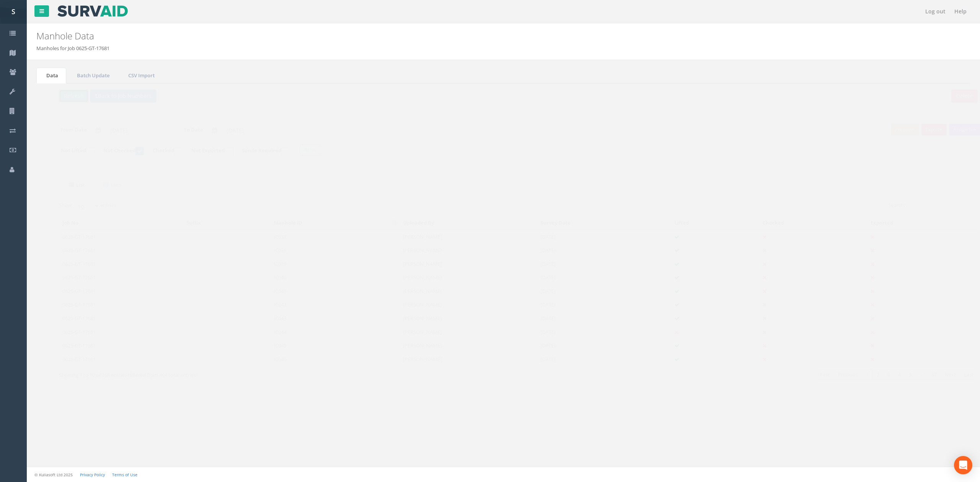
click at [55, 92] on button "Refresh" at bounding box center [59, 96] width 30 height 13
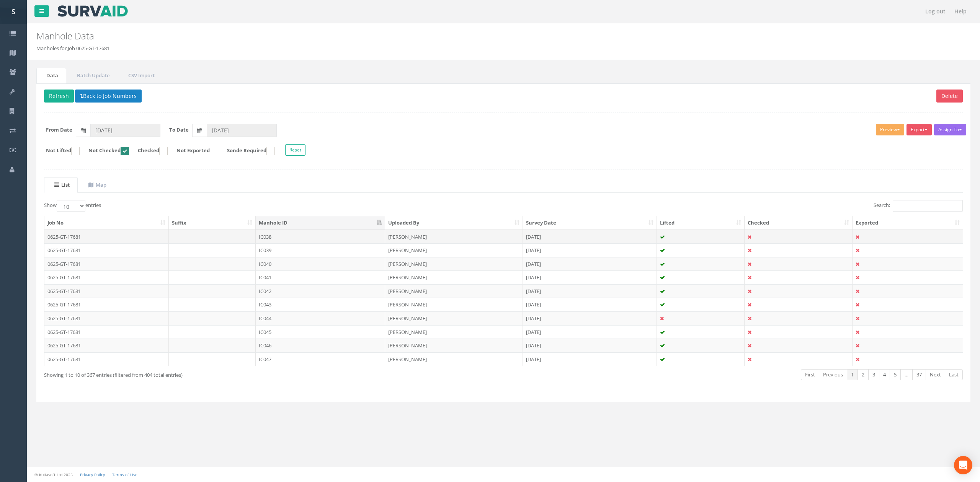
click at [354, 240] on td "IC038" at bounding box center [320, 237] width 129 height 14
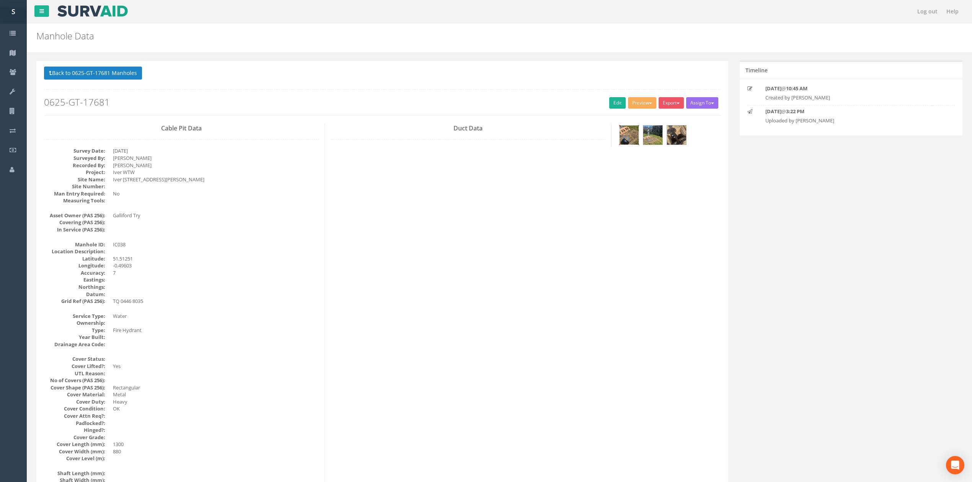
click at [635, 142] on img at bounding box center [629, 135] width 19 height 19
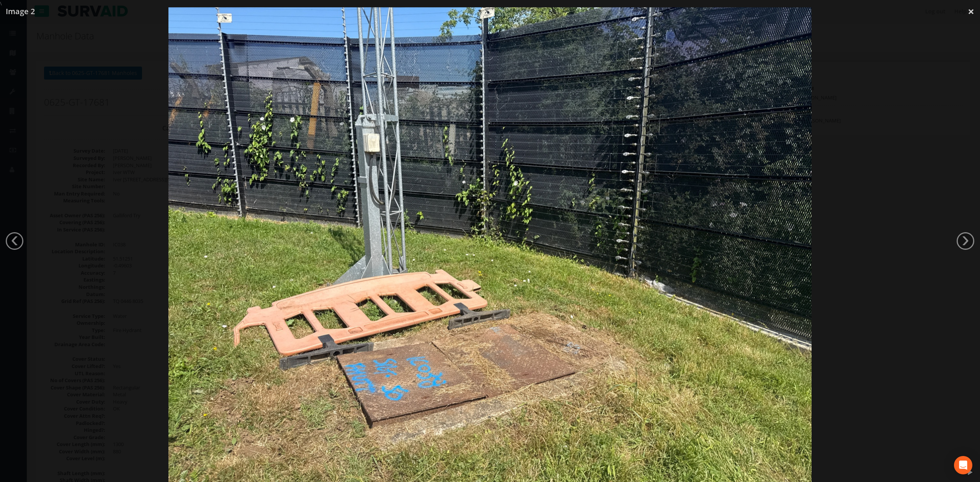
click at [866, 307] on div at bounding box center [490, 248] width 980 height 482
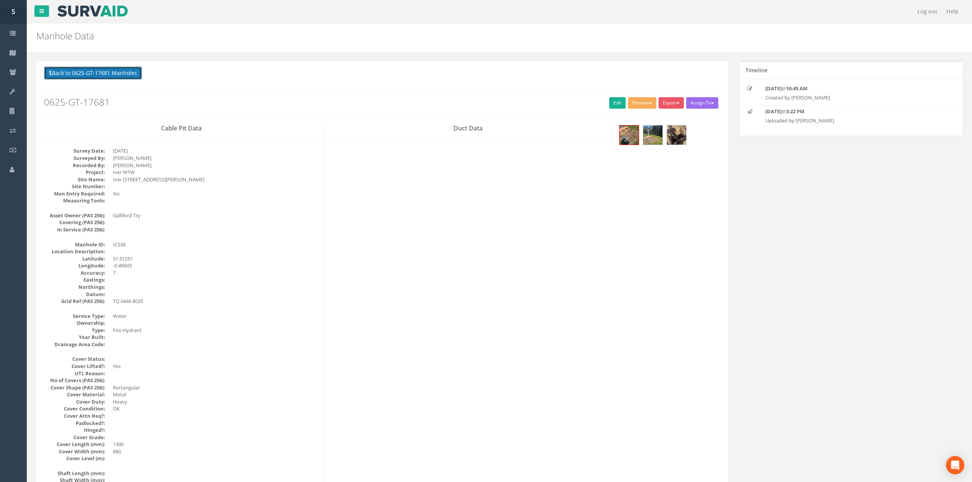
click at [117, 74] on button "Back to 0625-GT-17681 Manholes" at bounding box center [93, 73] width 98 height 13
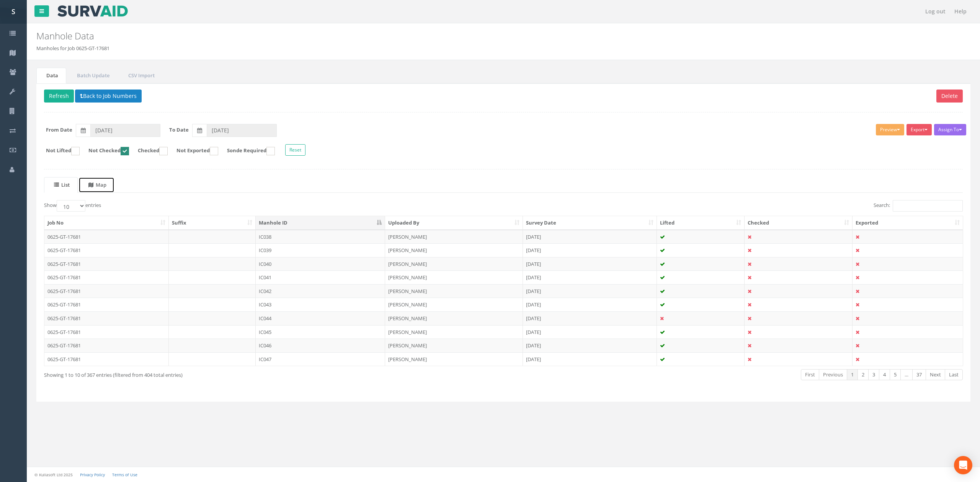
click at [93, 184] on icon at bounding box center [90, 185] width 5 height 5
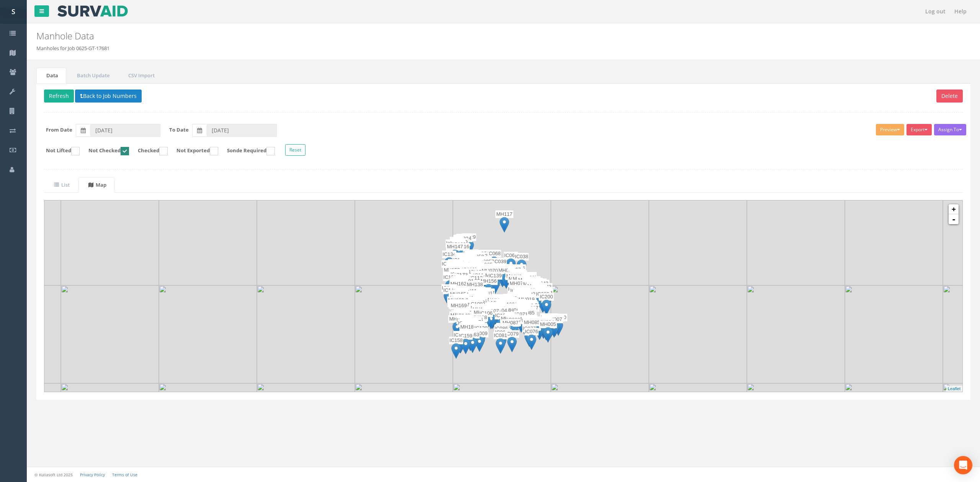
click at [558, 258] on img at bounding box center [600, 237] width 98 height 98
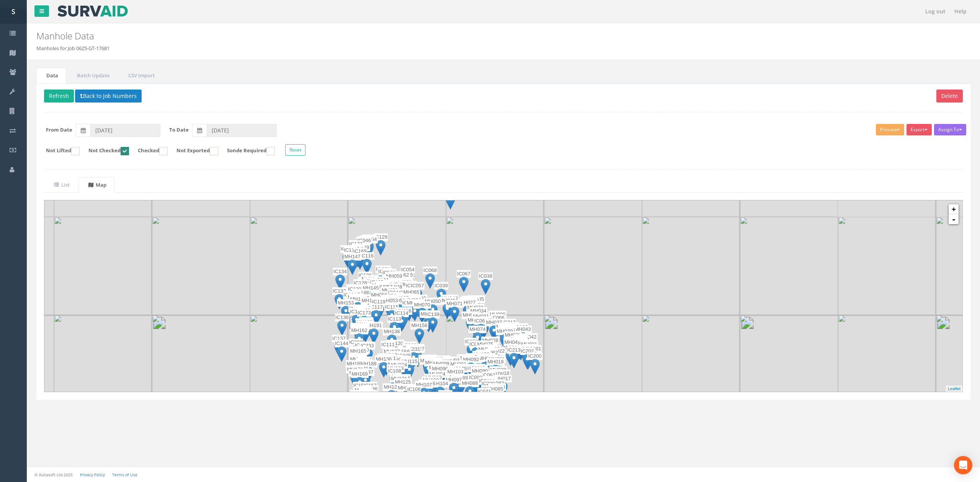
click at [520, 288] on img at bounding box center [495, 266] width 98 height 98
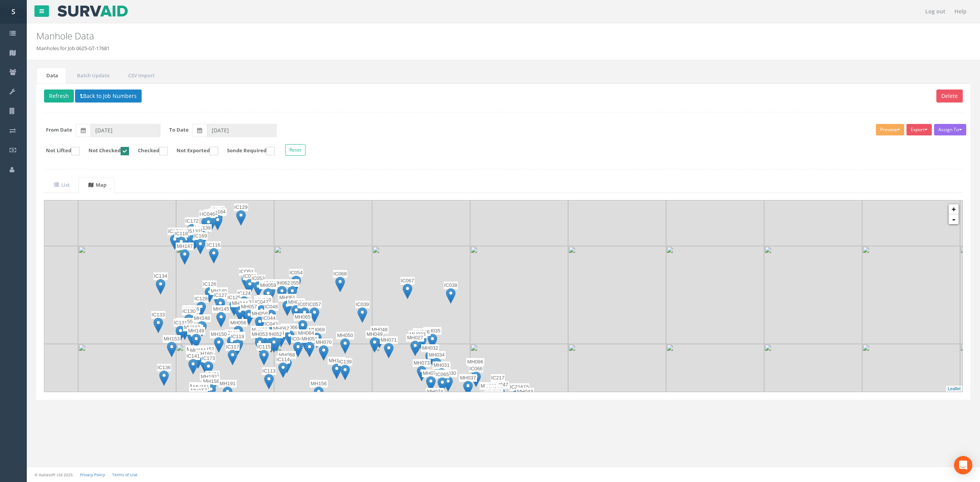
click at [450, 300] on img at bounding box center [451, 296] width 10 height 16
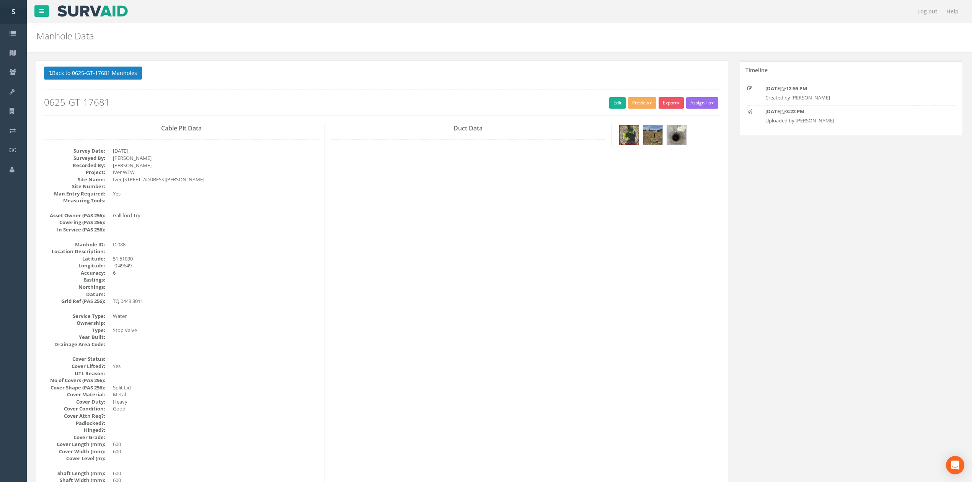
click at [132, 73] on button "Back to 0625-GT-17681 Manholes" at bounding box center [93, 73] width 98 height 13
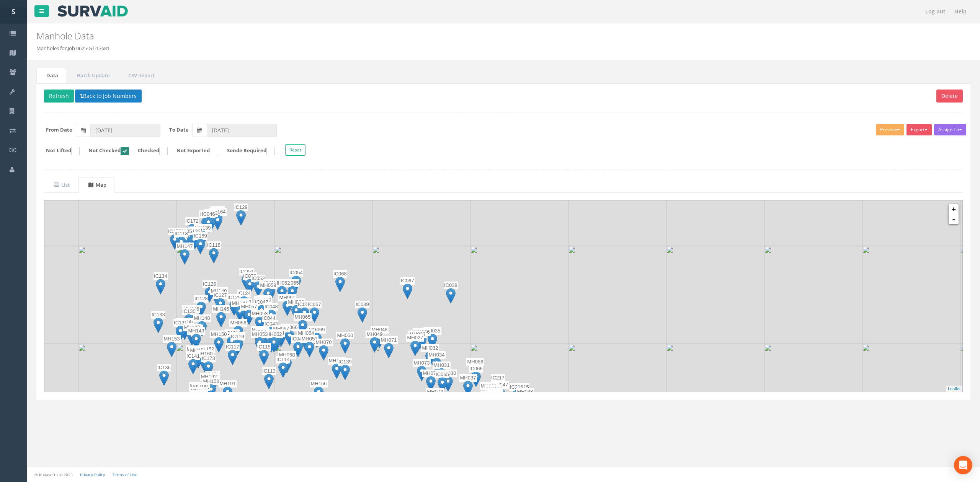
click at [469, 305] on img at bounding box center [421, 295] width 98 height 98
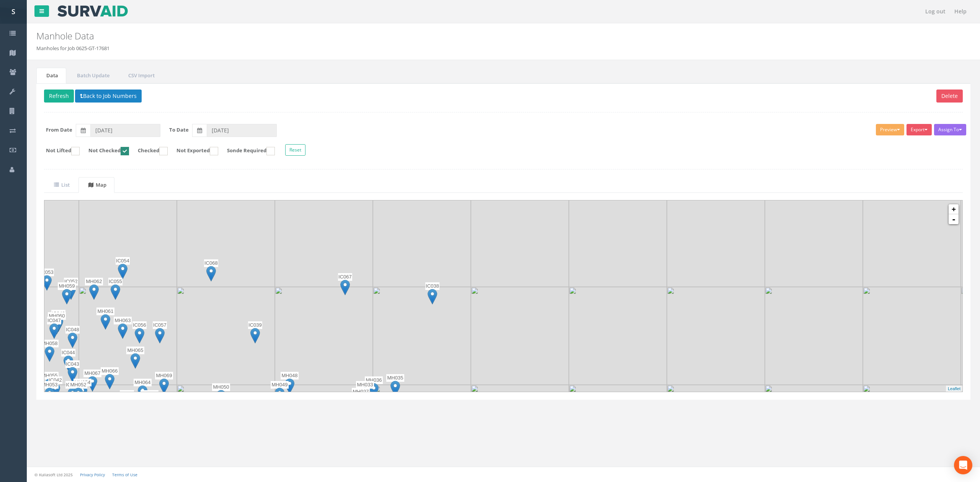
click at [432, 299] on img at bounding box center [433, 297] width 10 height 16
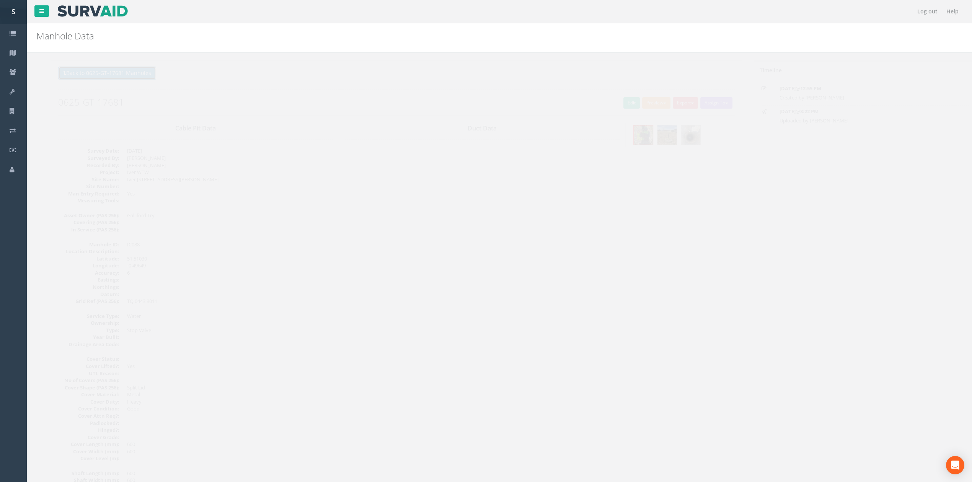
click at [120, 71] on button "Back to 0625-GT-17681 Manholes" at bounding box center [93, 73] width 98 height 13
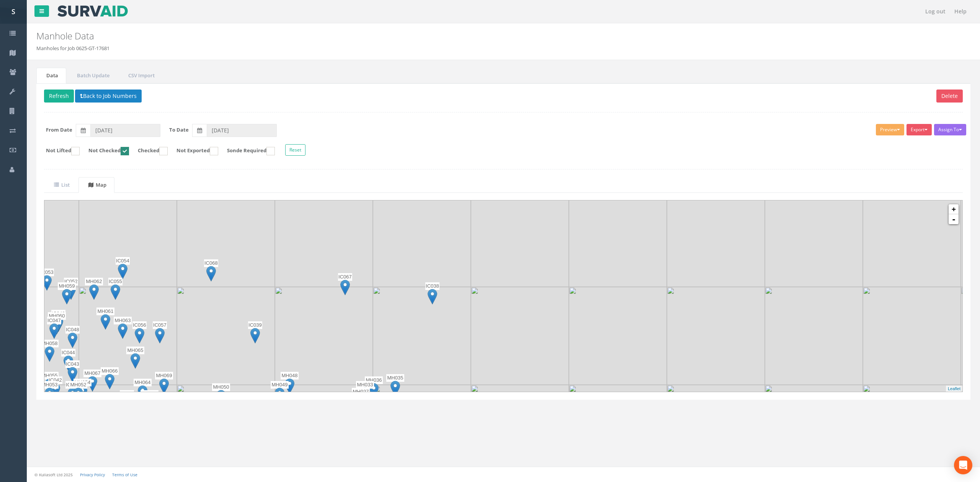
click at [60, 170] on div "Delete Refresh Back to Job Numbers Assign To No Companies Added Export SVS IC S…" at bounding box center [503, 241] width 934 height 317
click at [62, 178] on div "Delete Refresh Back to Job Numbers Assign To No Companies Added Export SVS IC S…" at bounding box center [503, 241] width 934 height 317
click at [65, 180] on link "List" at bounding box center [61, 185] width 34 height 16
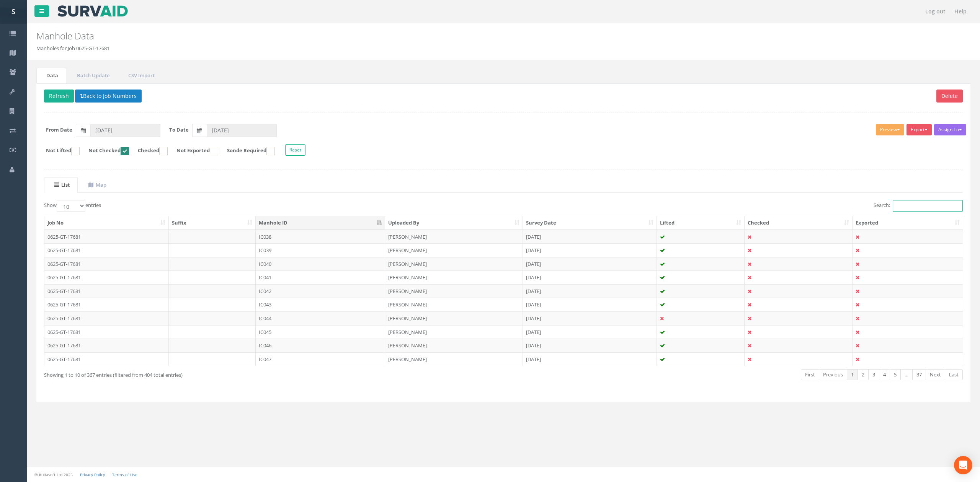
click at [912, 211] on input "Search:" at bounding box center [928, 205] width 70 height 11
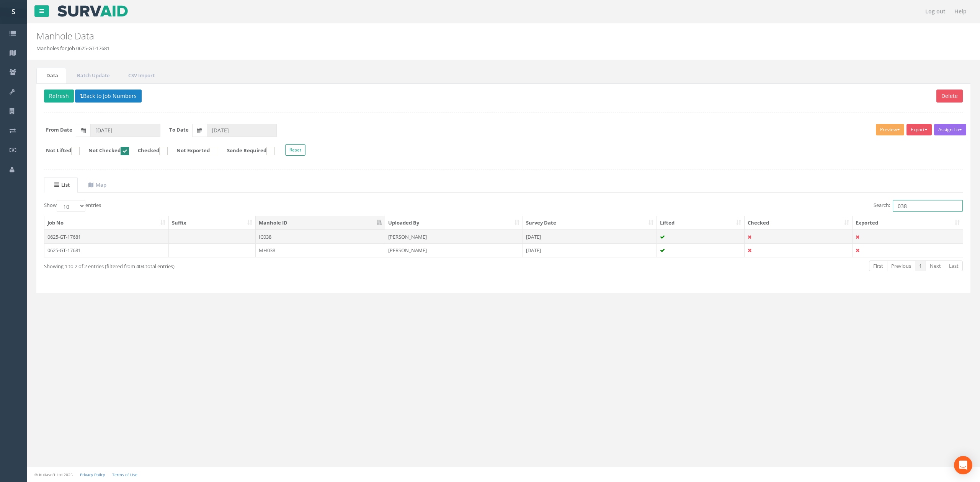
type input "038"
click at [199, 237] on td at bounding box center [212, 237] width 87 height 14
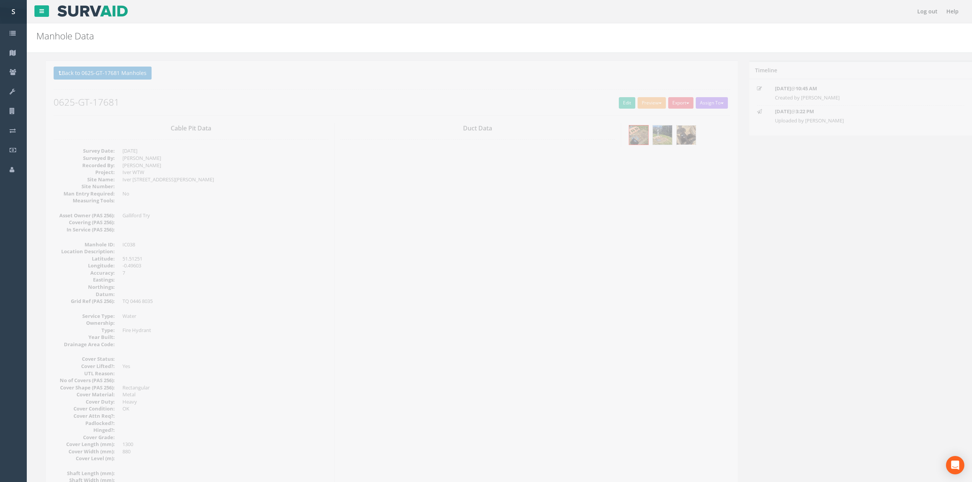
click at [679, 140] on img at bounding box center [676, 135] width 19 height 19
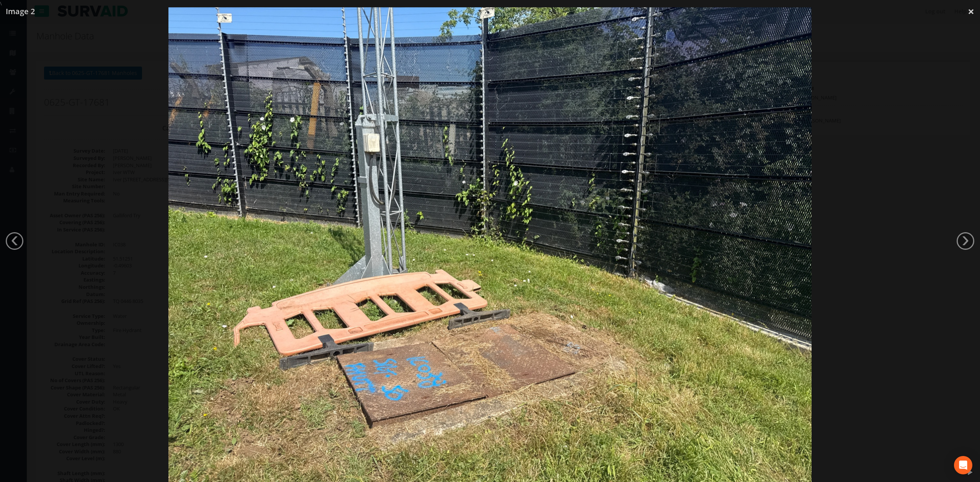
click at [889, 259] on div at bounding box center [490, 248] width 980 height 482
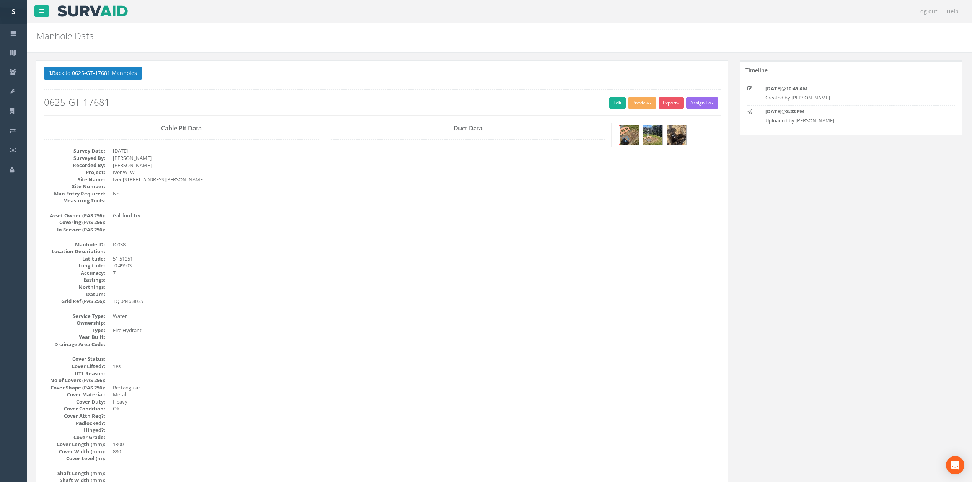
click at [631, 135] on img at bounding box center [629, 135] width 19 height 19
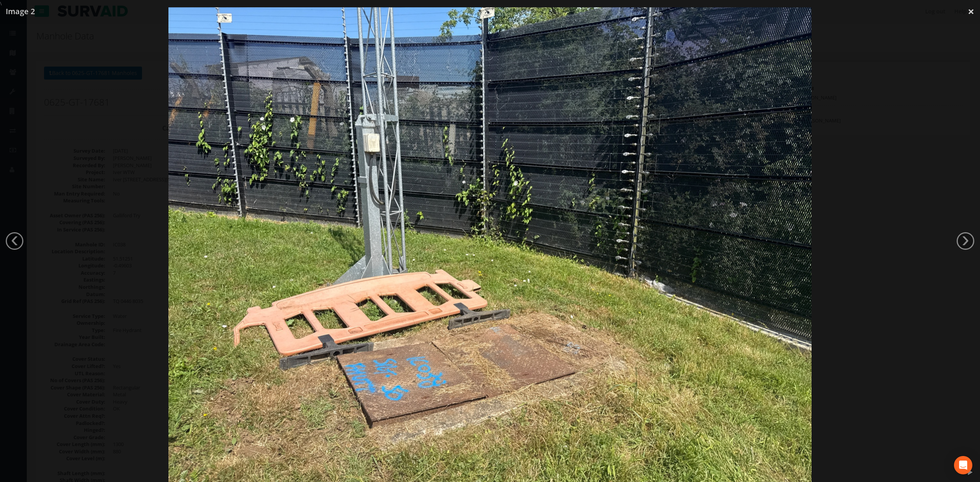
drag, startPoint x: 794, startPoint y: 228, endPoint x: 801, endPoint y: 228, distance: 6.9
click at [794, 228] on img at bounding box center [489, 248] width 643 height 482
click at [829, 214] on div at bounding box center [490, 248] width 980 height 482
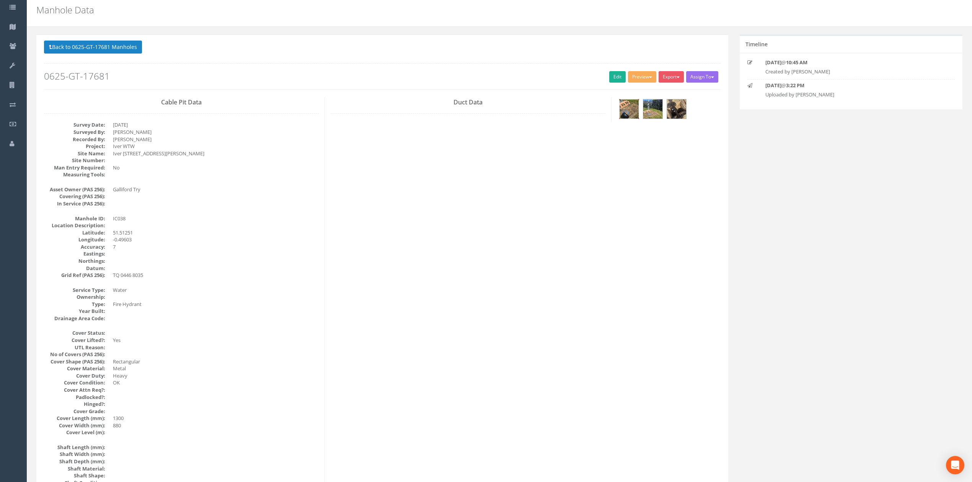
scroll to position [51, 0]
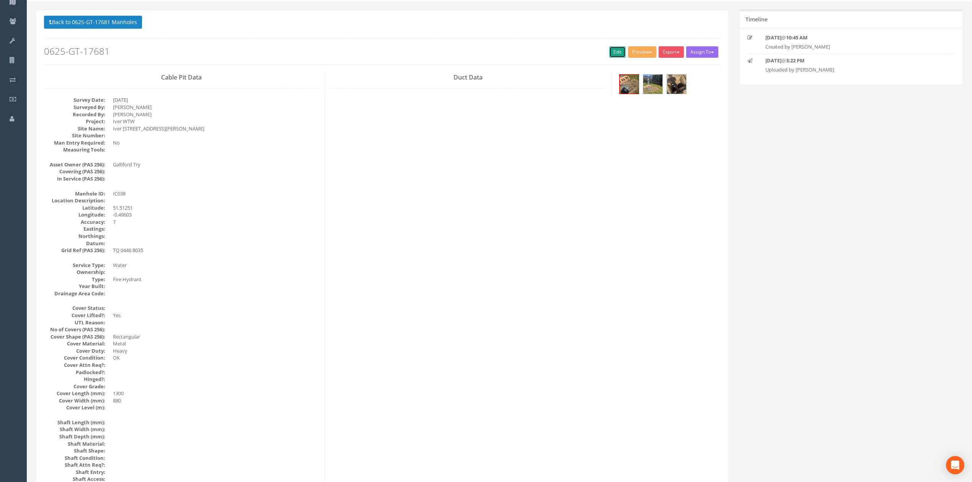
click at [616, 54] on link "Edit" at bounding box center [617, 51] width 16 height 11
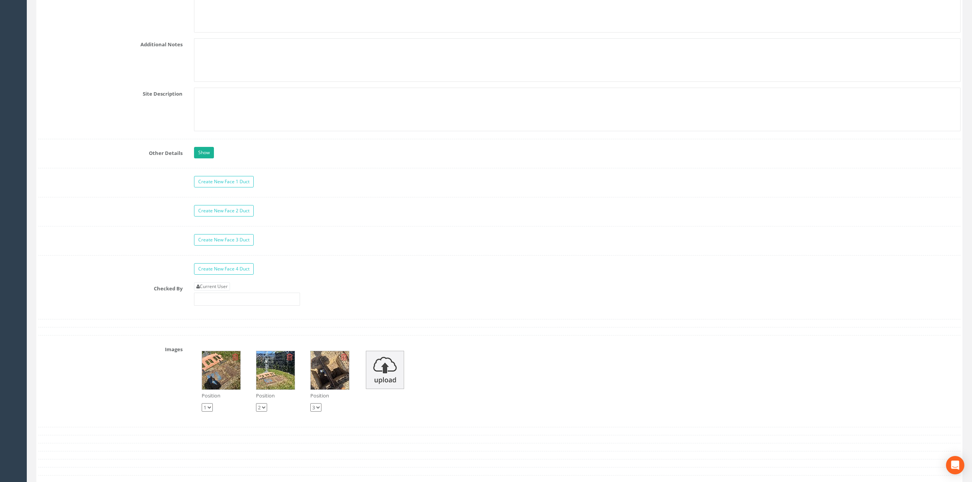
scroll to position [1327, 0]
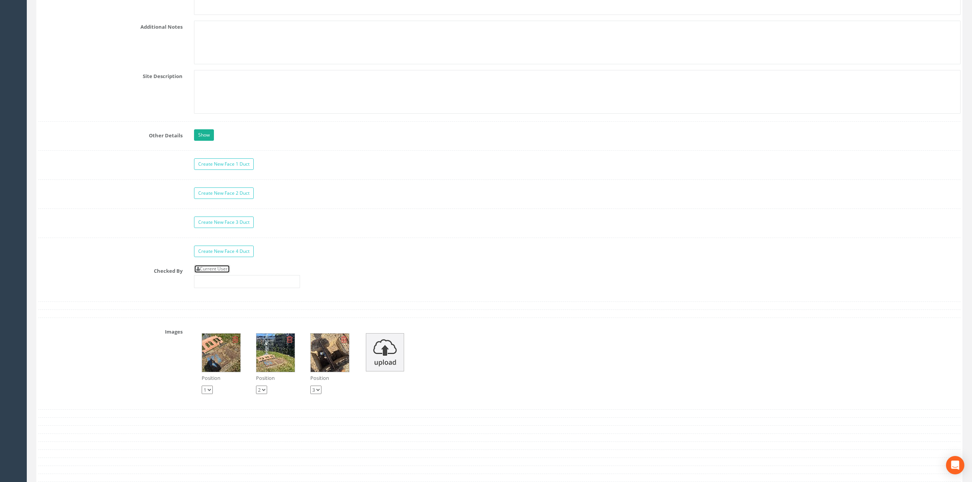
click at [223, 273] on link "Current User" at bounding box center [212, 269] width 36 height 8
type input "[PERSON_NAME]"
click at [243, 288] on input "[PERSON_NAME]" at bounding box center [247, 281] width 106 height 13
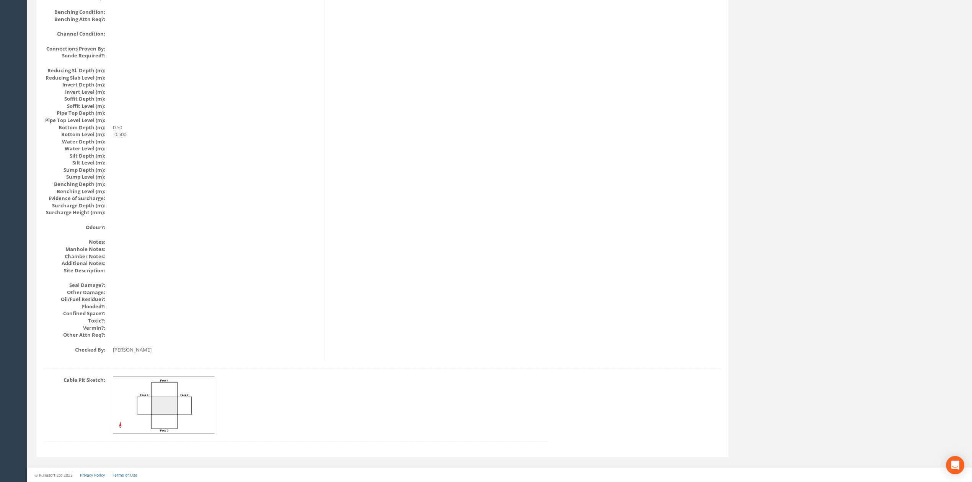
scroll to position [0, 0]
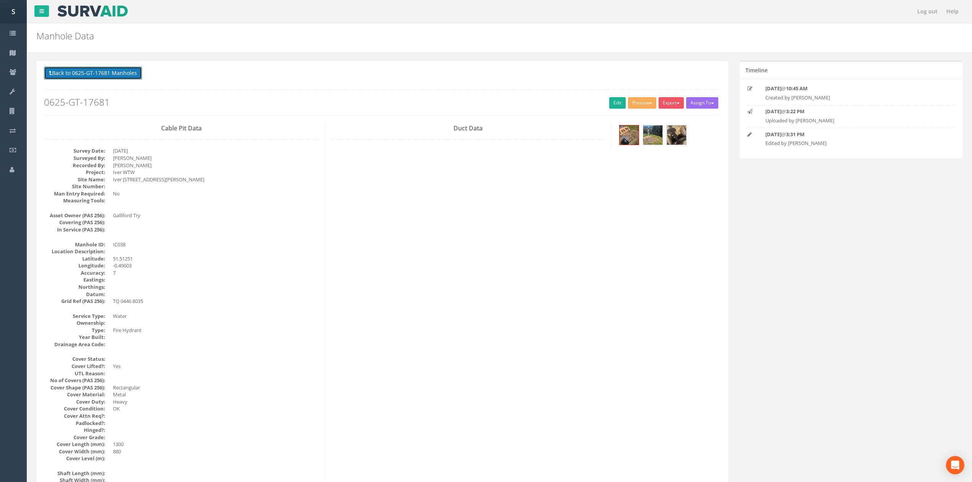
click at [121, 68] on button "Back to 0625-GT-17681 Manholes" at bounding box center [93, 73] width 98 height 13
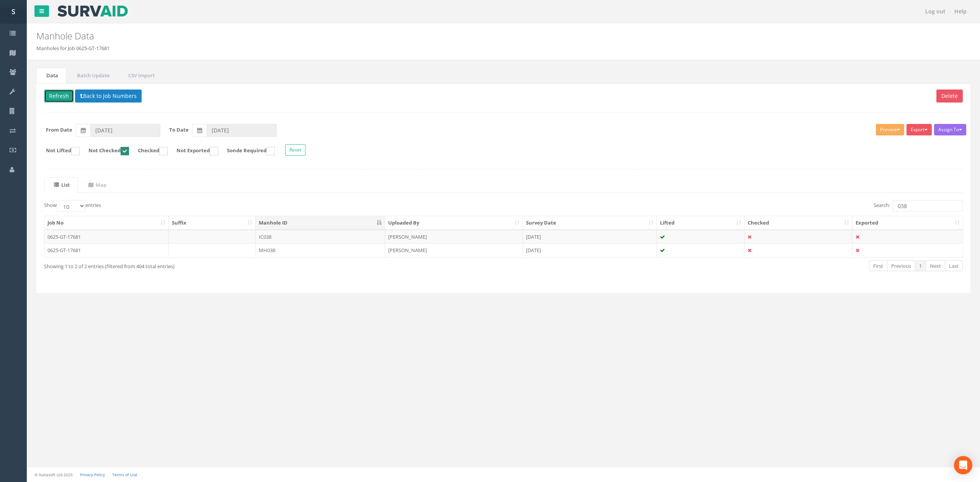
click at [48, 98] on button "Refresh" at bounding box center [59, 96] width 30 height 13
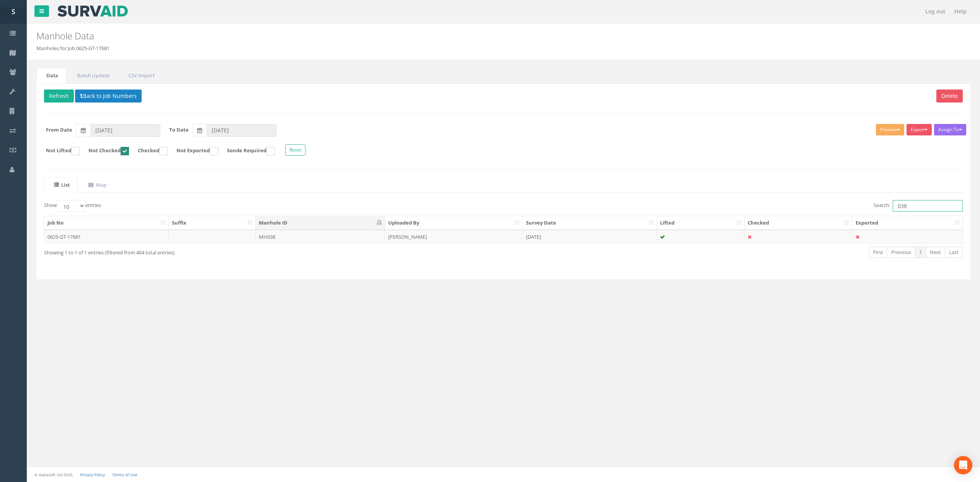
drag, startPoint x: 945, startPoint y: 204, endPoint x: 532, endPoint y: 189, distance: 413.6
click at [683, 202] on div "Search: 038" at bounding box center [736, 206] width 454 height 13
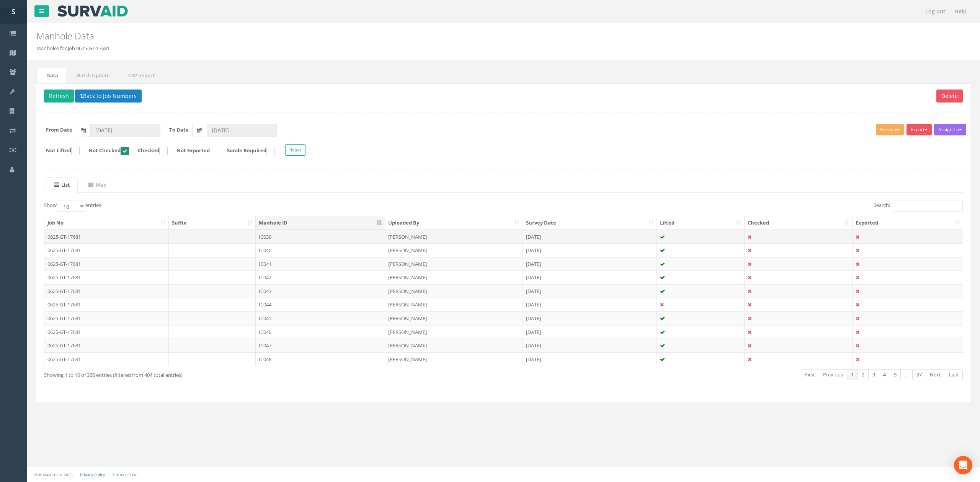
click at [340, 241] on td "IC039" at bounding box center [320, 237] width 129 height 14
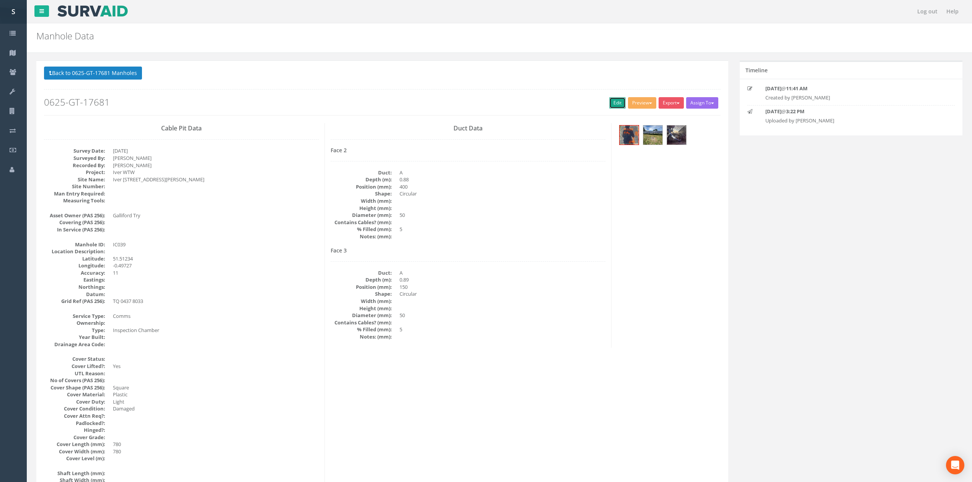
drag, startPoint x: 616, startPoint y: 103, endPoint x: 320, endPoint y: 59, distance: 299.2
click at [616, 103] on link "Edit" at bounding box center [617, 102] width 16 height 11
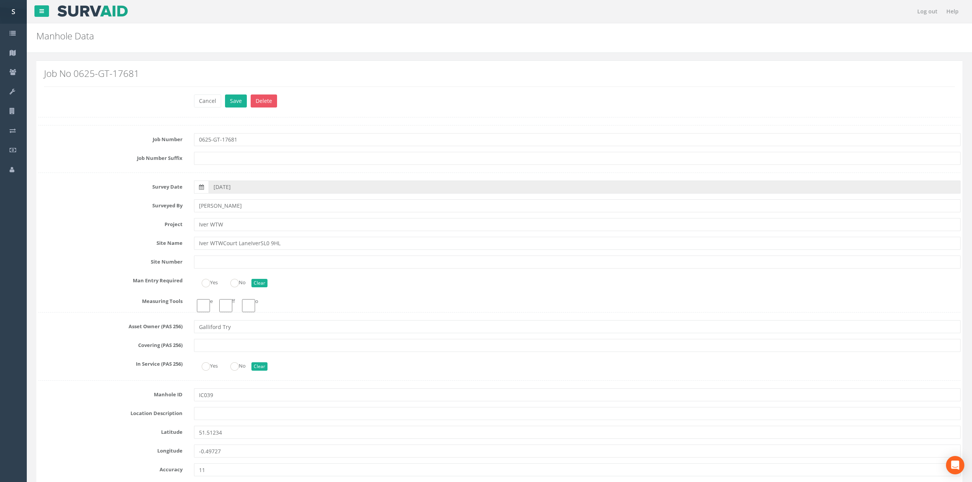
click button "Save" at bounding box center [236, 101] width 22 height 13
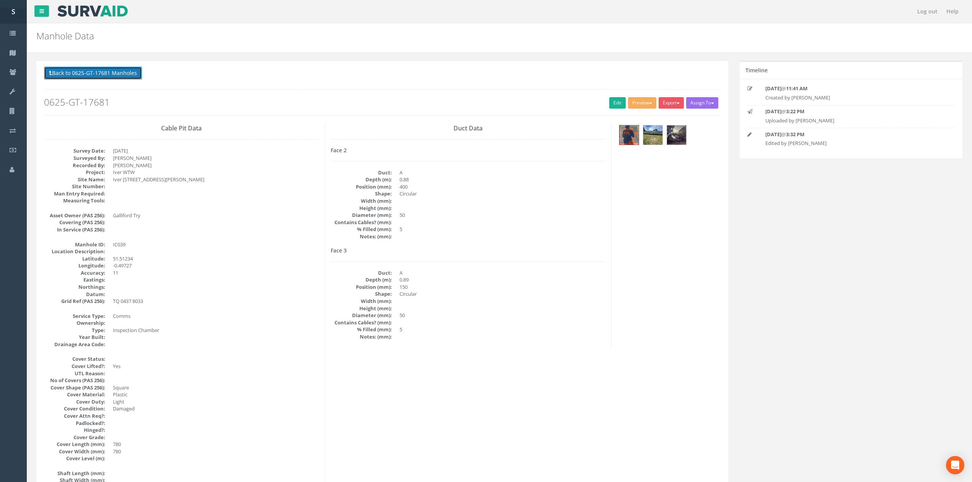
click at [109, 77] on button "Back to 0625-GT-17681 Manholes" at bounding box center [93, 73] width 98 height 13
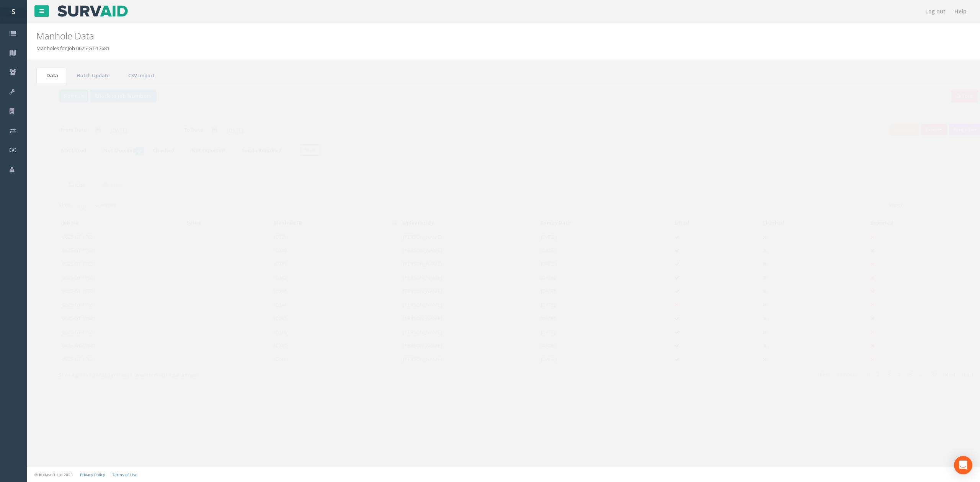
click at [64, 96] on button "Refresh" at bounding box center [59, 96] width 30 height 13
